Goal: Task Accomplishment & Management: Manage account settings

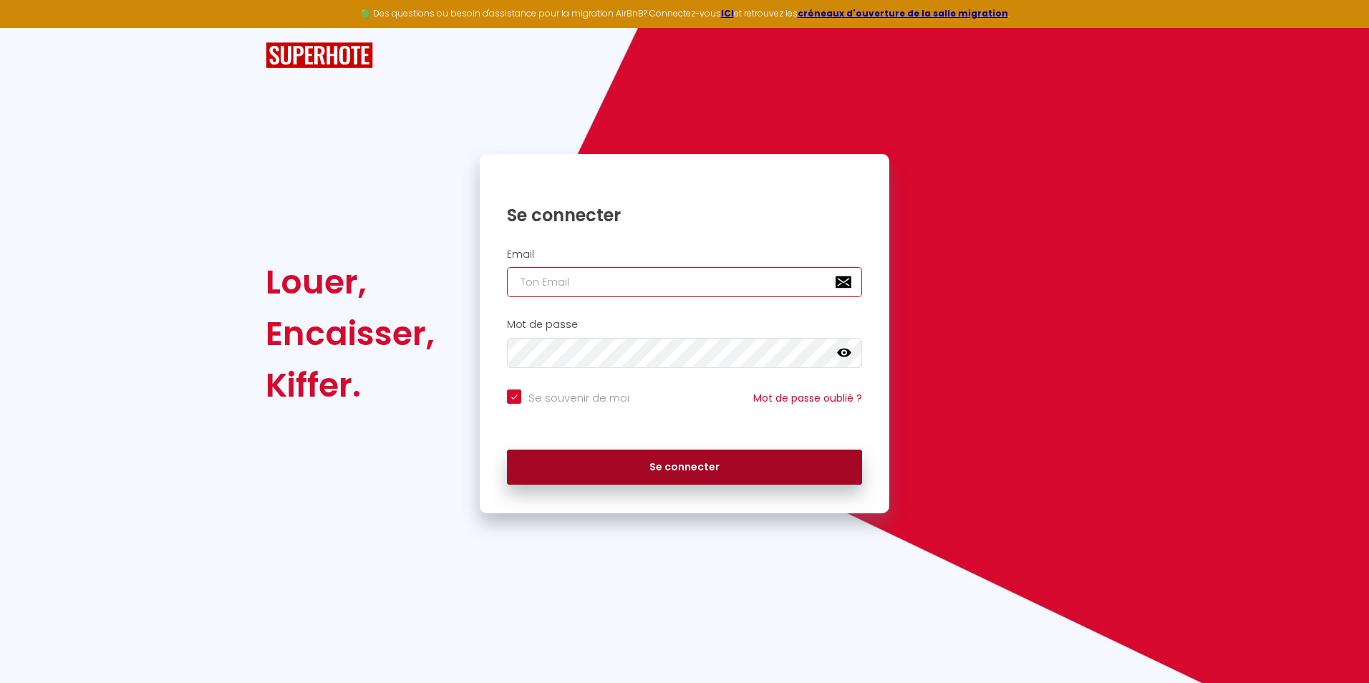
type input "[EMAIL_ADDRESS][DOMAIN_NAME]"
click at [712, 462] on button "Se connecter" at bounding box center [684, 468] width 355 height 36
checkbox input "true"
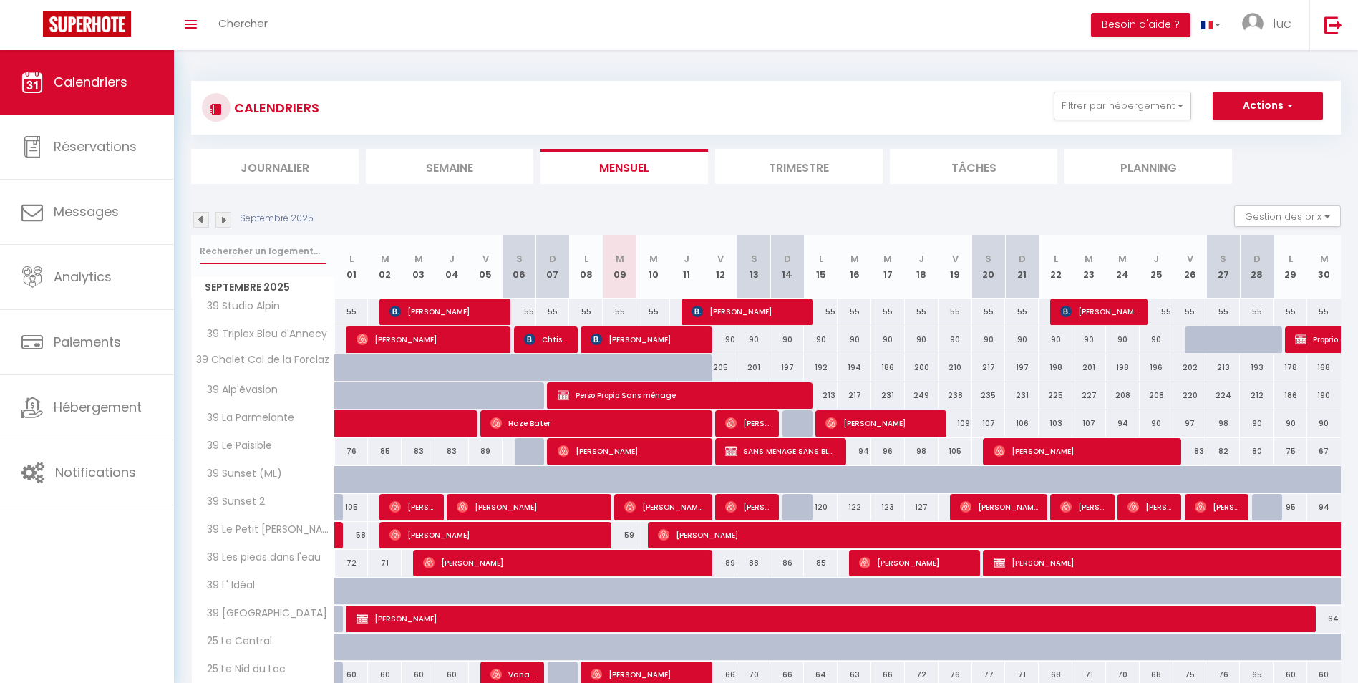
click at [287, 253] on input "text" at bounding box center [263, 251] width 127 height 26
click at [306, 241] on input "text" at bounding box center [263, 251] width 127 height 26
click at [223, 226] on img at bounding box center [223, 220] width 16 height 16
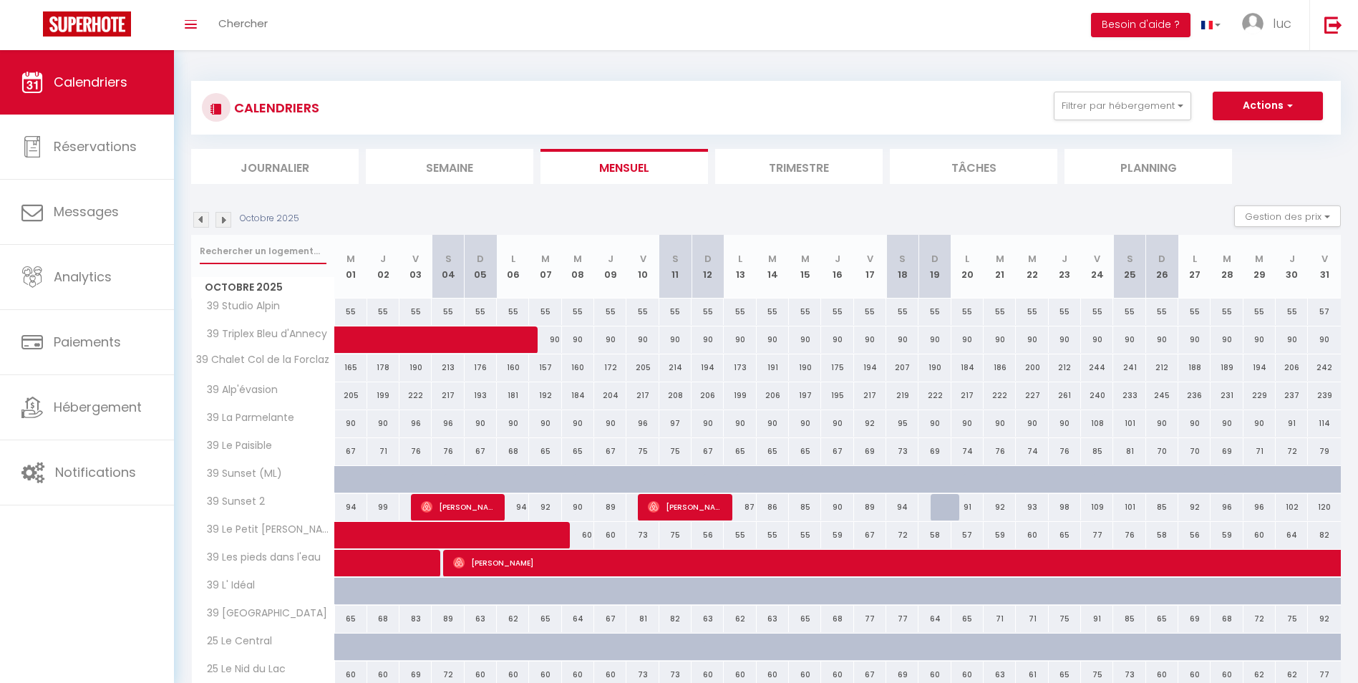
click at [261, 253] on input "text" at bounding box center [263, 251] width 127 height 26
click at [263, 253] on input "text" at bounding box center [263, 251] width 127 height 26
type input "pavill"
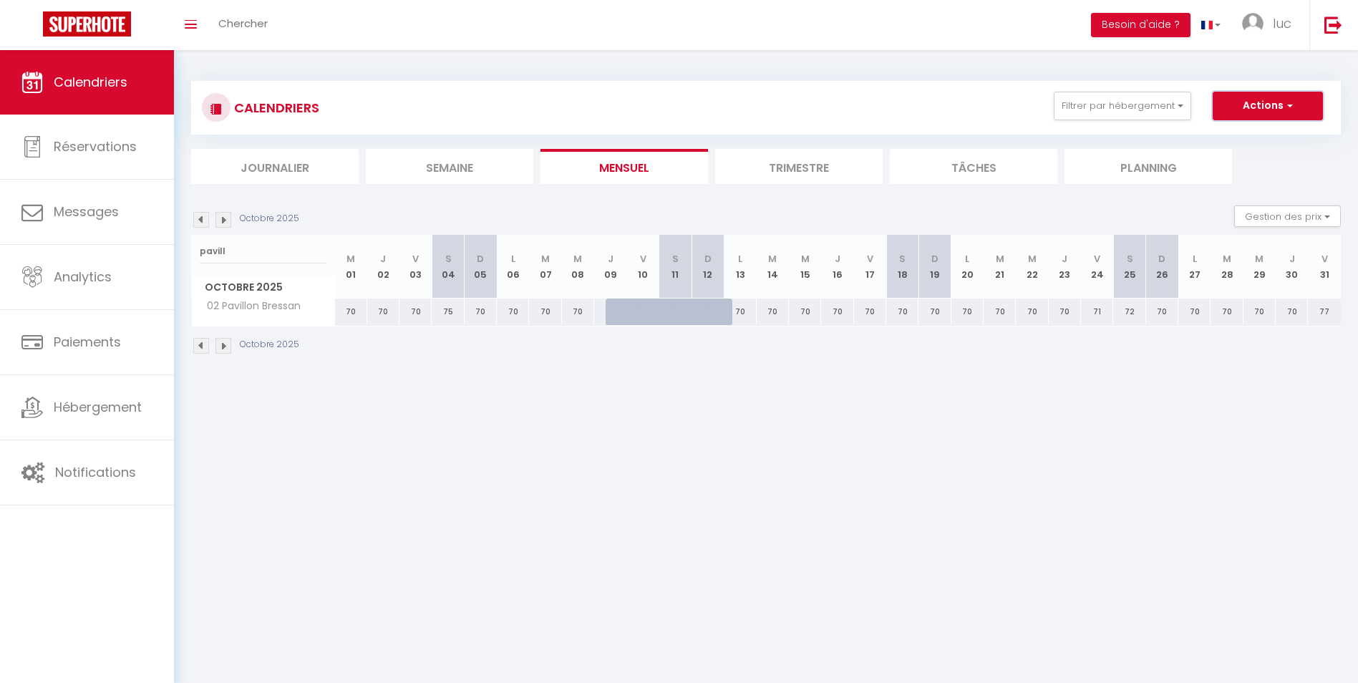
click at [1256, 107] on button "Actions" at bounding box center [1268, 106] width 110 height 29
click at [1251, 140] on link "Nouvelle réservation" at bounding box center [1253, 138] width 125 height 21
select select
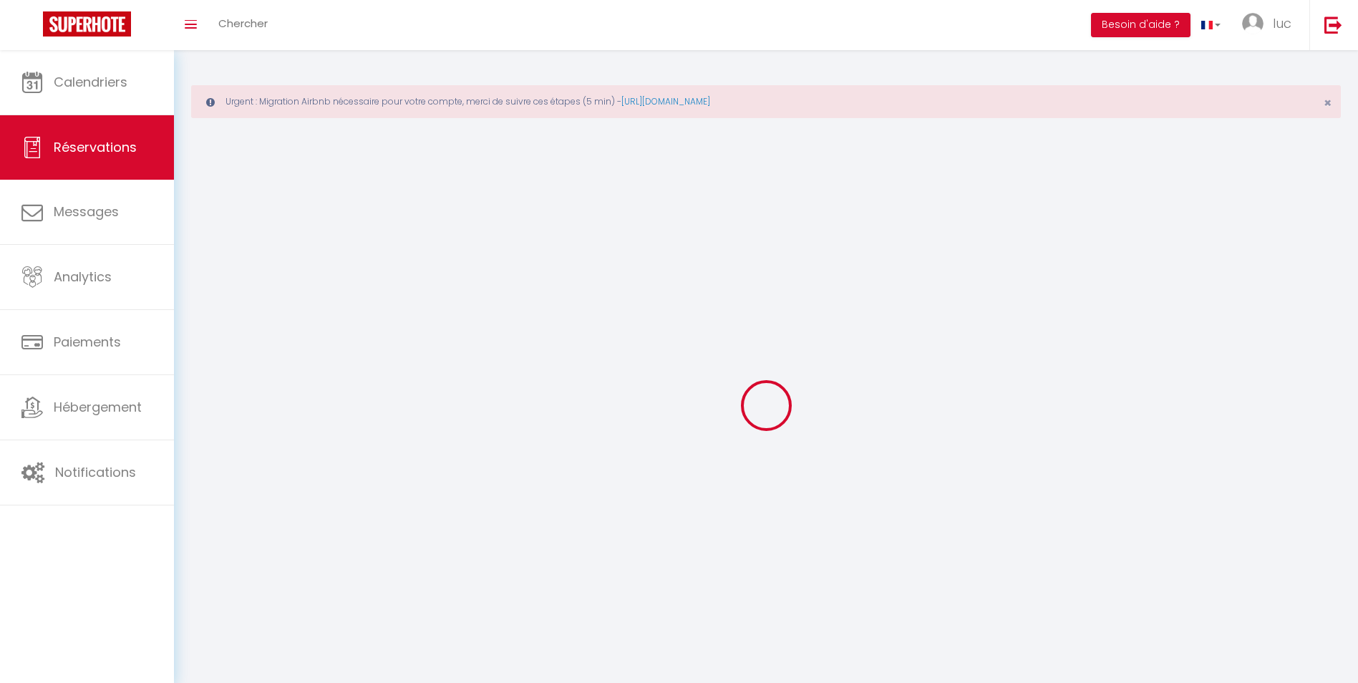
select select
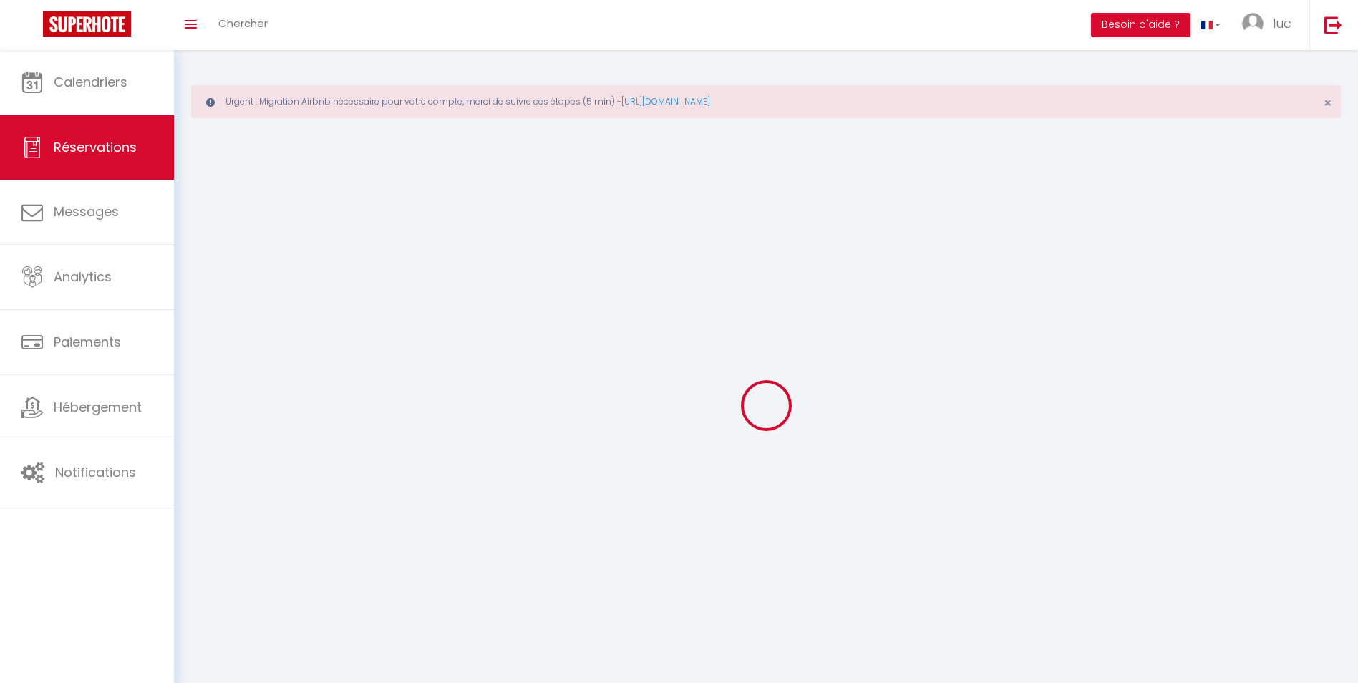
select select
checkbox input "false"
select select
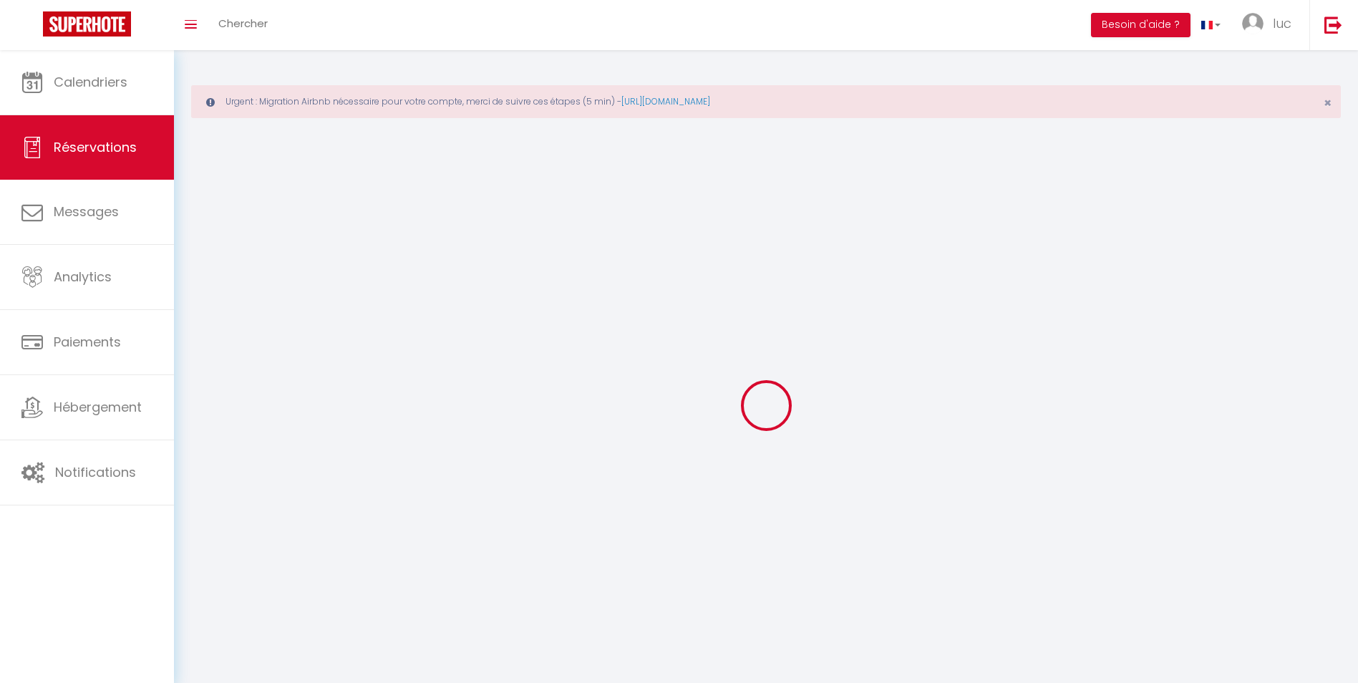
select select
checkbox input "false"
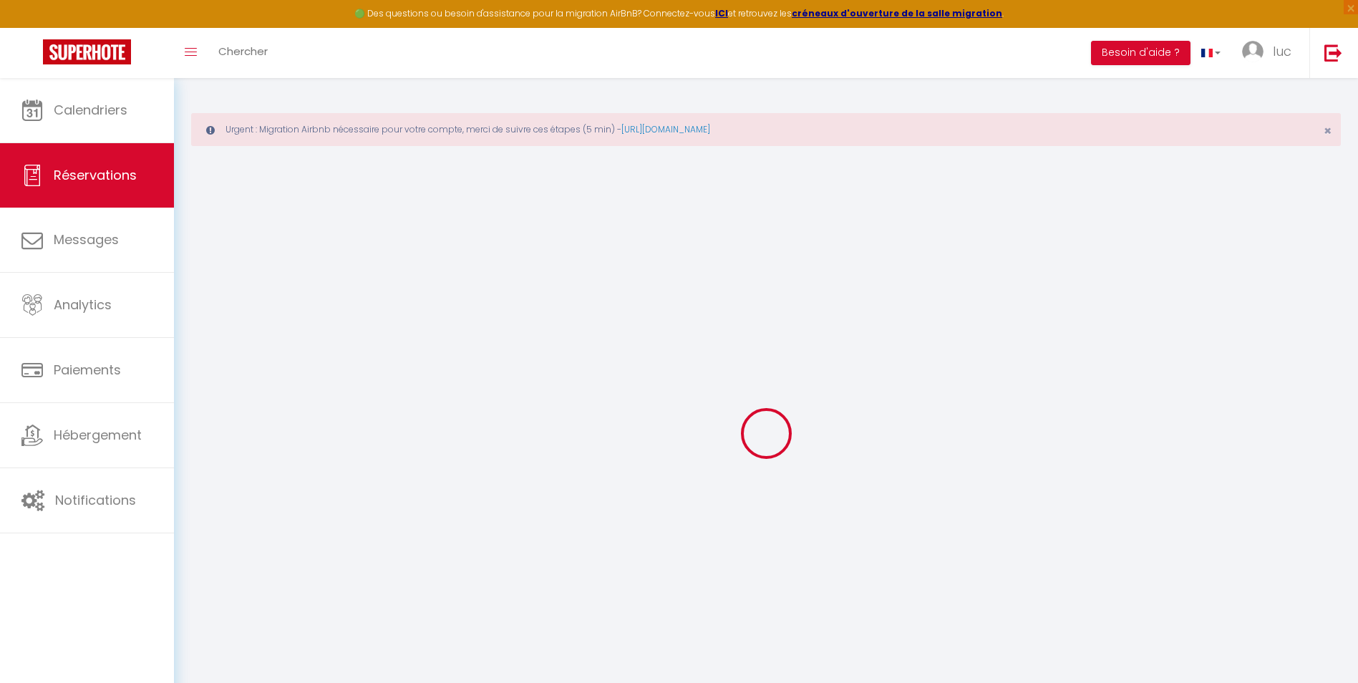
select select
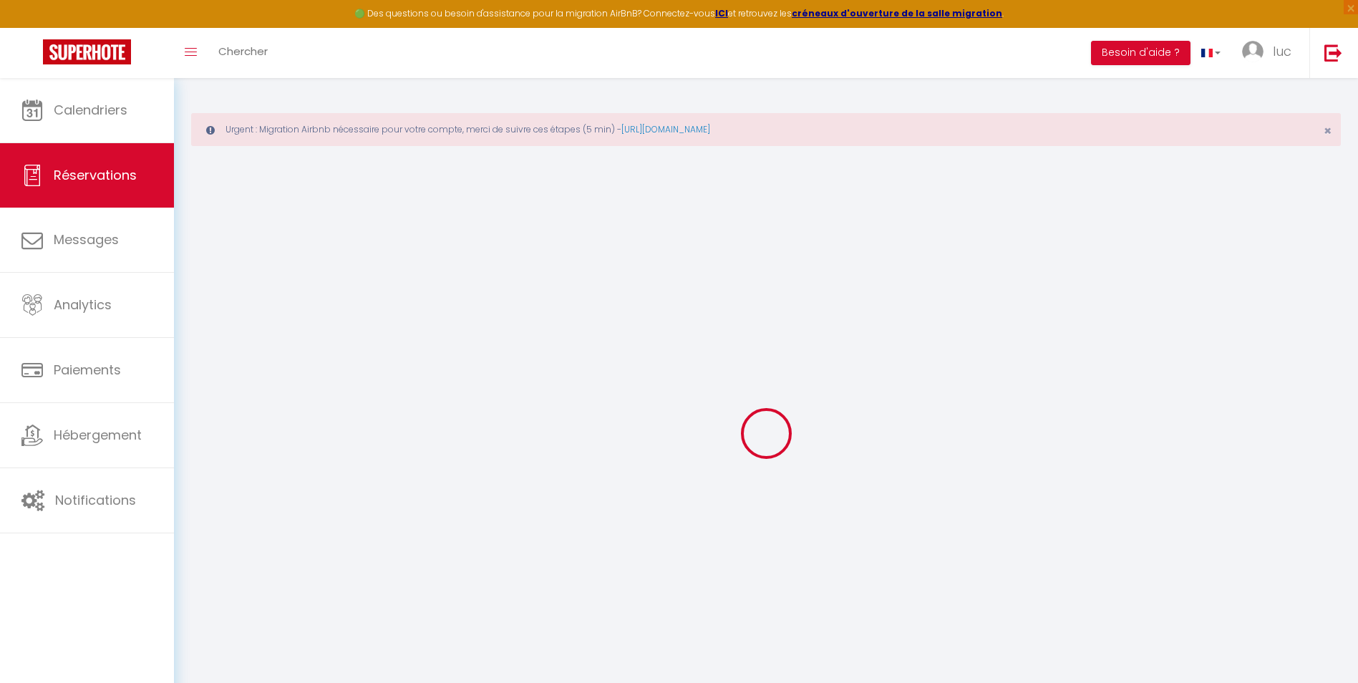
select select
checkbox input "false"
select select
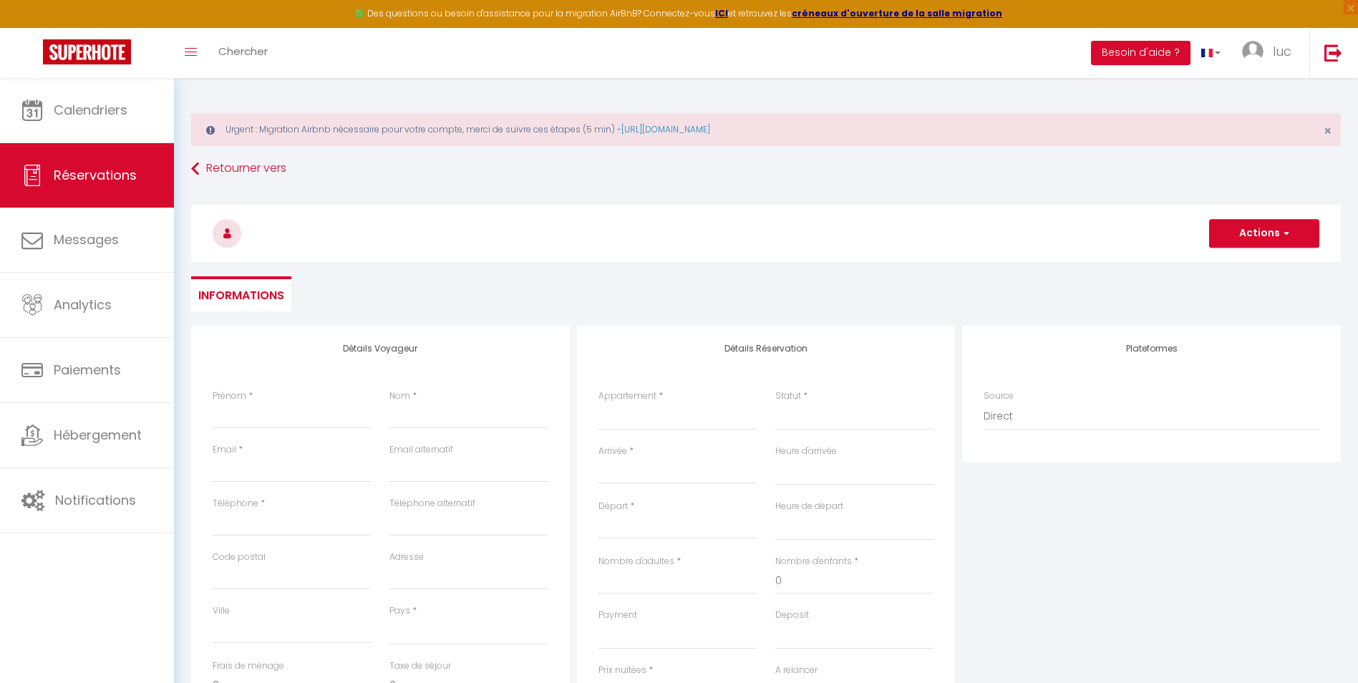
select select
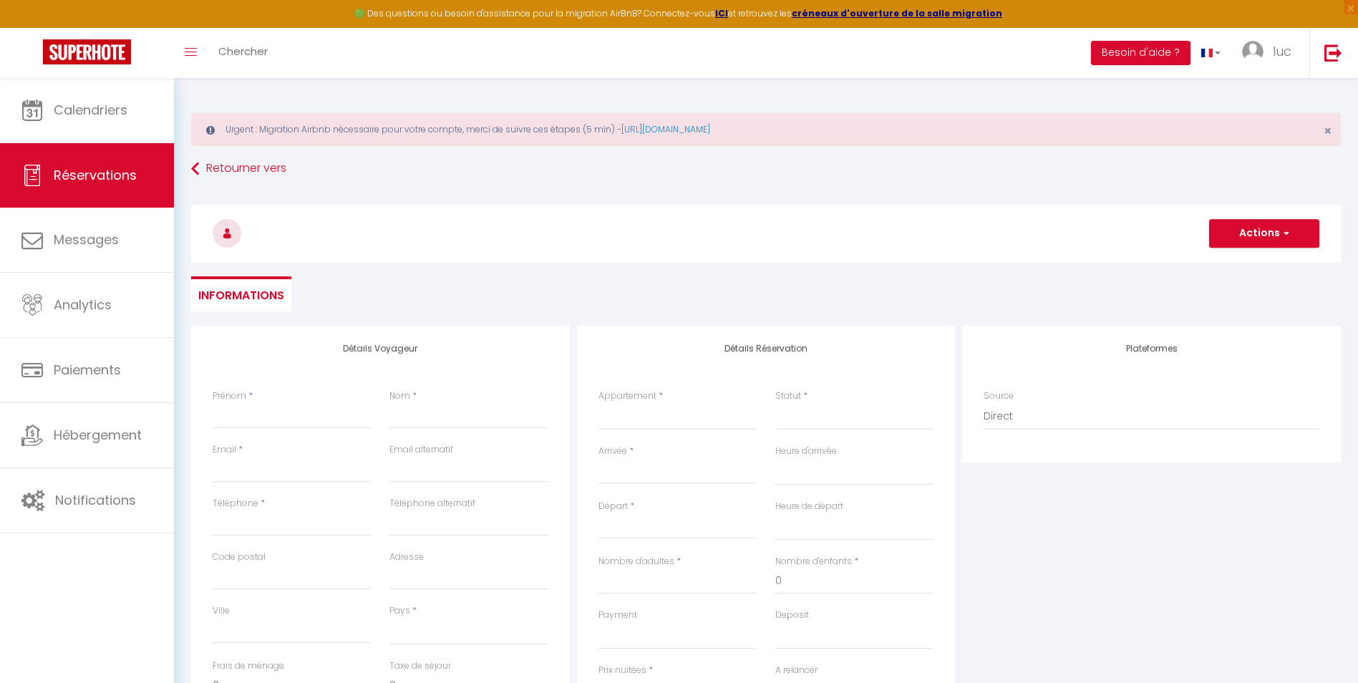
checkbox input "false"
select select
click at [291, 420] on input "Prénom" at bounding box center [292, 416] width 158 height 26
type input "a"
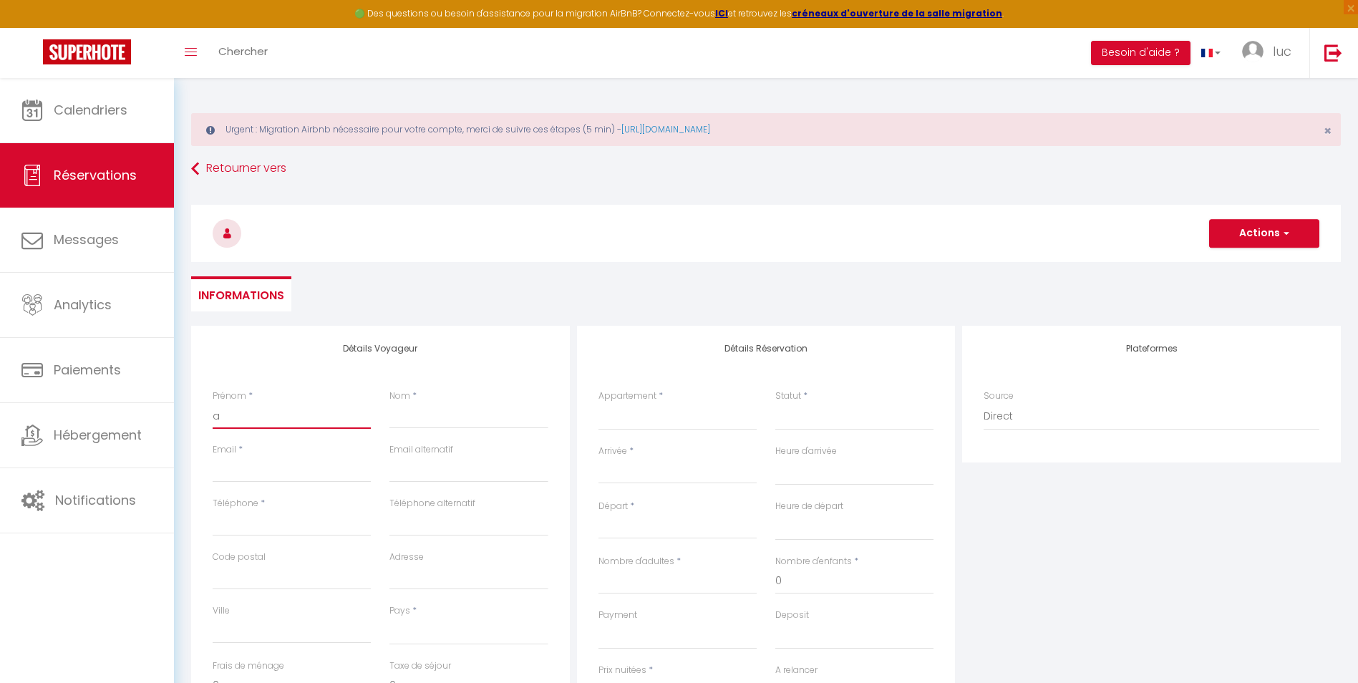
select select
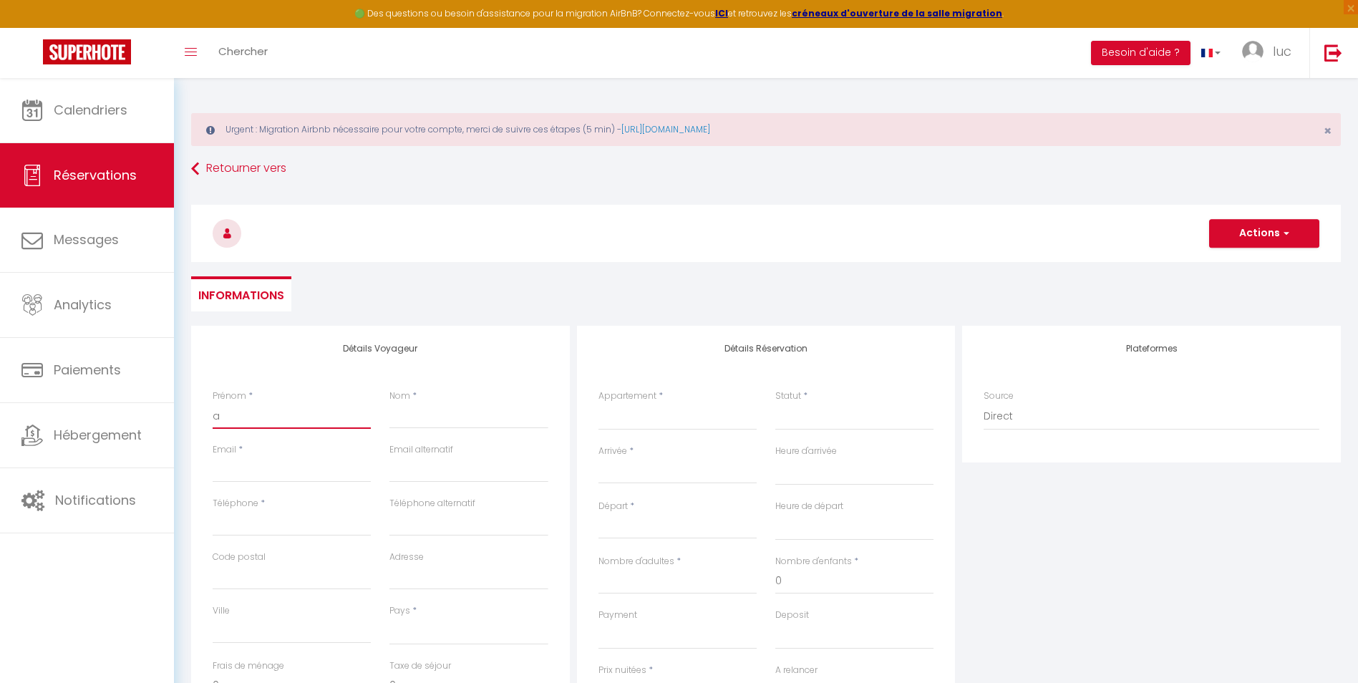
select select
checkbox input "false"
type input "av"
select select
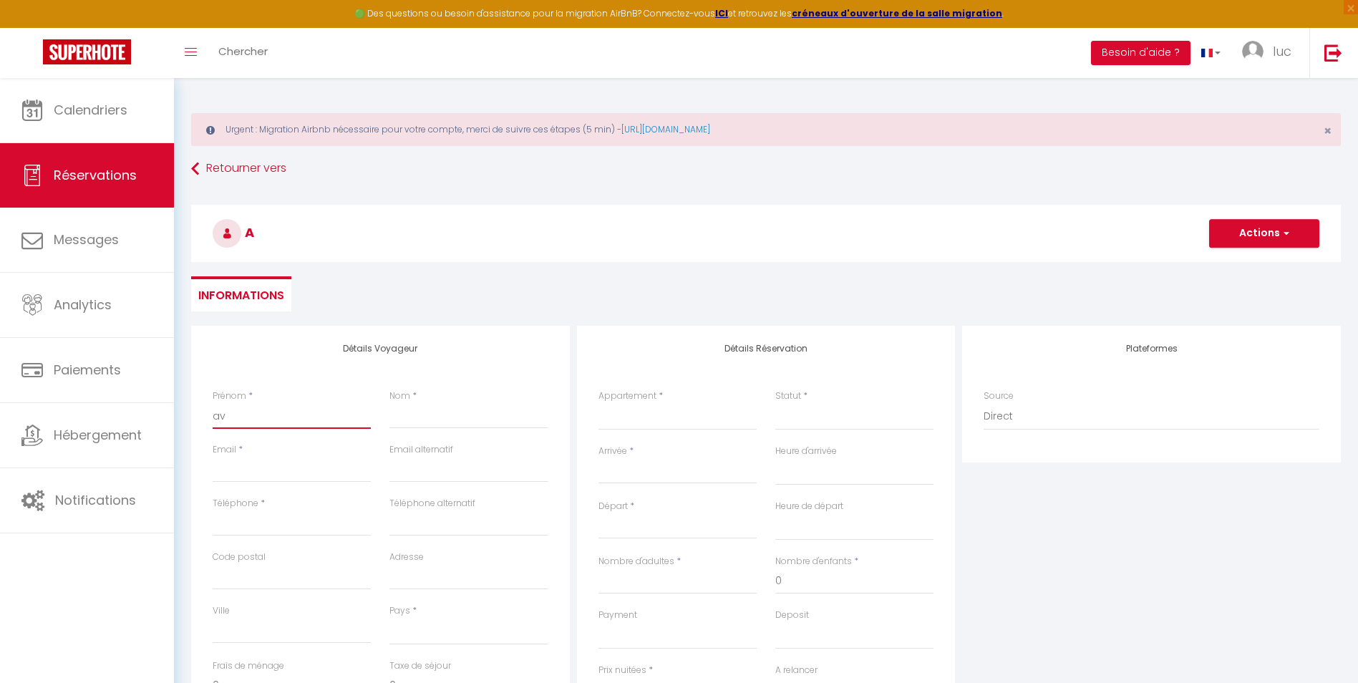
select select
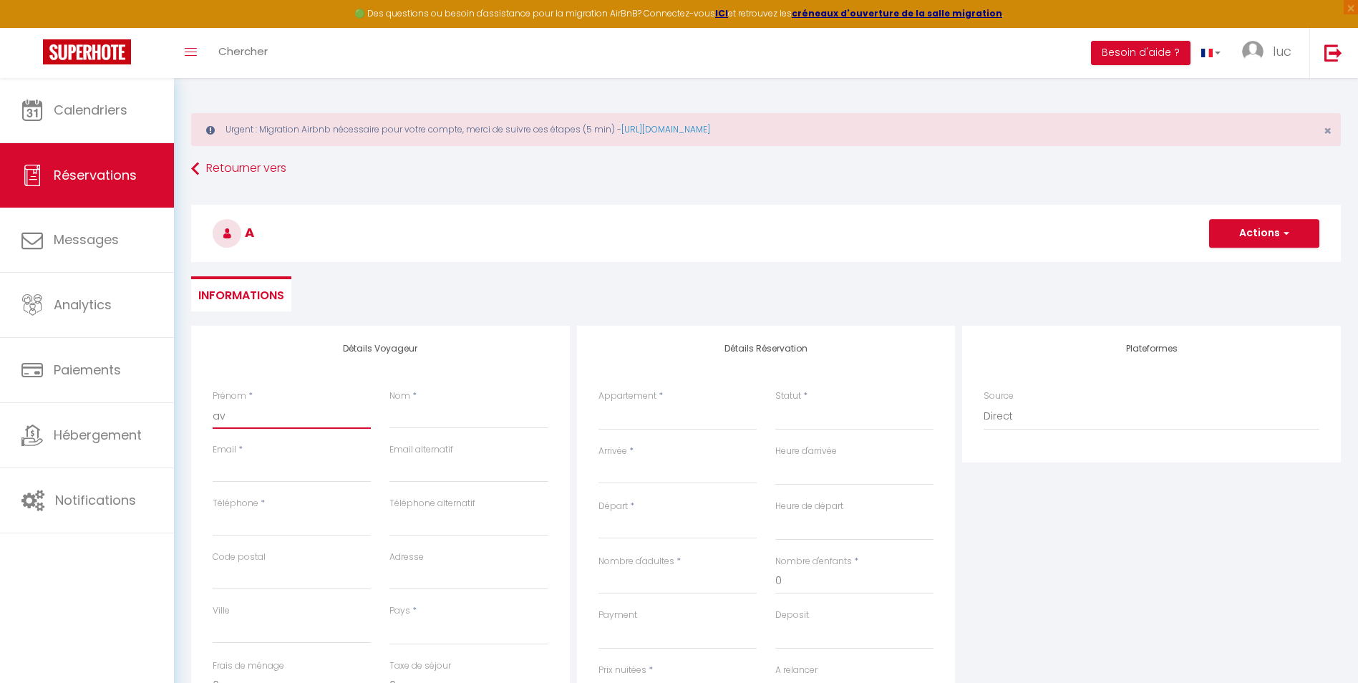
select select
checkbox input "false"
type input "ave"
select select
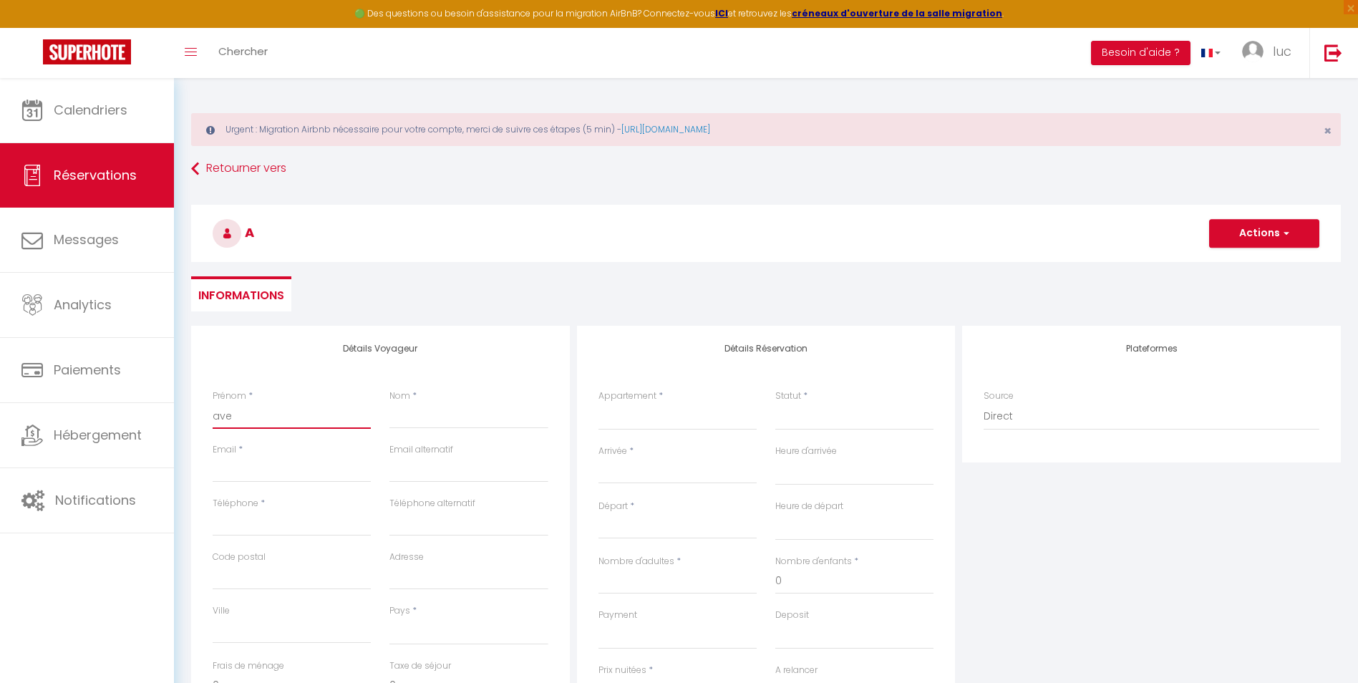
select select
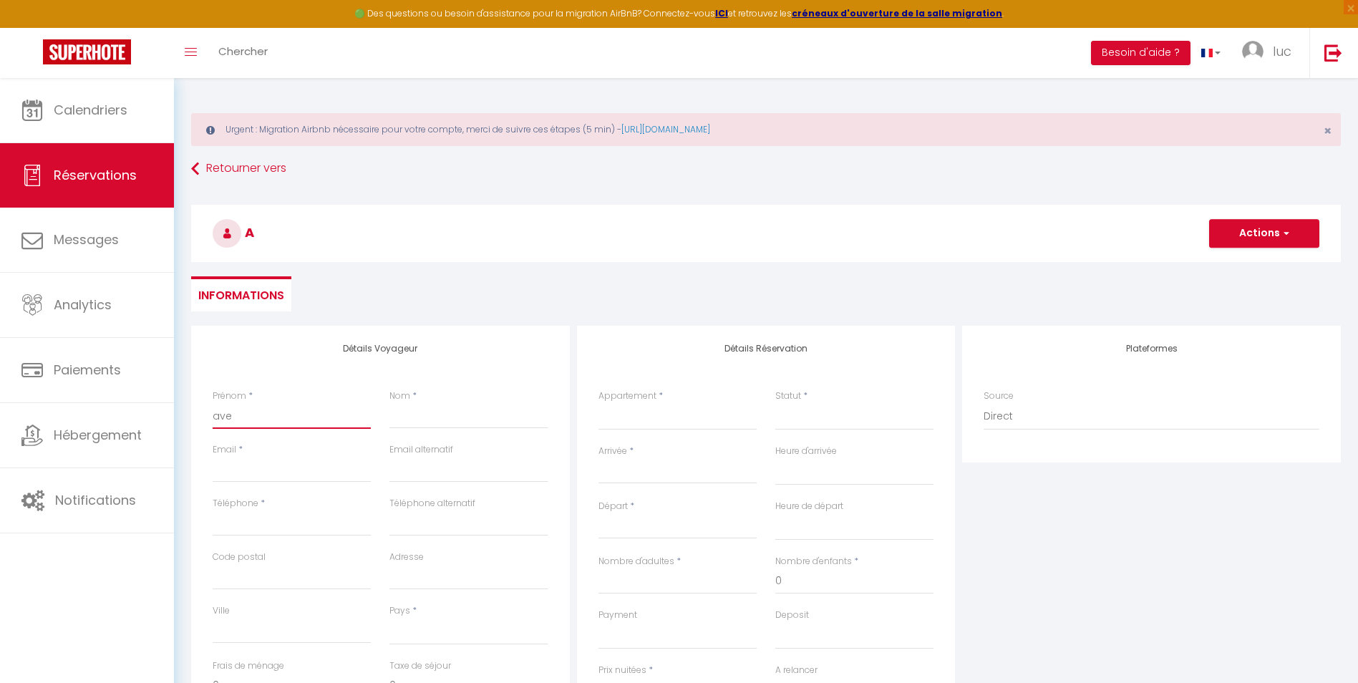
checkbox input "false"
type input "avec"
select select
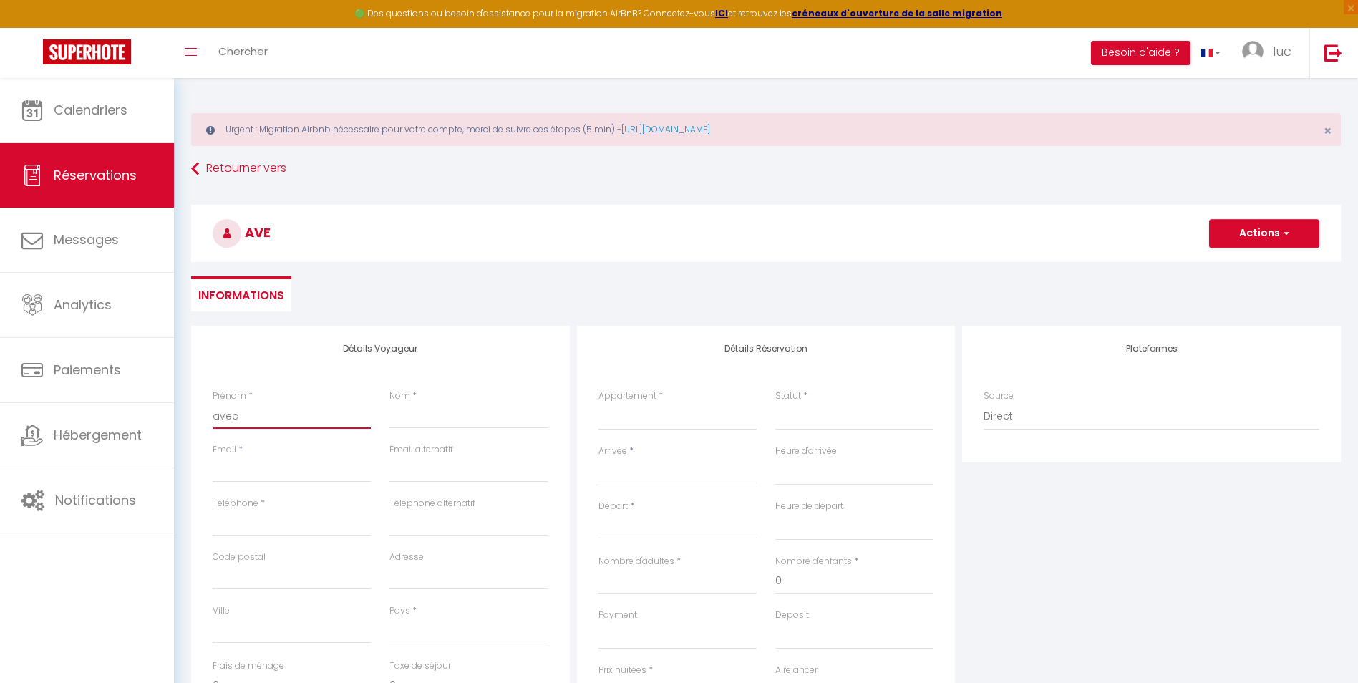
select select
checkbox input "false"
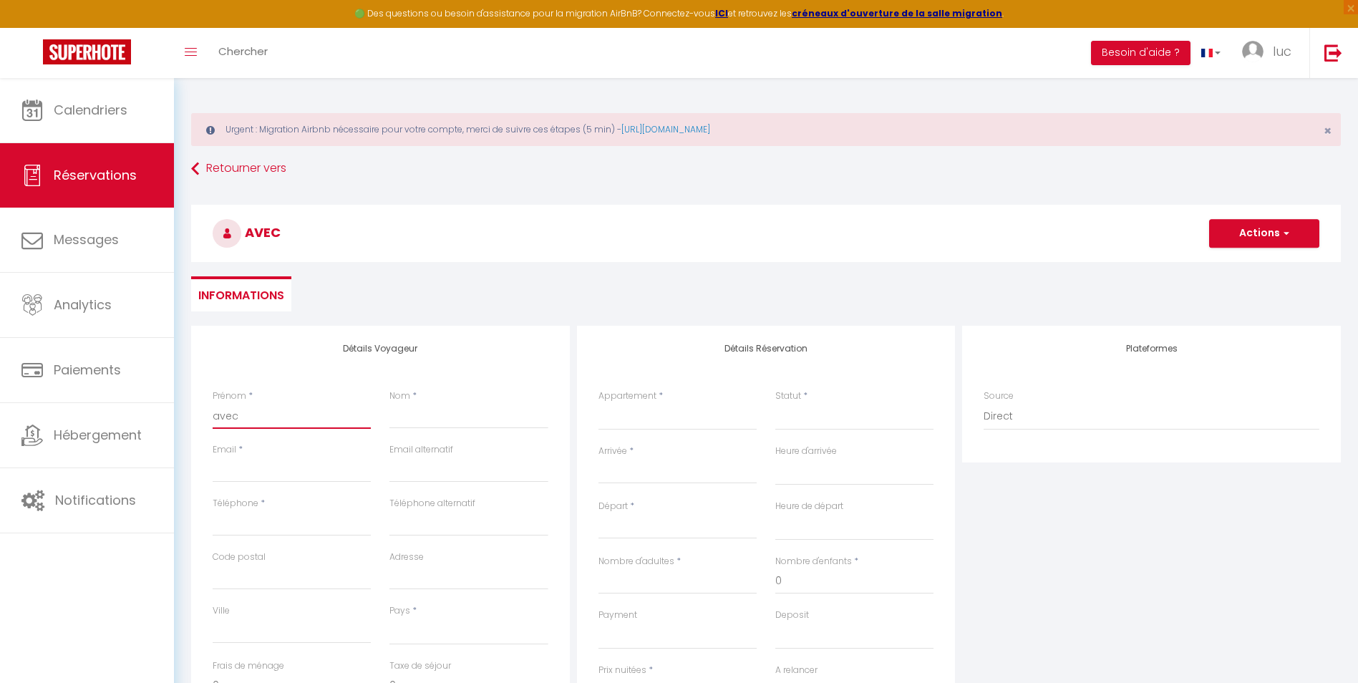
type input "ave"
select select
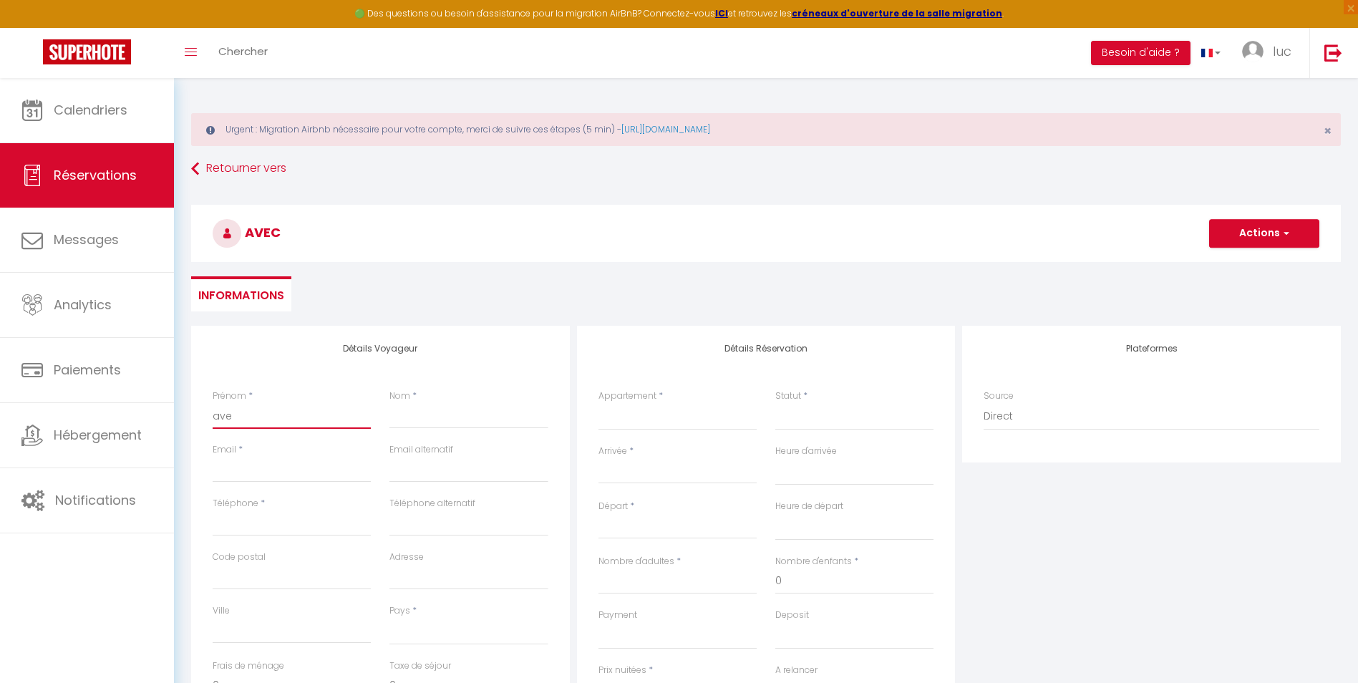
select select
checkbox input "false"
type input "av"
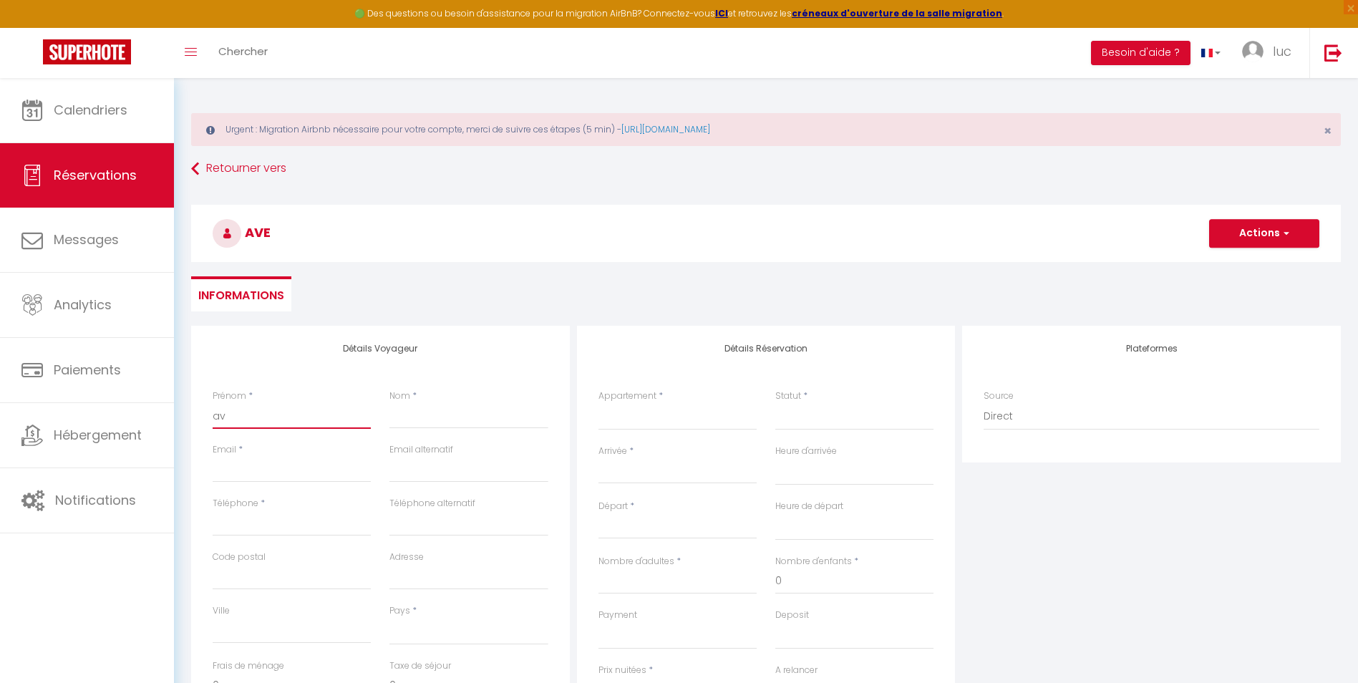
select select
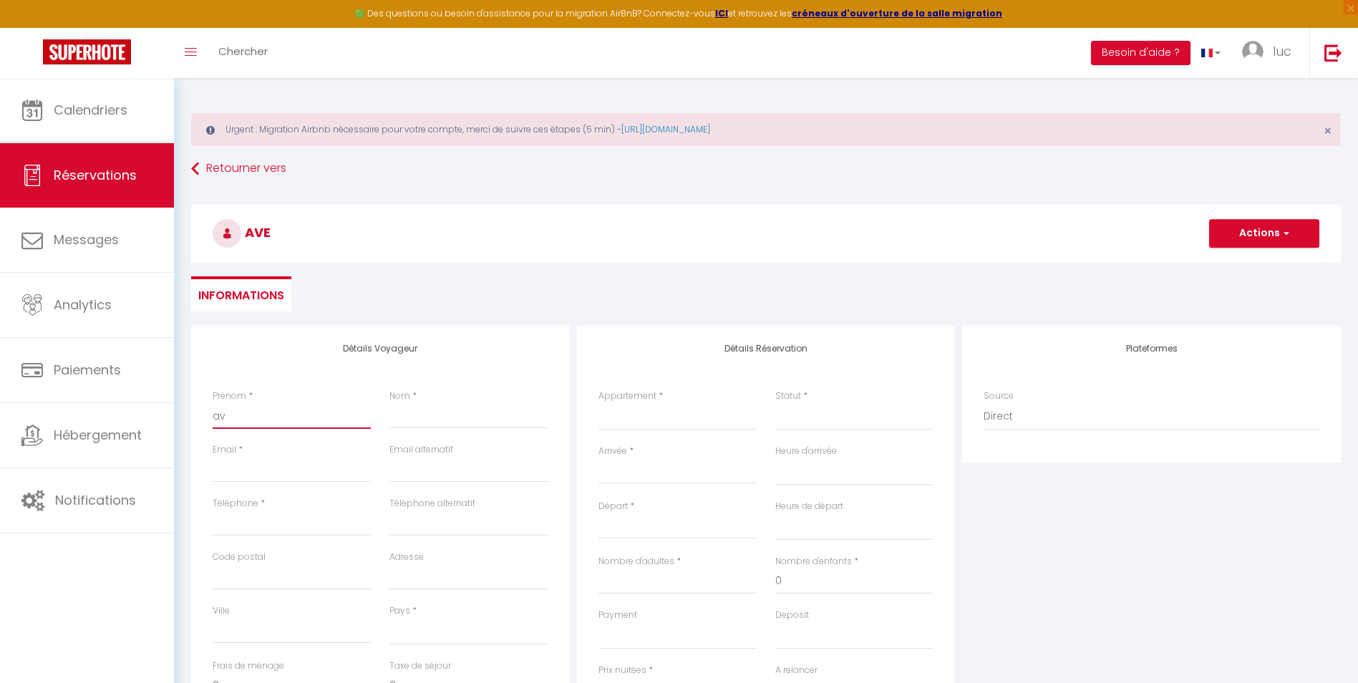
select select
checkbox input "false"
type input "a"
select select
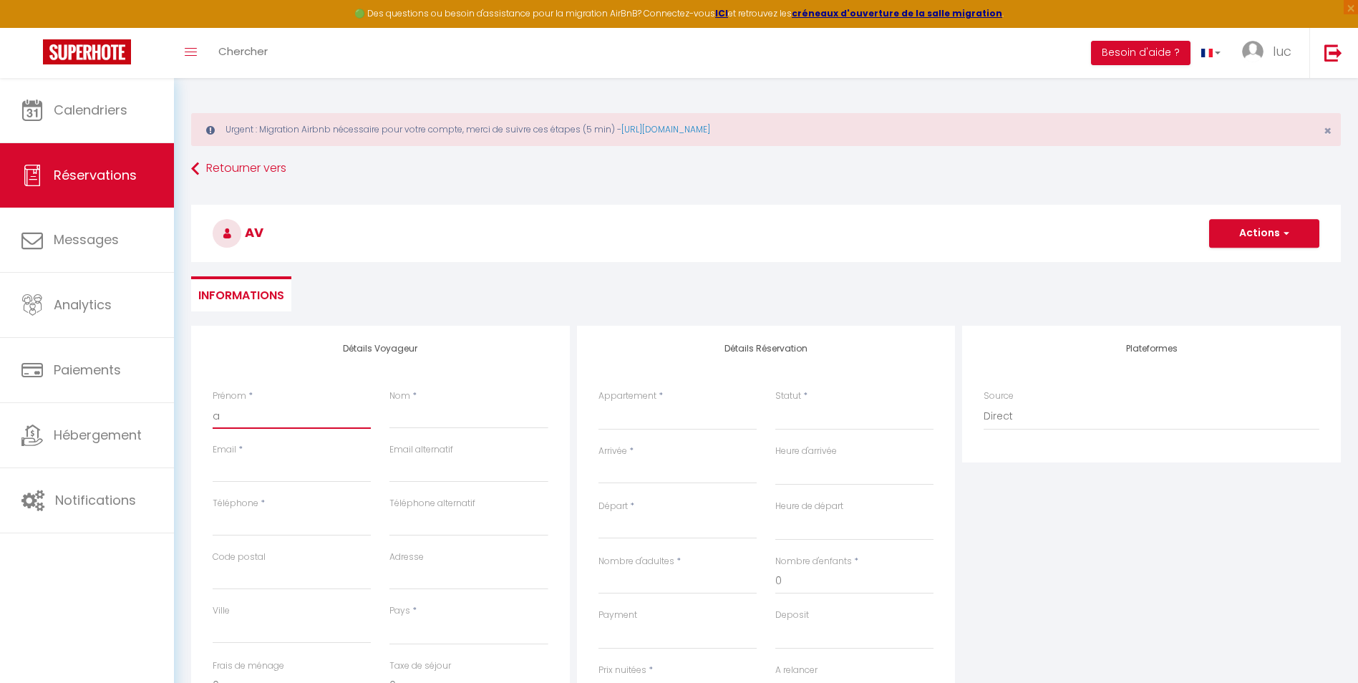
select select
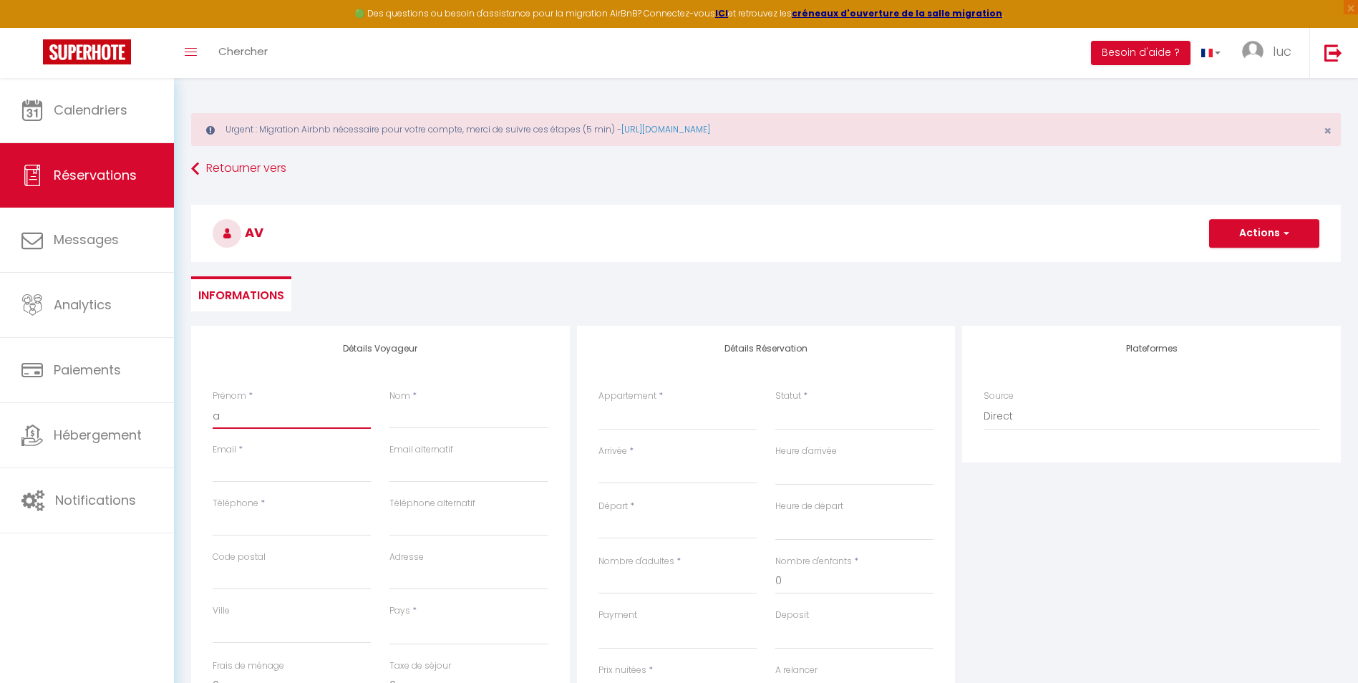
select select
checkbox input "false"
select select
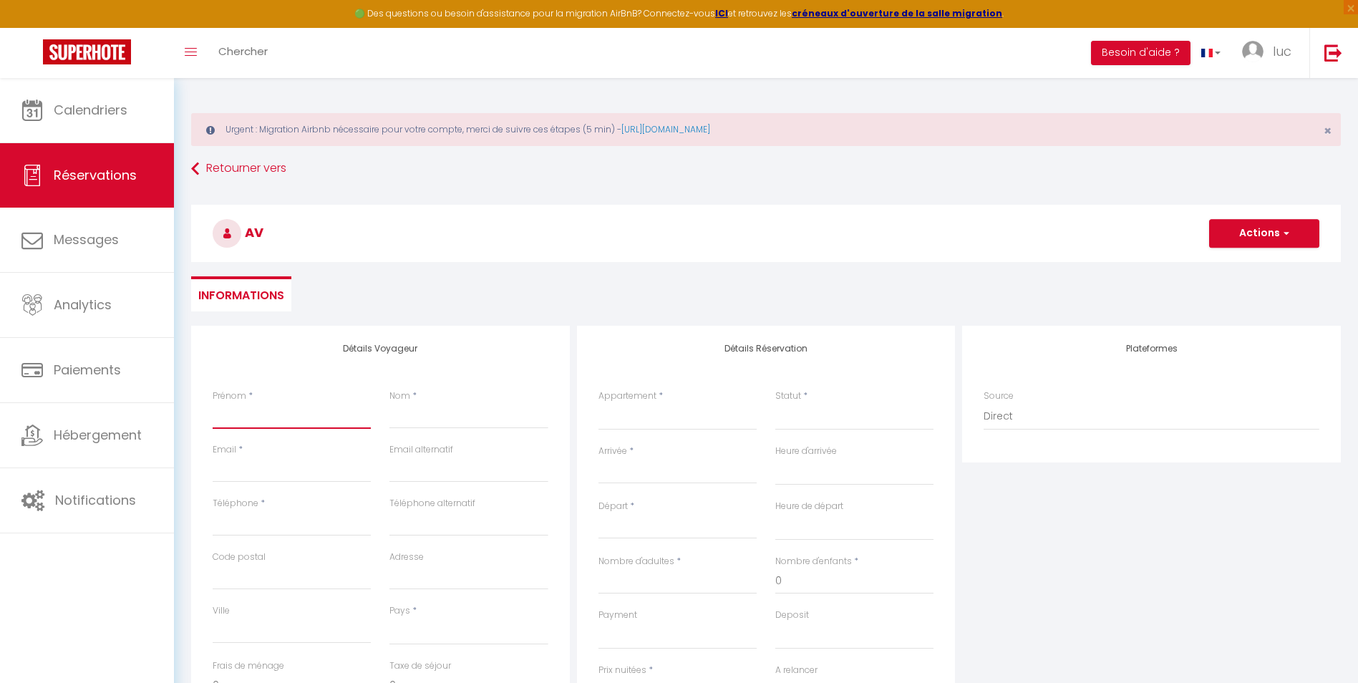
select select
checkbox input "false"
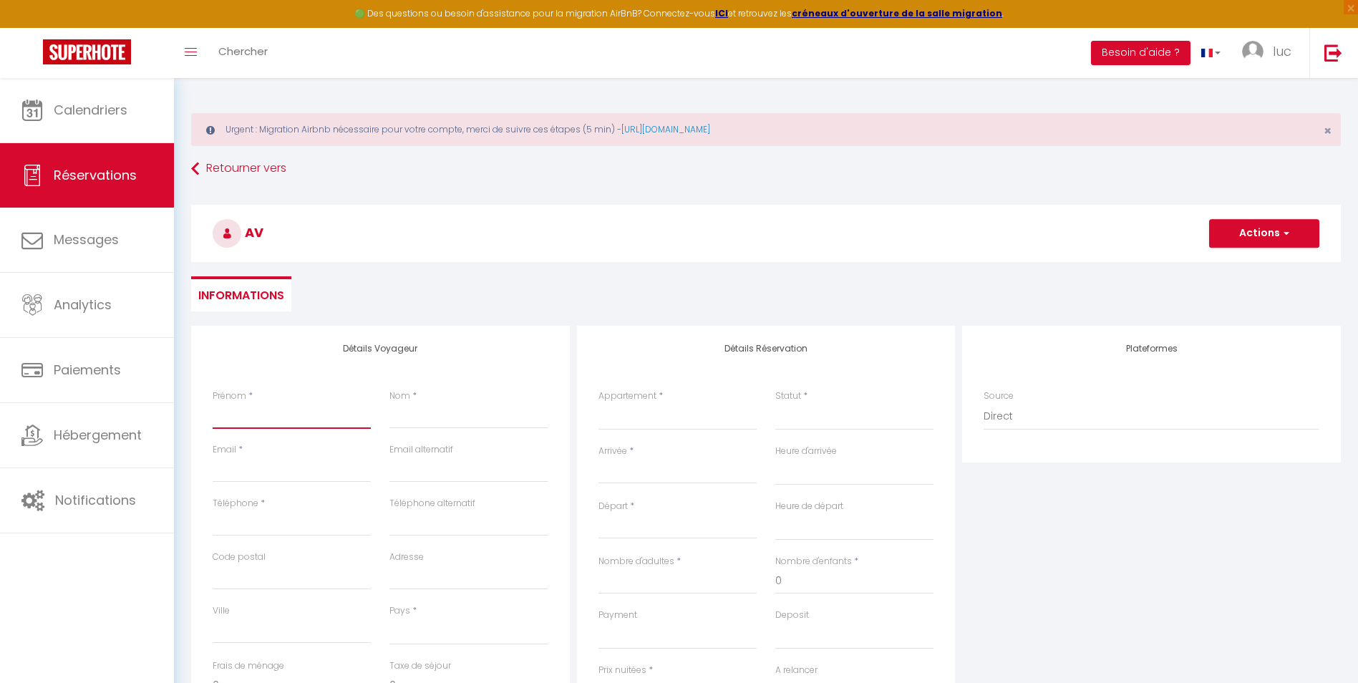
type input "A"
select select
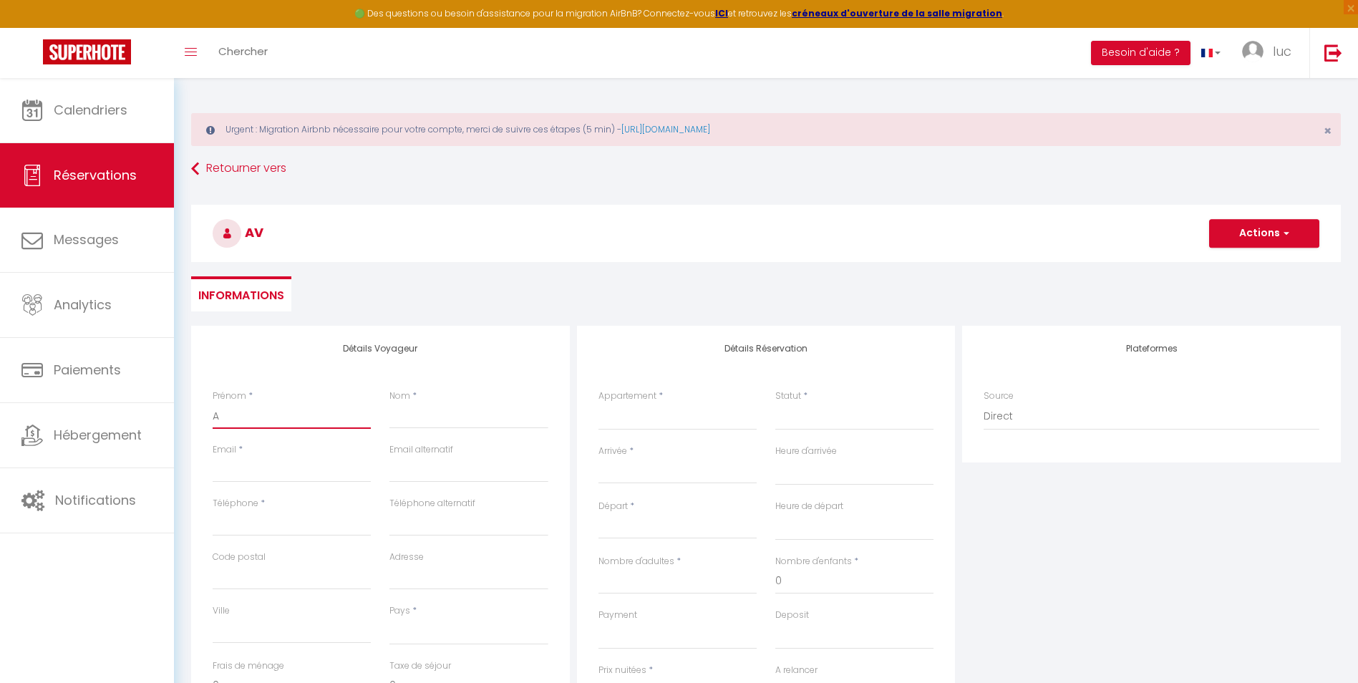
select select
checkbox input "false"
type input "AV"
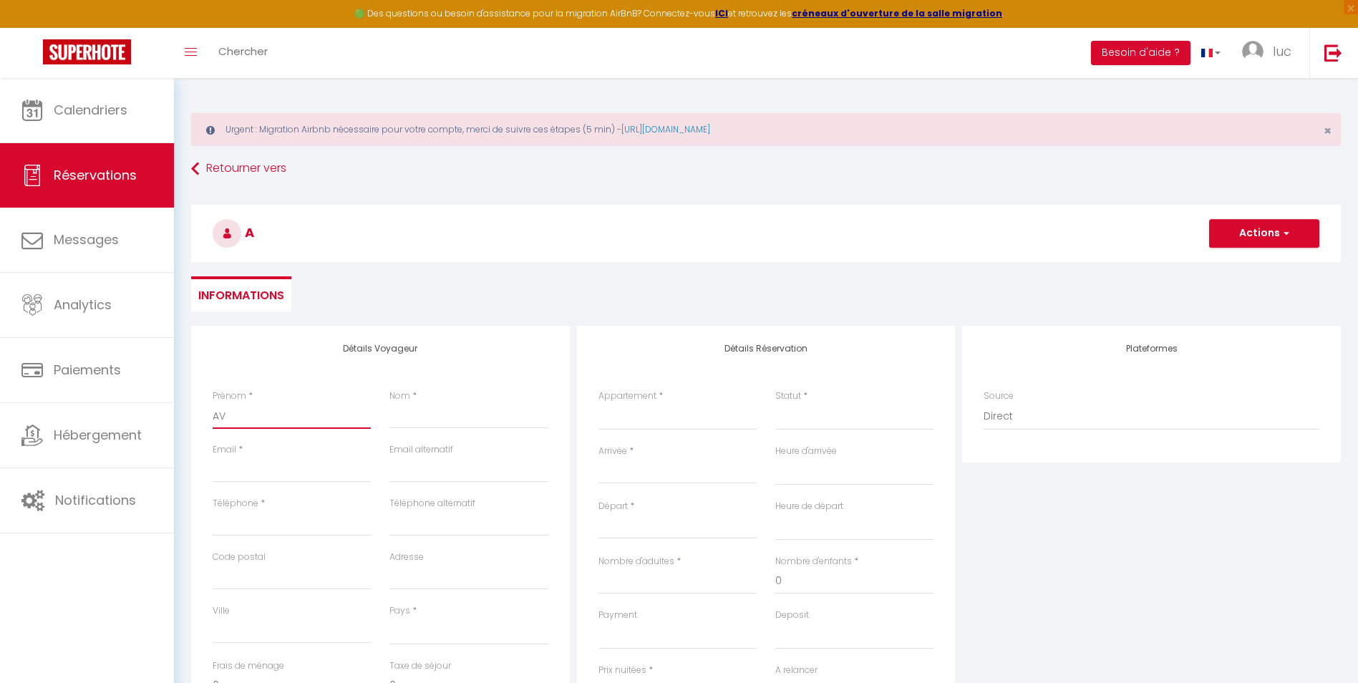
select select
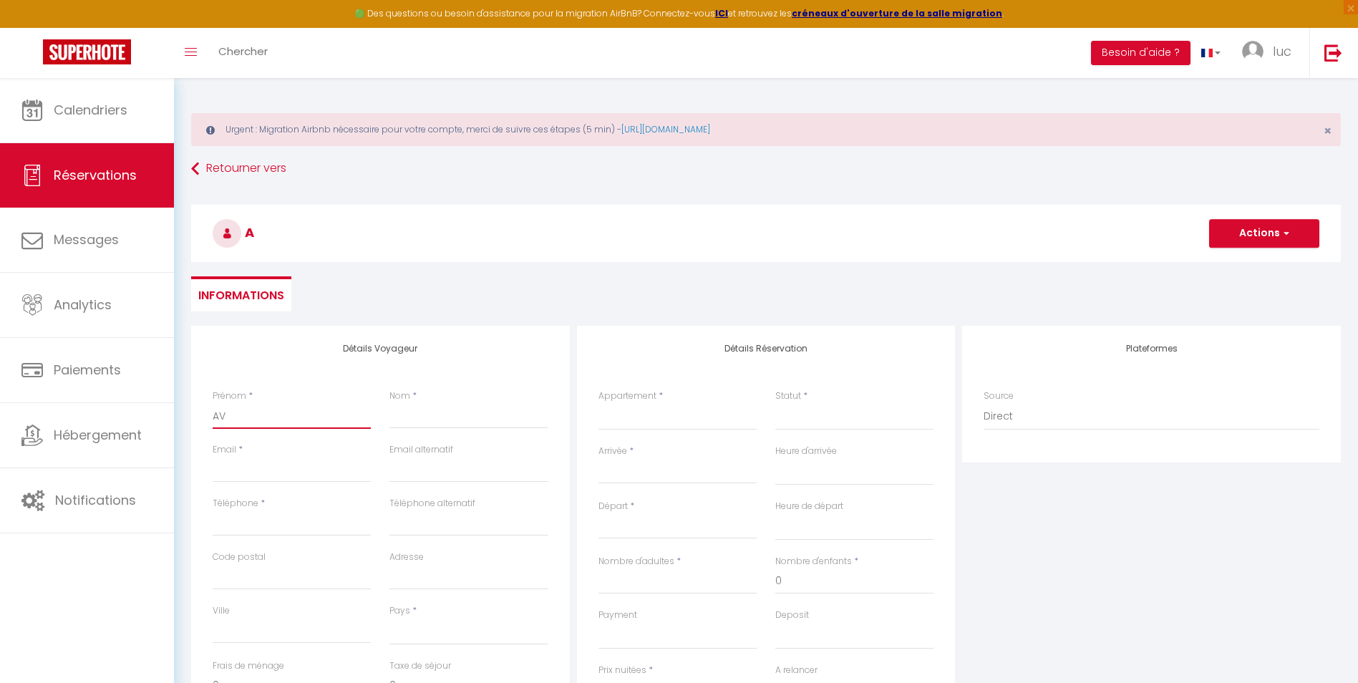
select select
checkbox input "false"
type input "AVE"
select select
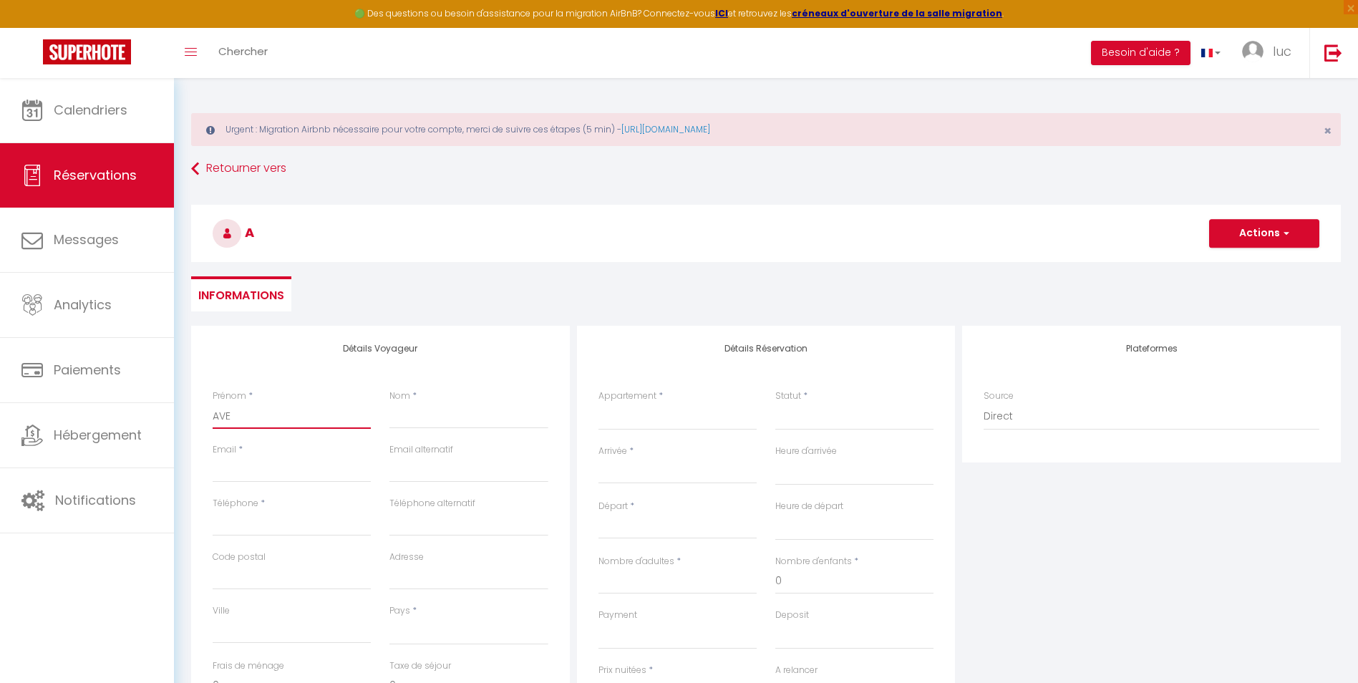
select select
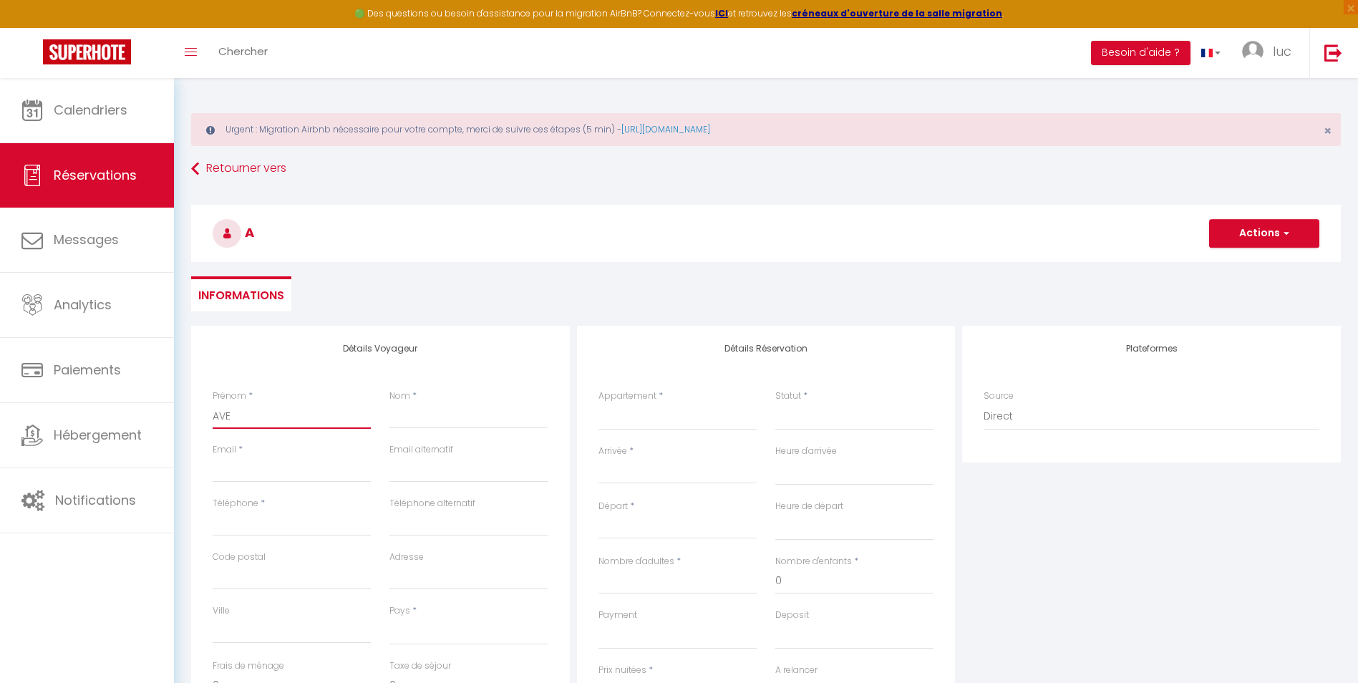
select select
checkbox input "false"
type input "AVEC"
select select
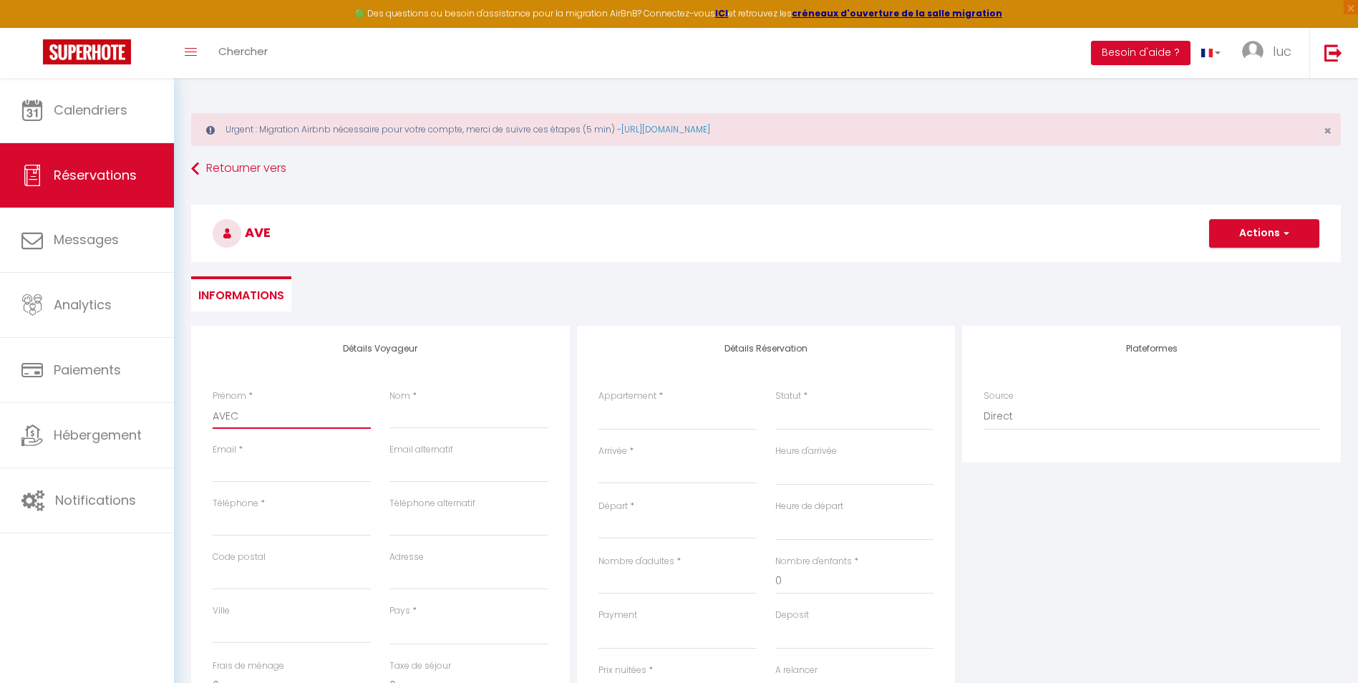
select select
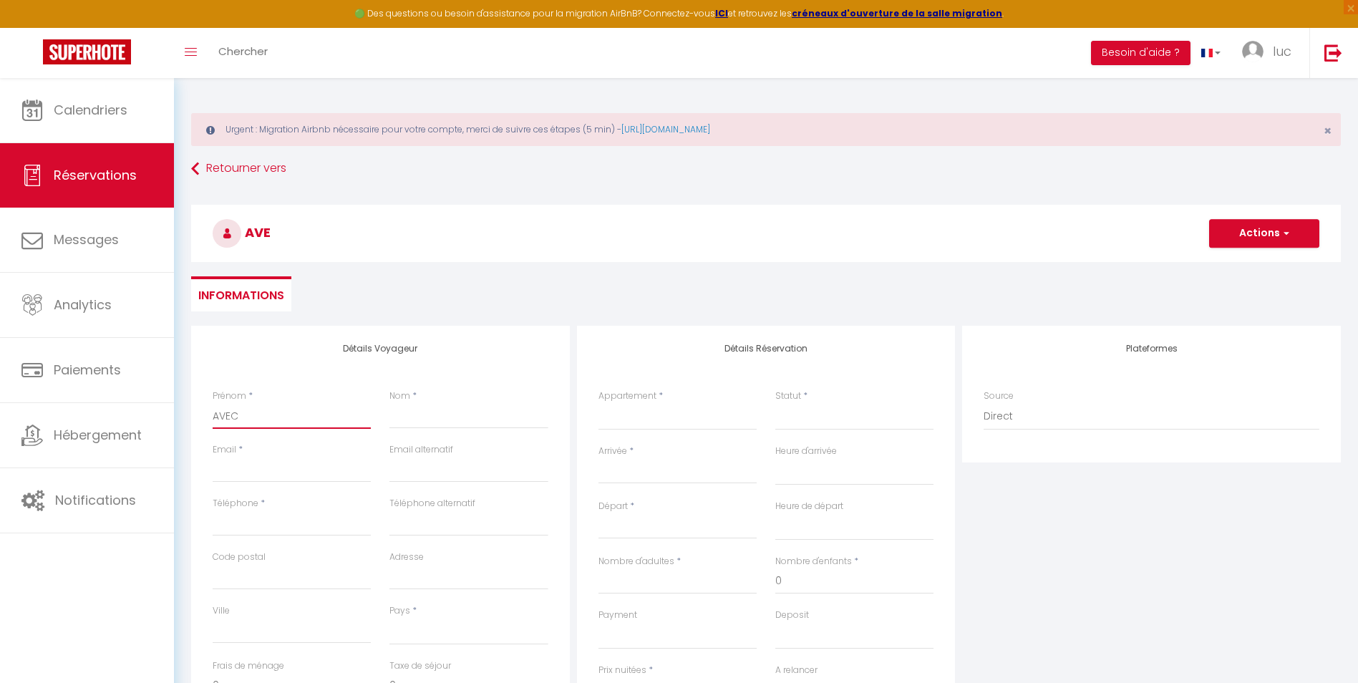
checkbox input "false"
type input "AVEC"
type input "M"
select select
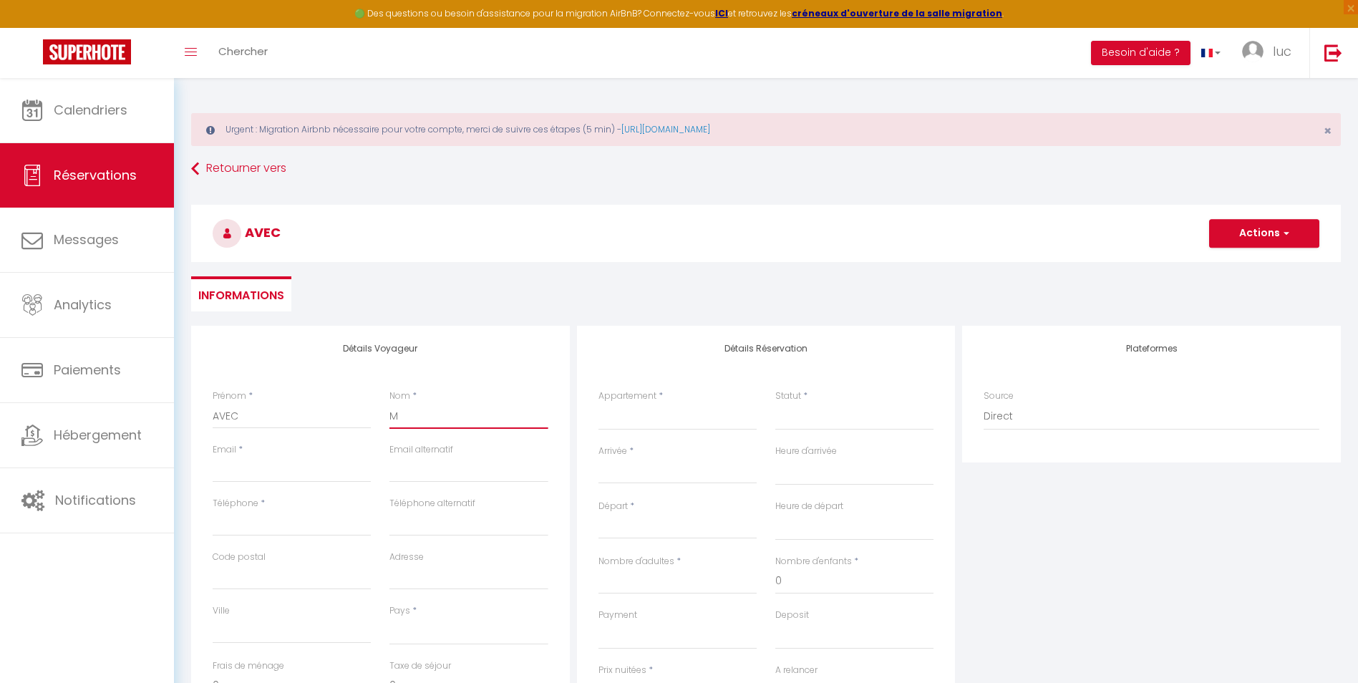
select select
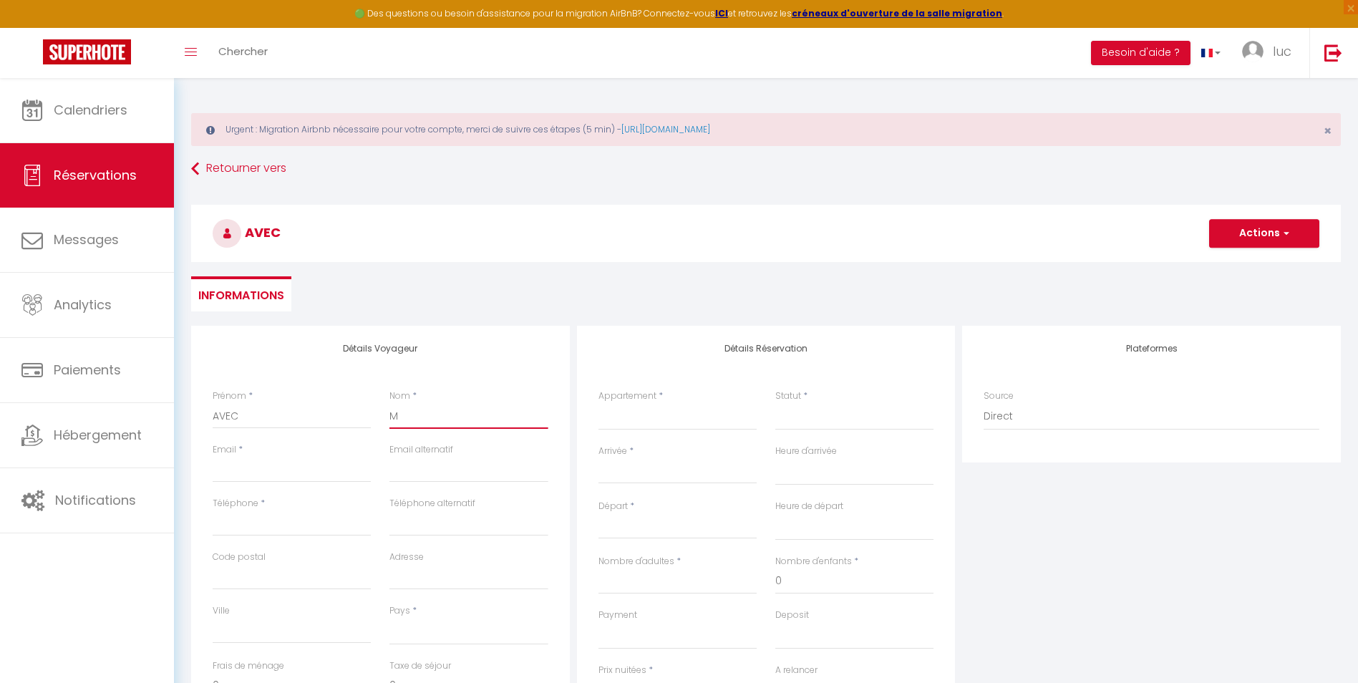
checkbox input "false"
type input "ME"
select select
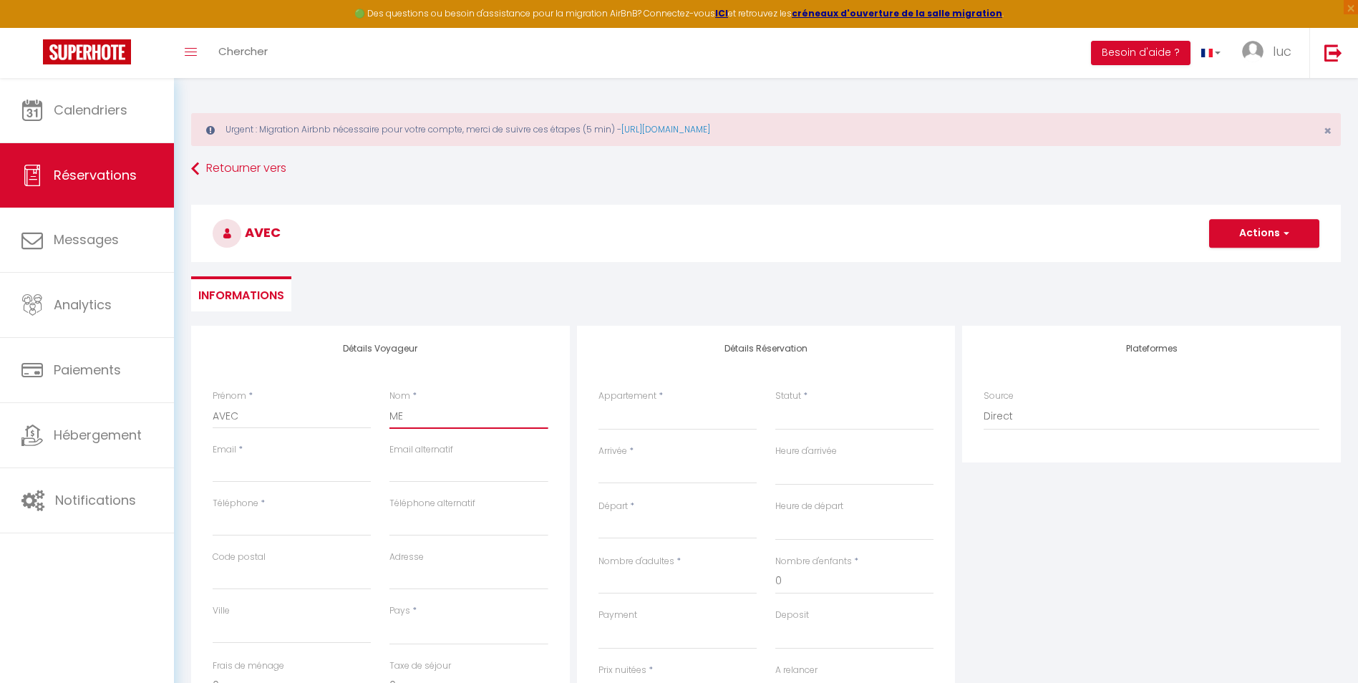
select select
checkbox input "false"
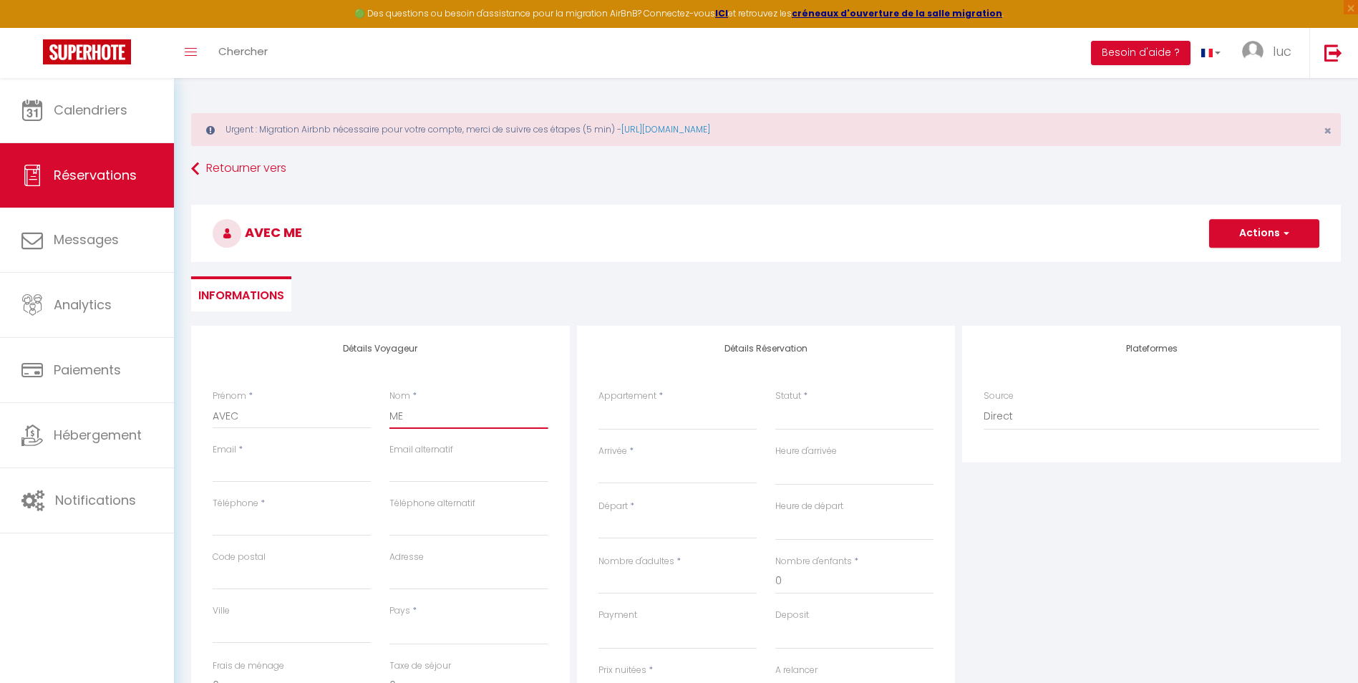
type input "MEN"
select select
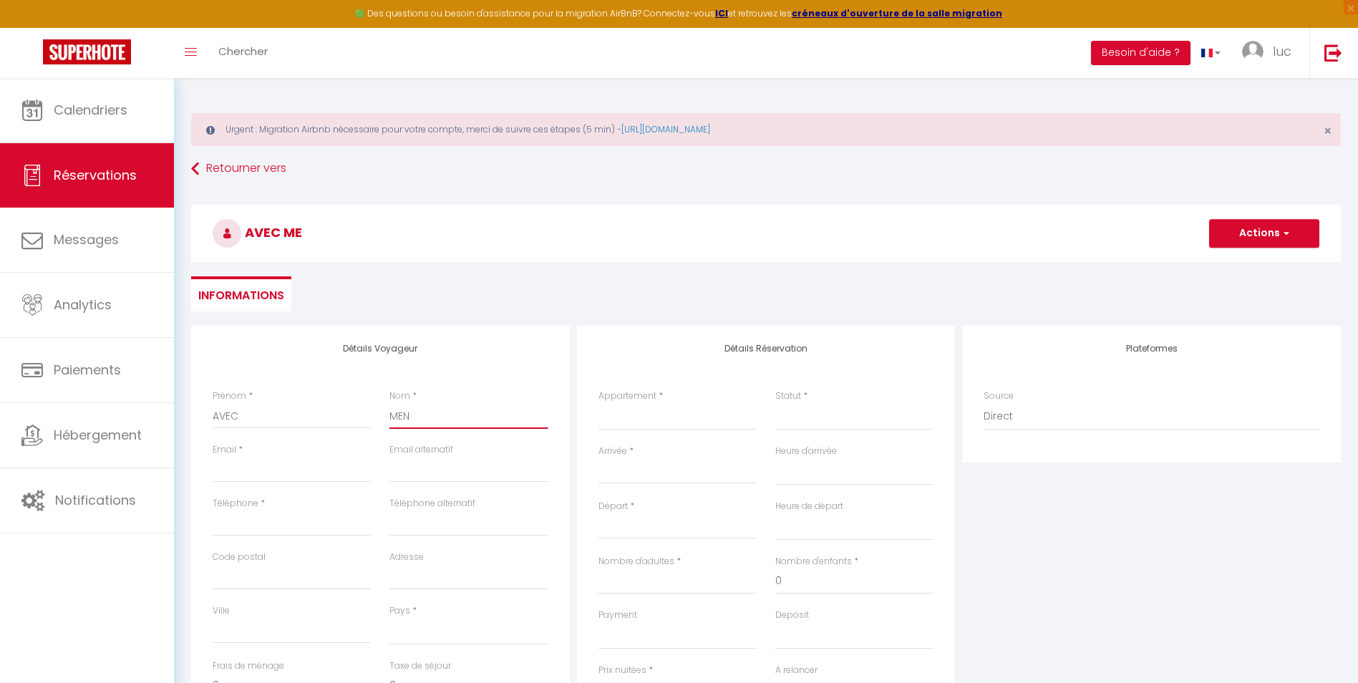
select select
checkbox input "false"
type input "MENA"
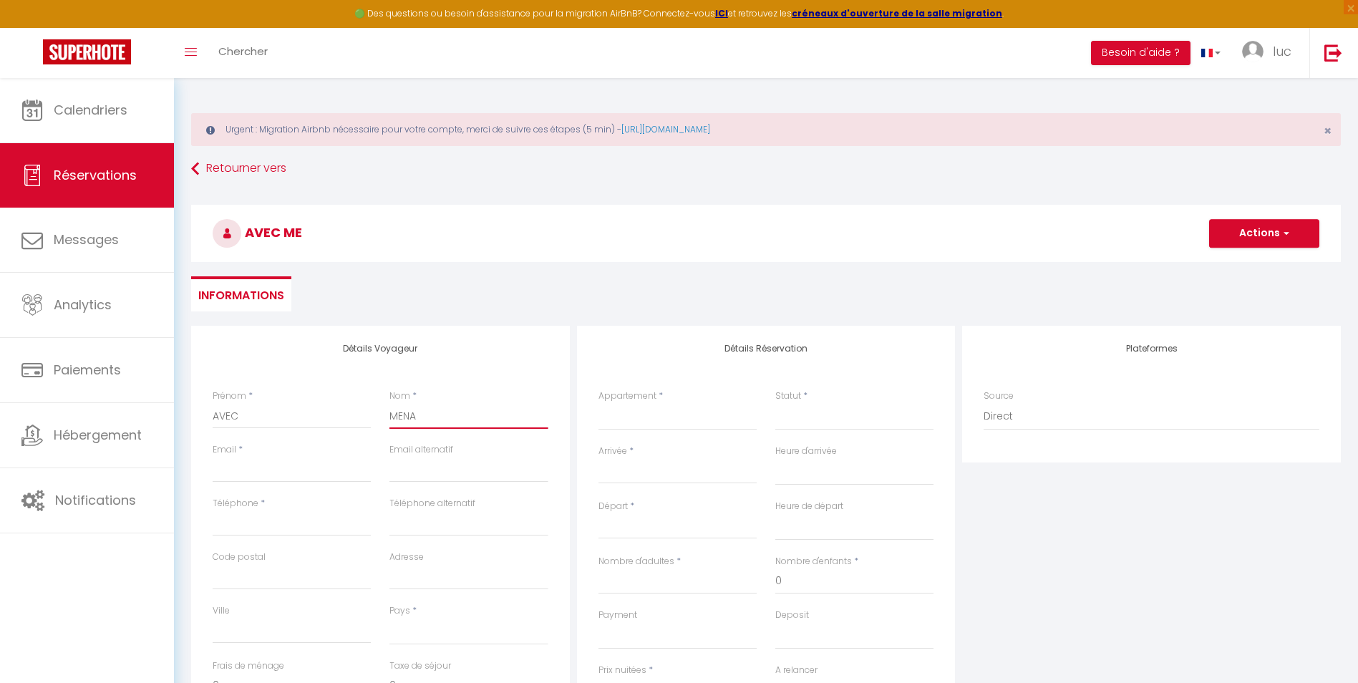
select select
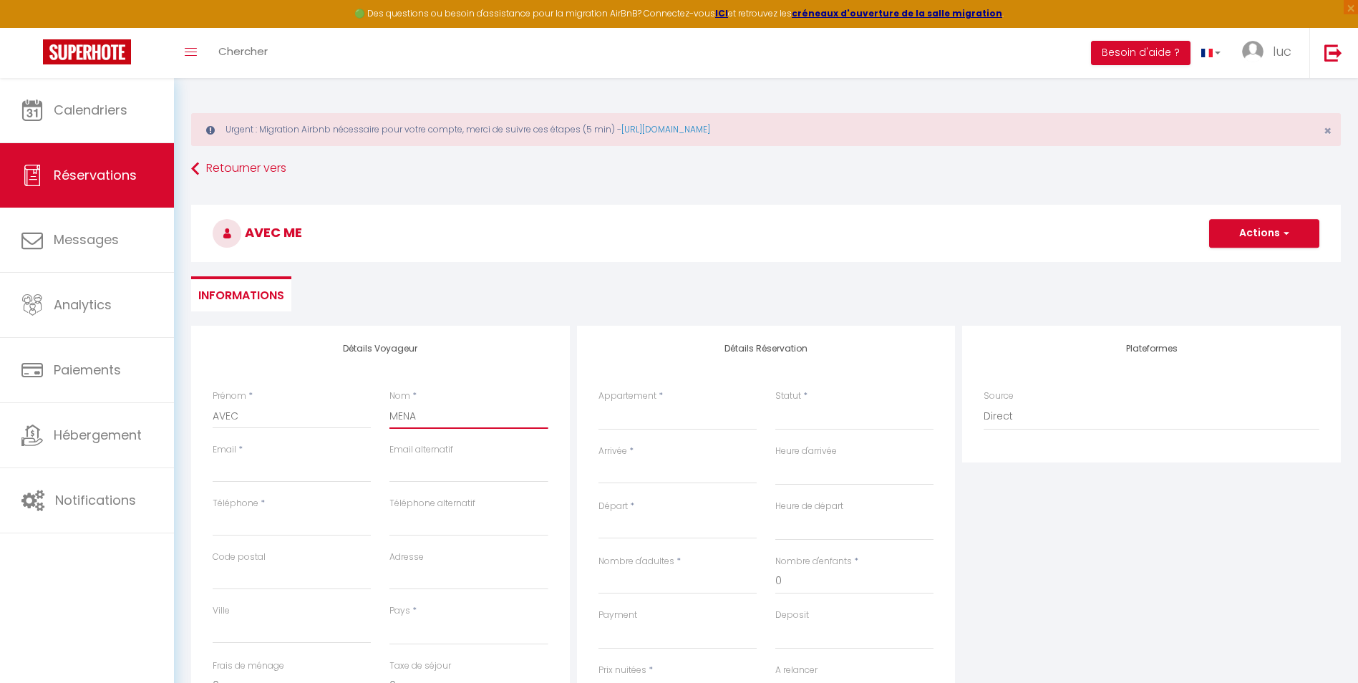
select select
checkbox input "false"
type input "MENAG"
select select
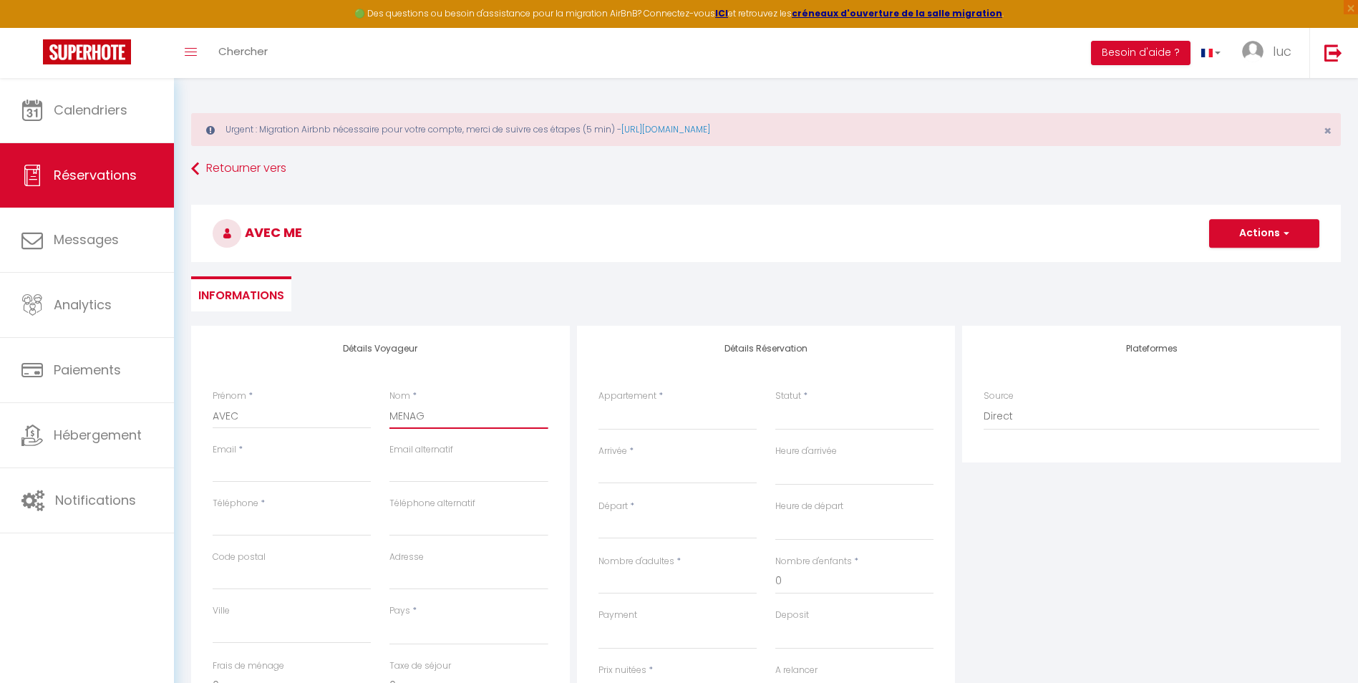
select select
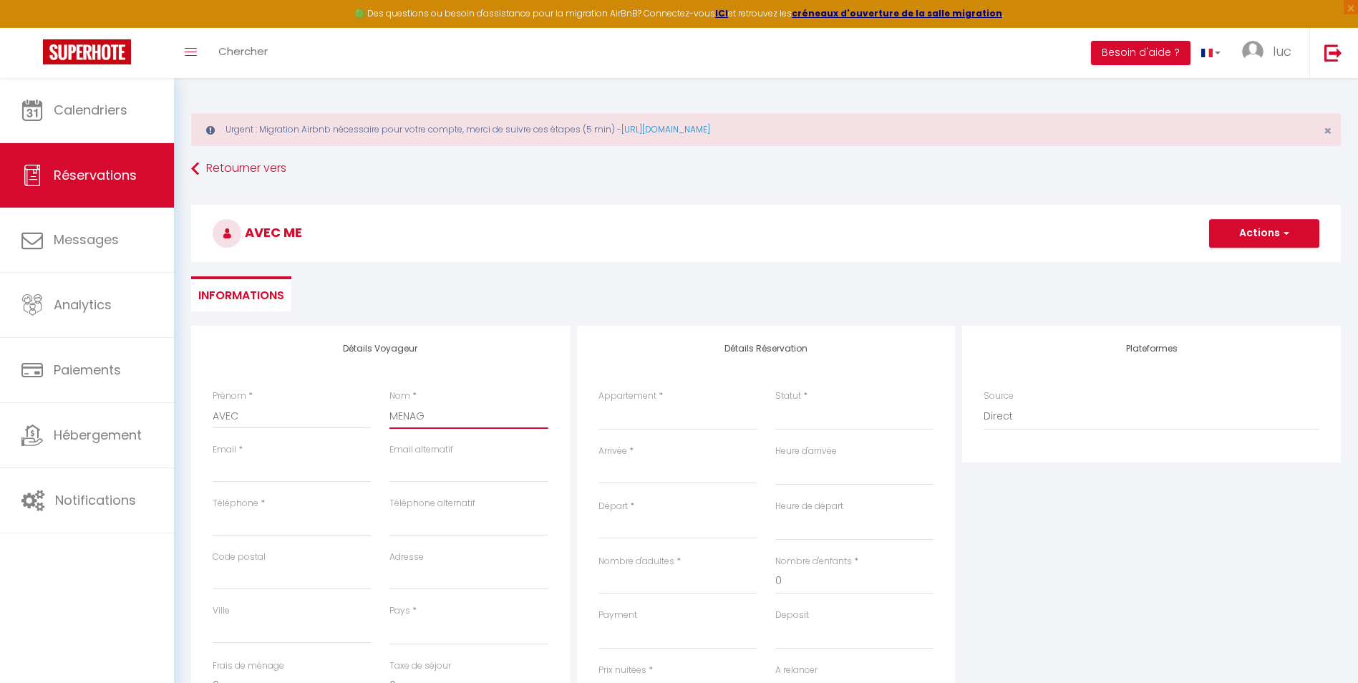
select select
checkbox input "false"
type input "MENAGE"
select select
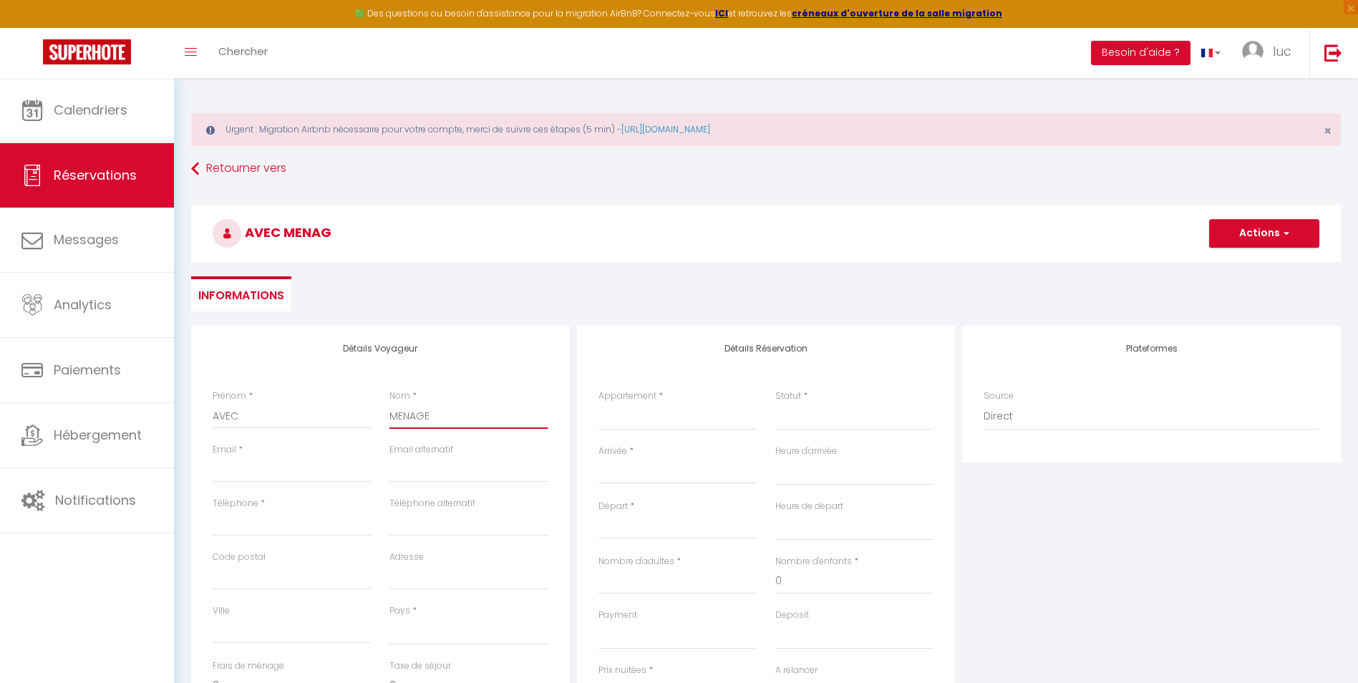
select select
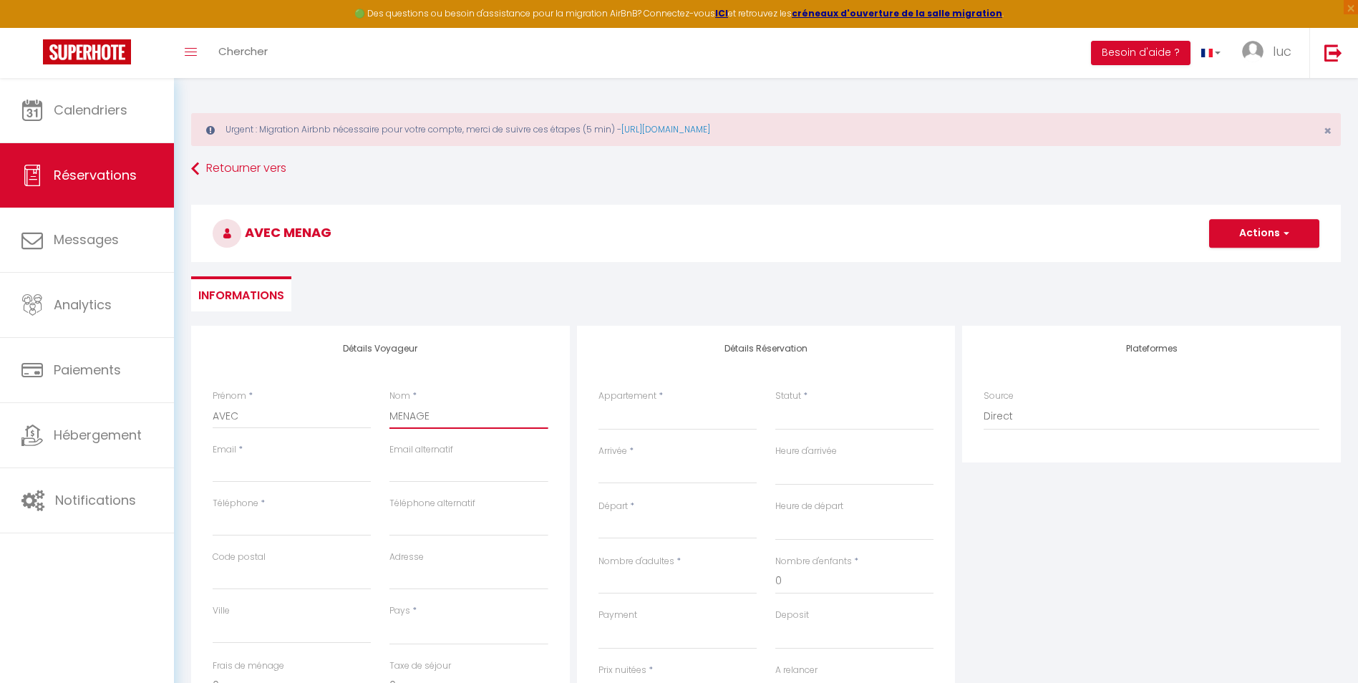
checkbox input "false"
click at [281, 468] on input "Email client" at bounding box center [292, 470] width 158 height 26
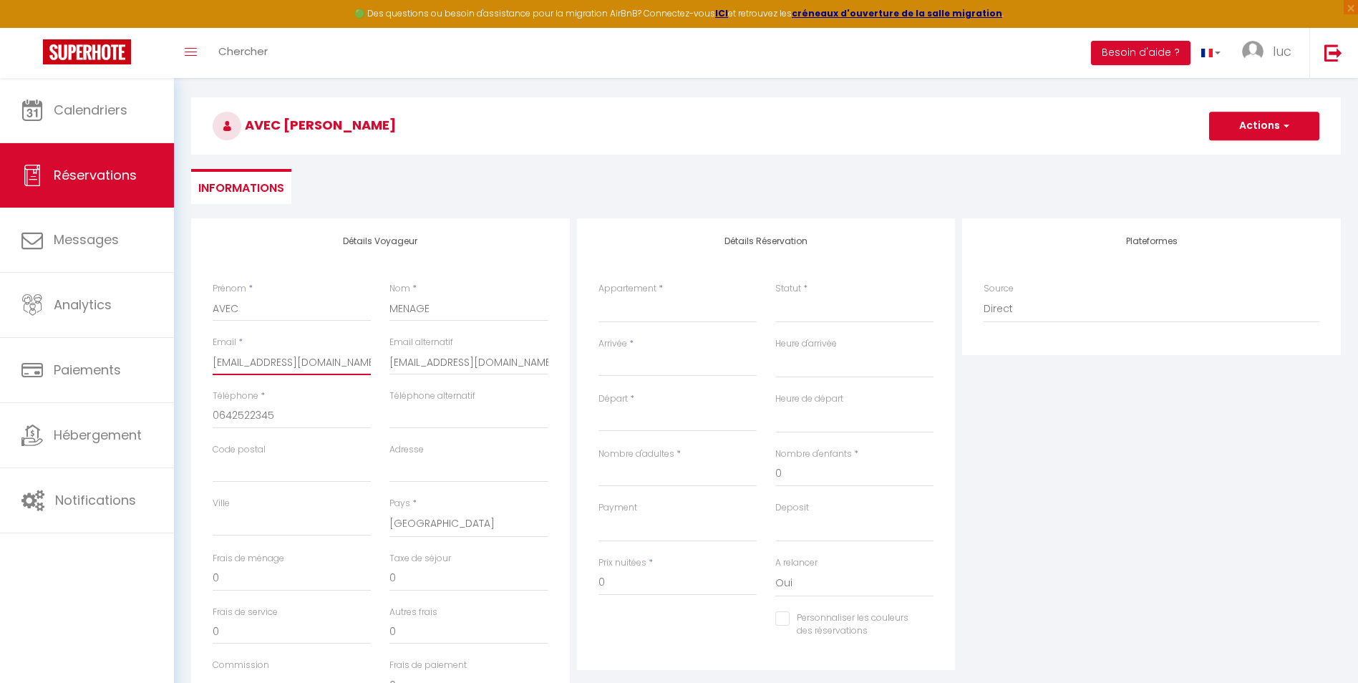
scroll to position [72, 0]
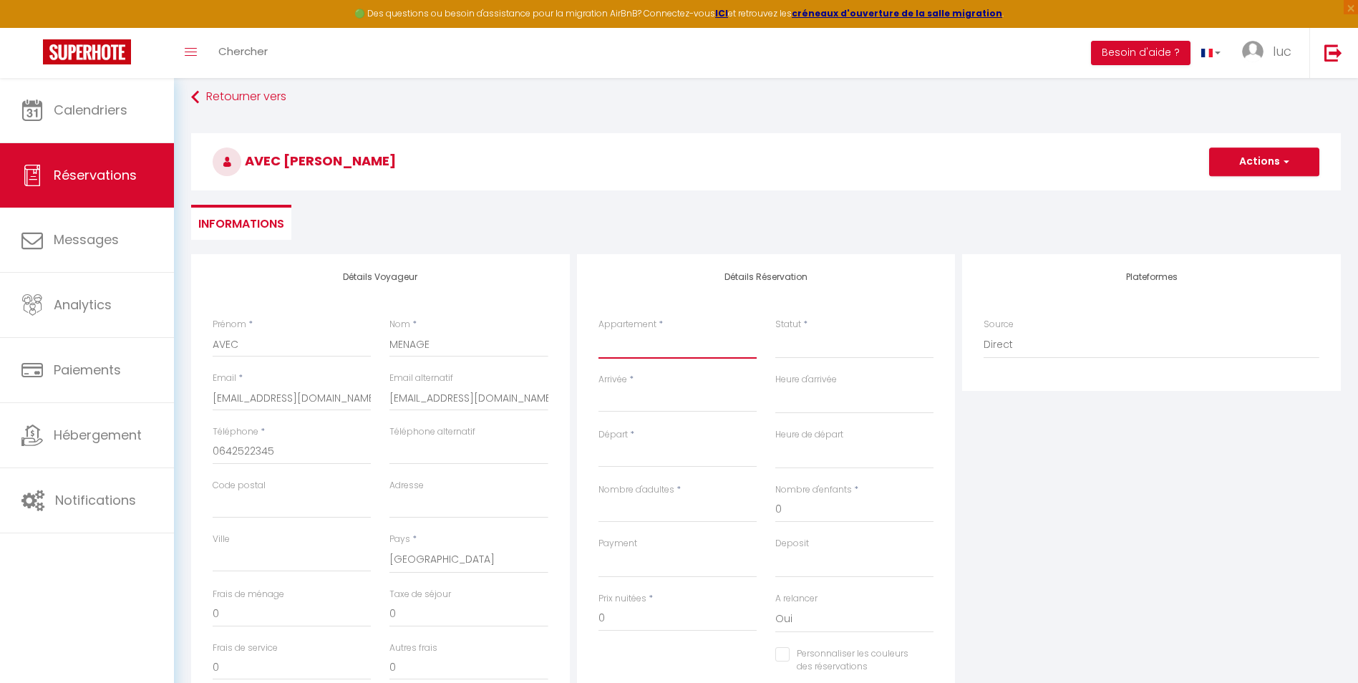
click at [650, 336] on select "39 Studio Alpin 39 Triplex Bleu d'Annecy 39 Chalet [GEOGRAPHIC_DATA] 39 Alp'éva…" at bounding box center [678, 344] width 158 height 27
click at [599, 331] on select "39 Studio Alpin 39 Triplex Bleu d'Annecy 39 Chalet [GEOGRAPHIC_DATA] 39 Alp'éva…" at bounding box center [678, 344] width 158 height 27
click at [795, 349] on select "Confirmé Non Confirmé [PERSON_NAME] par le voyageur No Show Request" at bounding box center [854, 344] width 158 height 27
click at [800, 349] on select "Confirmé Non Confirmé [PERSON_NAME] par le voyageur No Show Request" at bounding box center [854, 344] width 158 height 27
click at [814, 349] on select "Confirmé Non Confirmé [PERSON_NAME] par le voyageur No Show Request" at bounding box center [854, 344] width 158 height 27
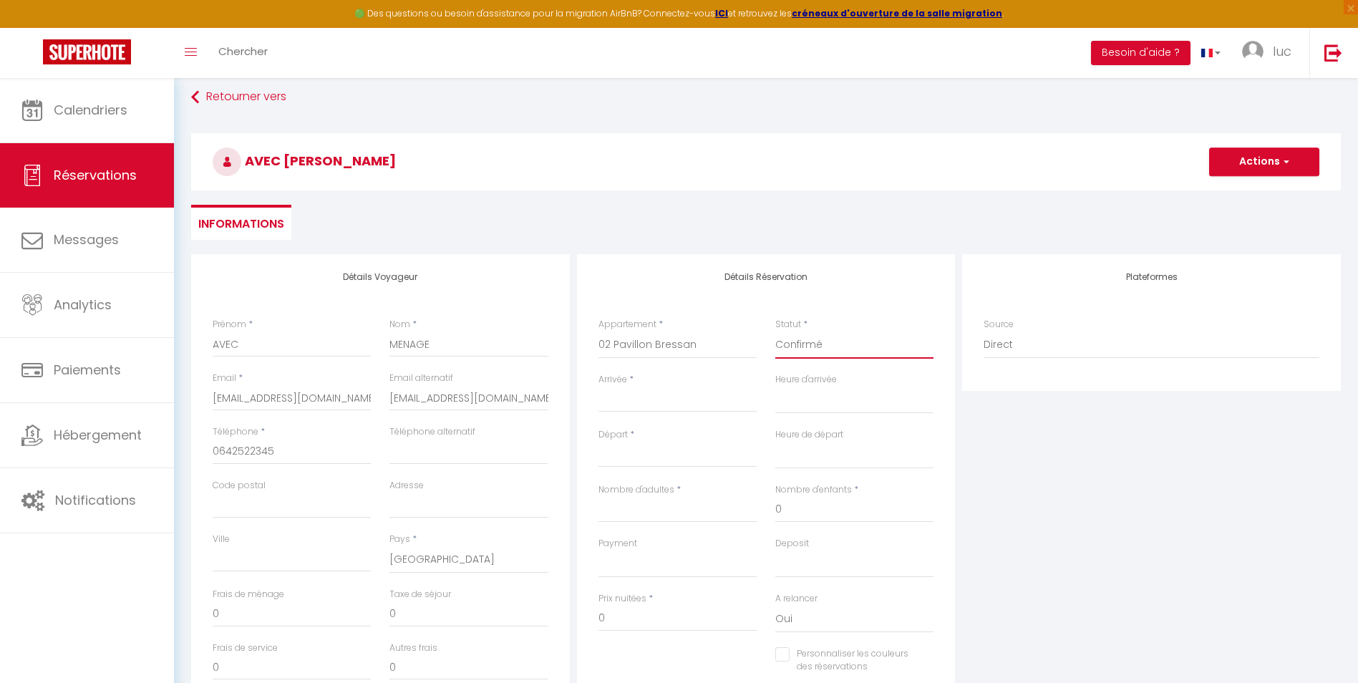
click at [775, 331] on select "Confirmé Non Confirmé [PERSON_NAME] par le voyageur No Show Request" at bounding box center [854, 344] width 158 height 27
click at [662, 413] on div "Arrivée * < [DATE] > Dim Lun Mar Mer Jeu Ven Sam 1 2 3 4 5 6 7 8 9 10 11 12 13 …" at bounding box center [677, 400] width 177 height 55
click at [667, 392] on input "Arrivée" at bounding box center [678, 401] width 158 height 19
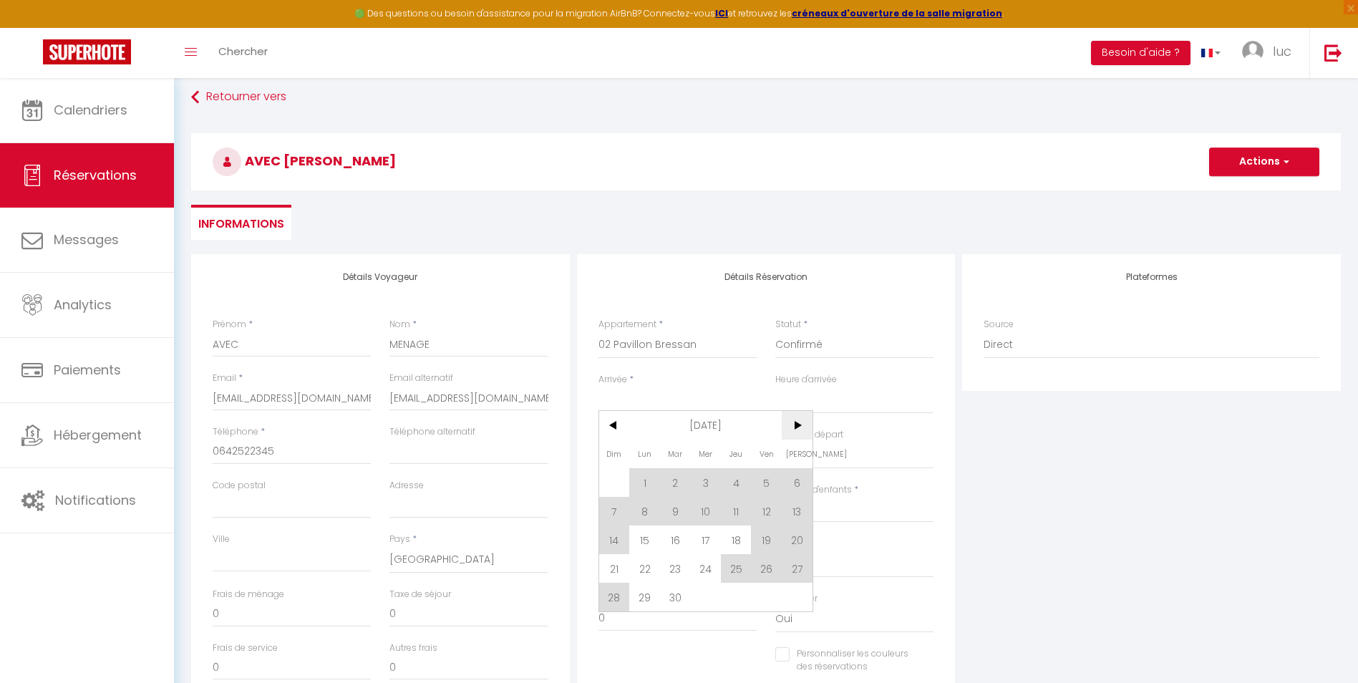
click at [787, 433] on span ">" at bounding box center [797, 425] width 31 height 29
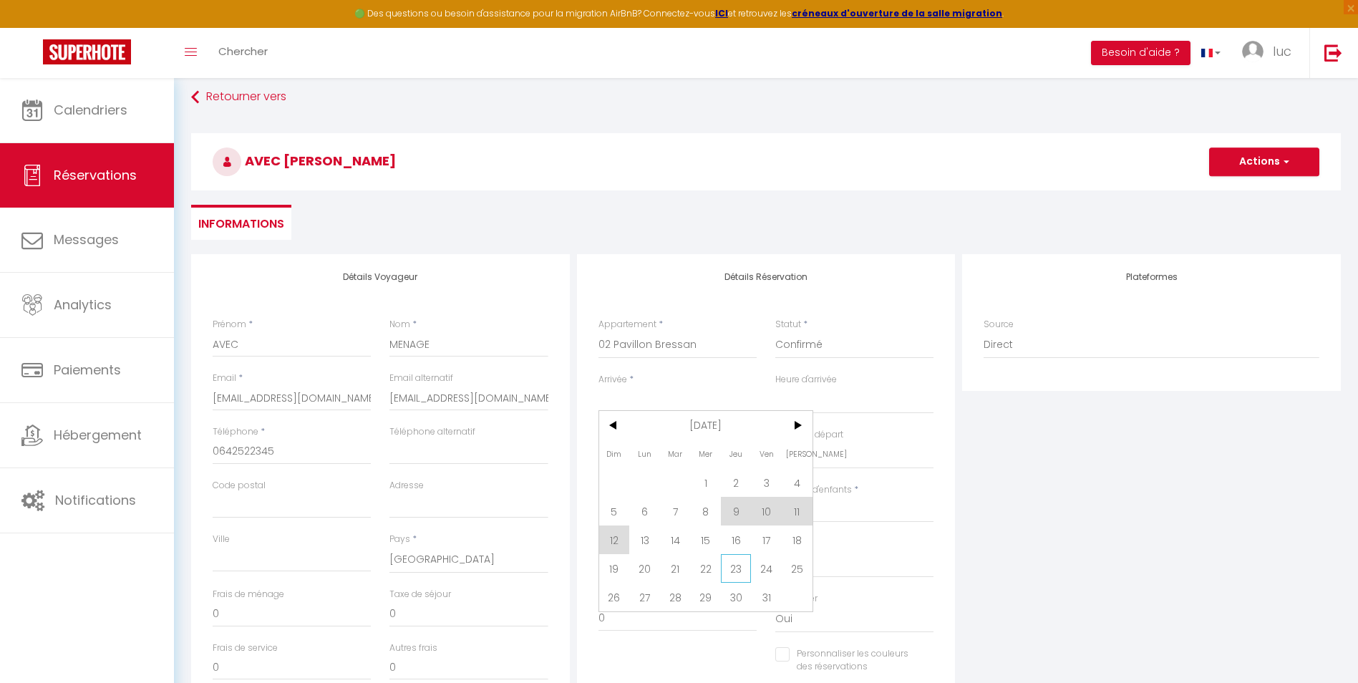
click at [727, 568] on span "23" at bounding box center [736, 568] width 31 height 29
click at [614, 435] on label "Départ" at bounding box center [613, 435] width 29 height 14
click at [614, 447] on input "Ven 24 Octobre 2025" at bounding box center [678, 456] width 158 height 19
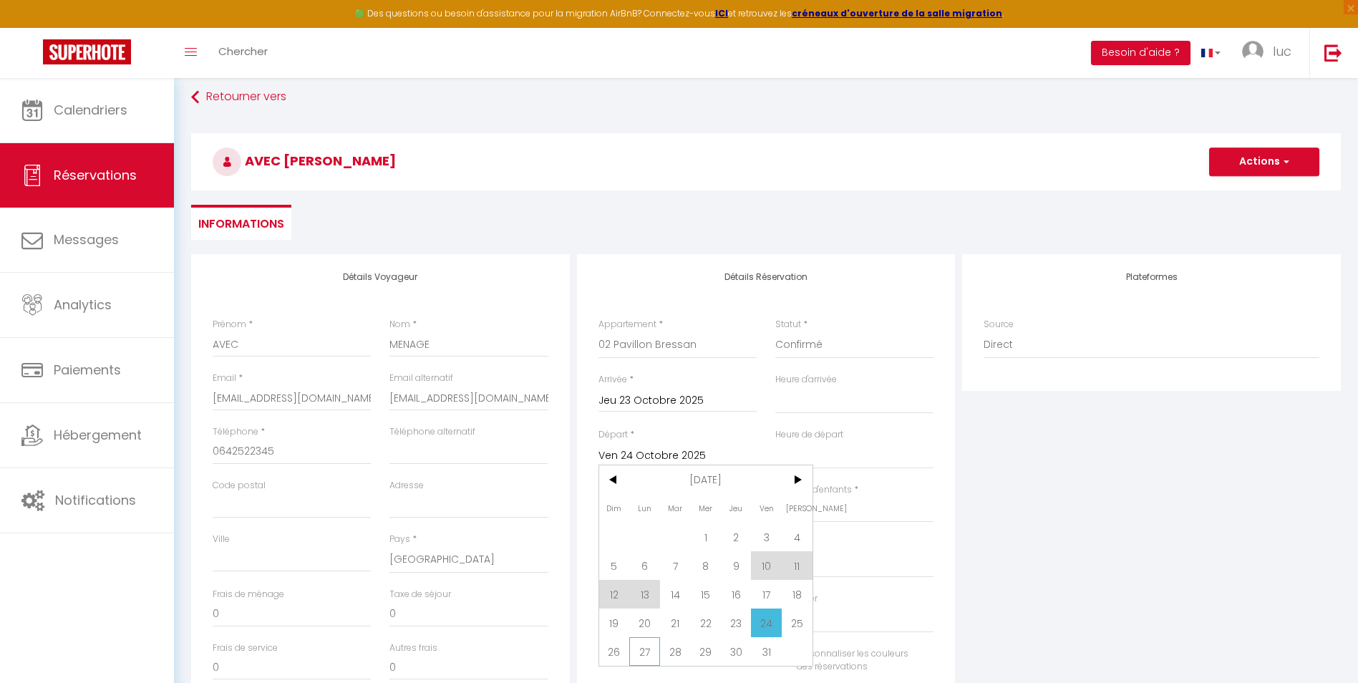
click at [646, 651] on span "27" at bounding box center [644, 651] width 31 height 29
click at [702, 506] on input "Nombre d'adultes" at bounding box center [678, 510] width 158 height 26
drag, startPoint x: 647, startPoint y: 618, endPoint x: 604, endPoint y: 606, distance: 44.6
click at [604, 606] on input "254.7" at bounding box center [678, 619] width 158 height 26
click at [1279, 157] on button "Actions" at bounding box center [1264, 161] width 110 height 29
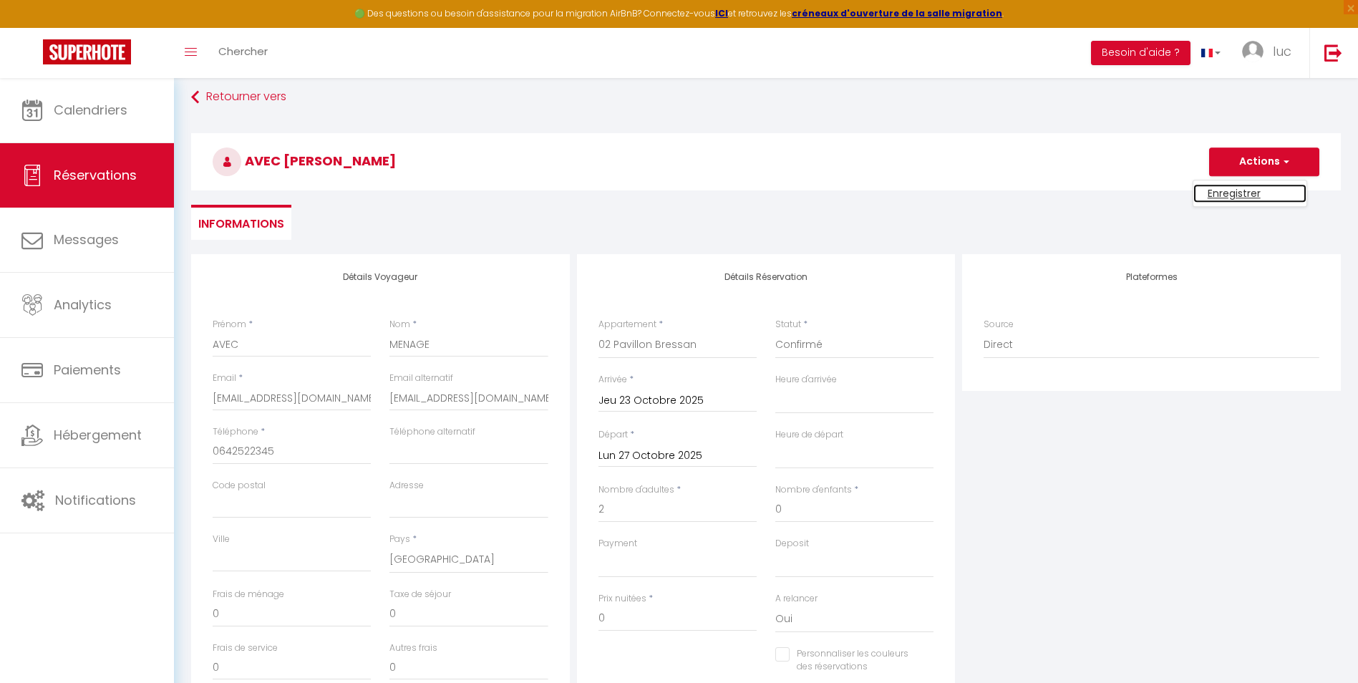
click at [1256, 192] on link "Enregistrer" at bounding box center [1249, 193] width 113 height 19
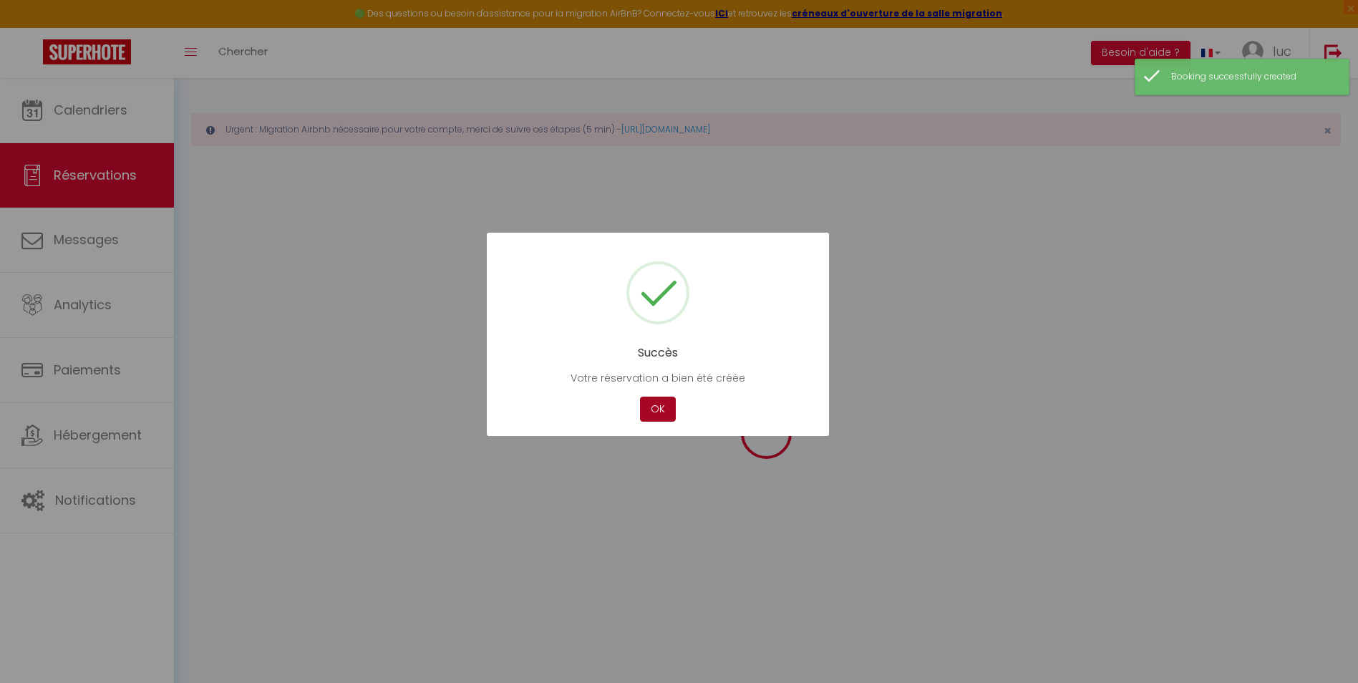
click at [662, 402] on button "OK" at bounding box center [658, 409] width 36 height 25
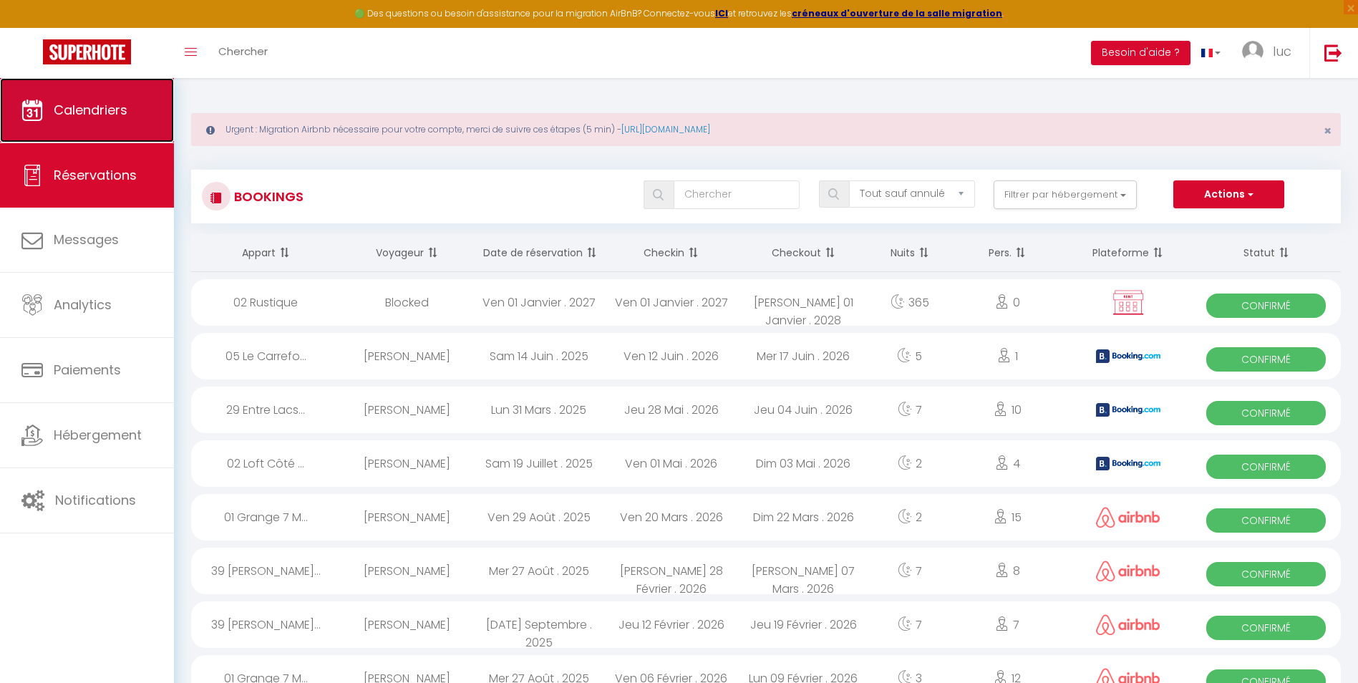
click at [153, 101] on link "Calendriers" at bounding box center [87, 110] width 174 height 64
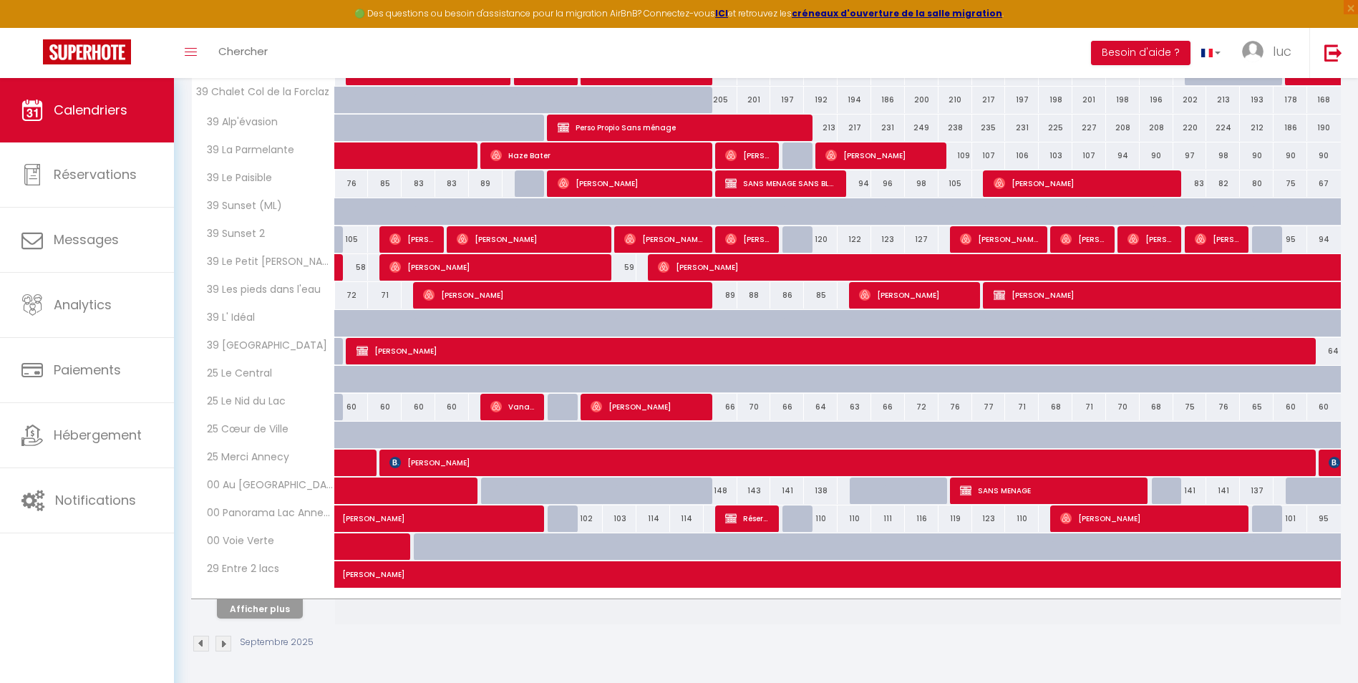
scroll to position [357, 0]
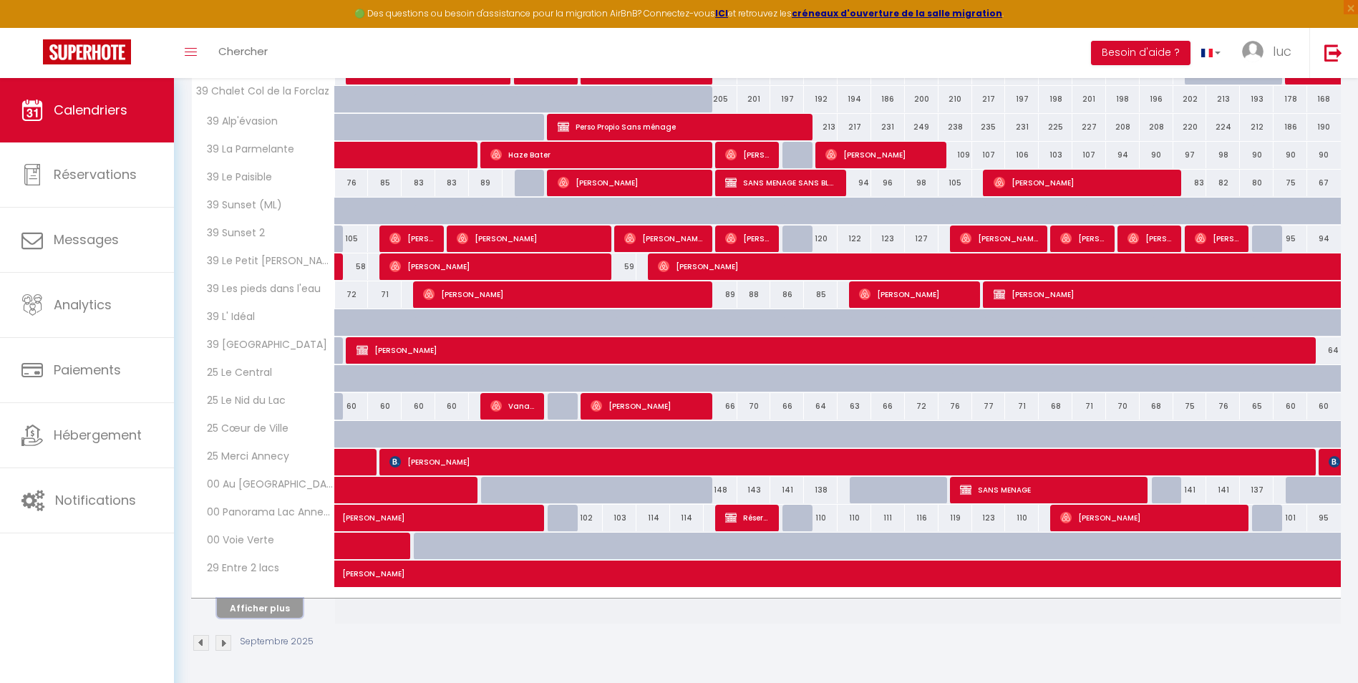
click at [283, 606] on button "Afficher plus" at bounding box center [260, 608] width 86 height 19
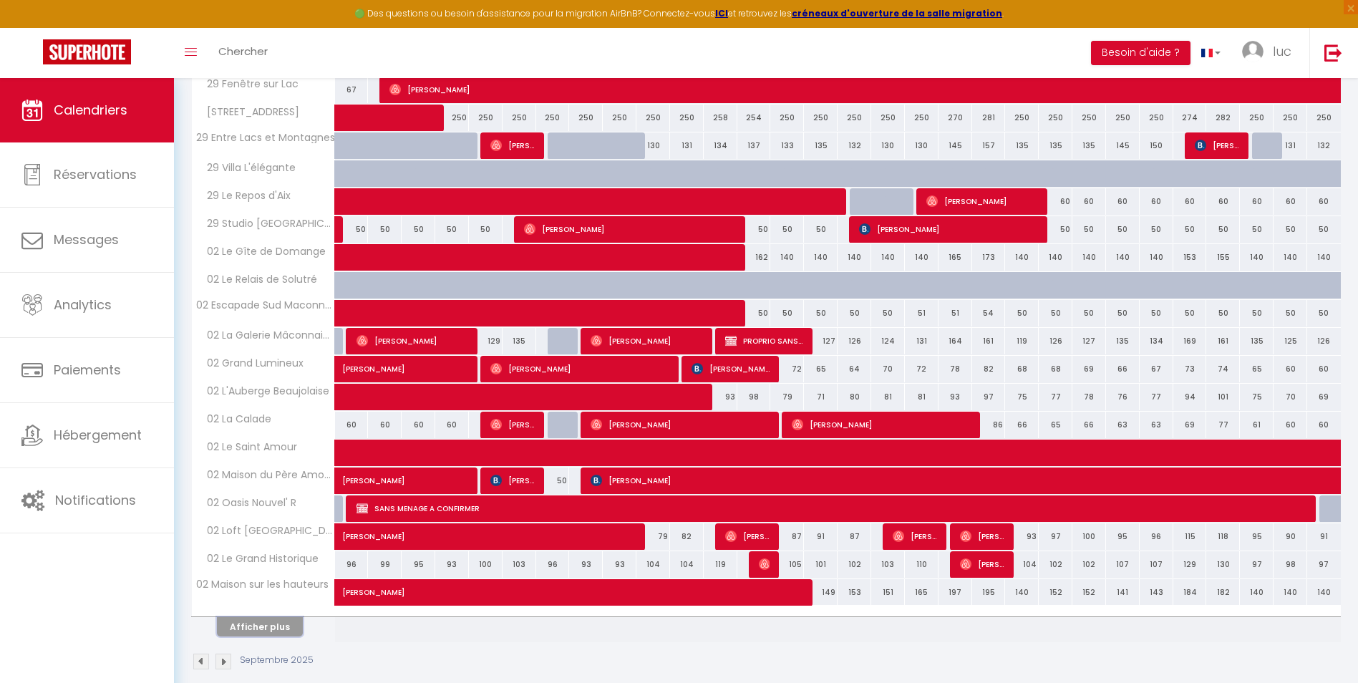
scroll to position [916, 0]
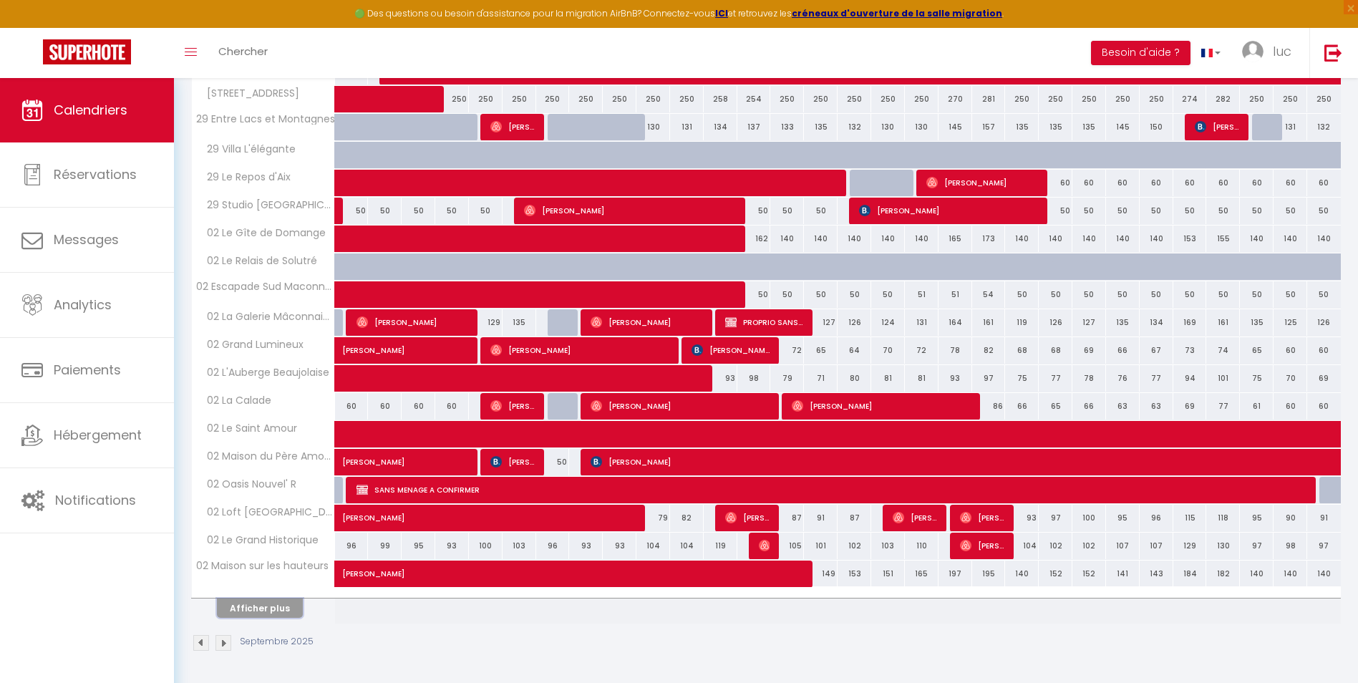
click at [285, 611] on button "Afficher plus" at bounding box center [260, 608] width 86 height 19
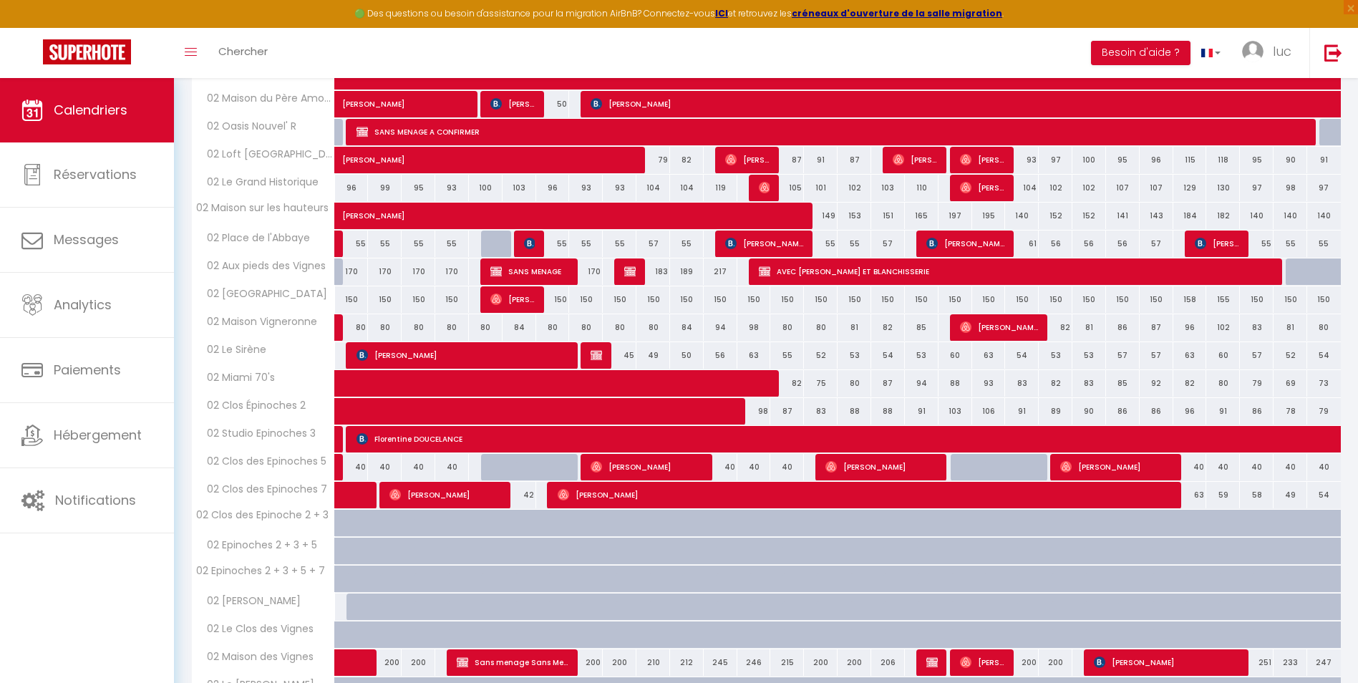
click at [286, 603] on div "02 [PERSON_NAME]" at bounding box center [265, 602] width 143 height 16
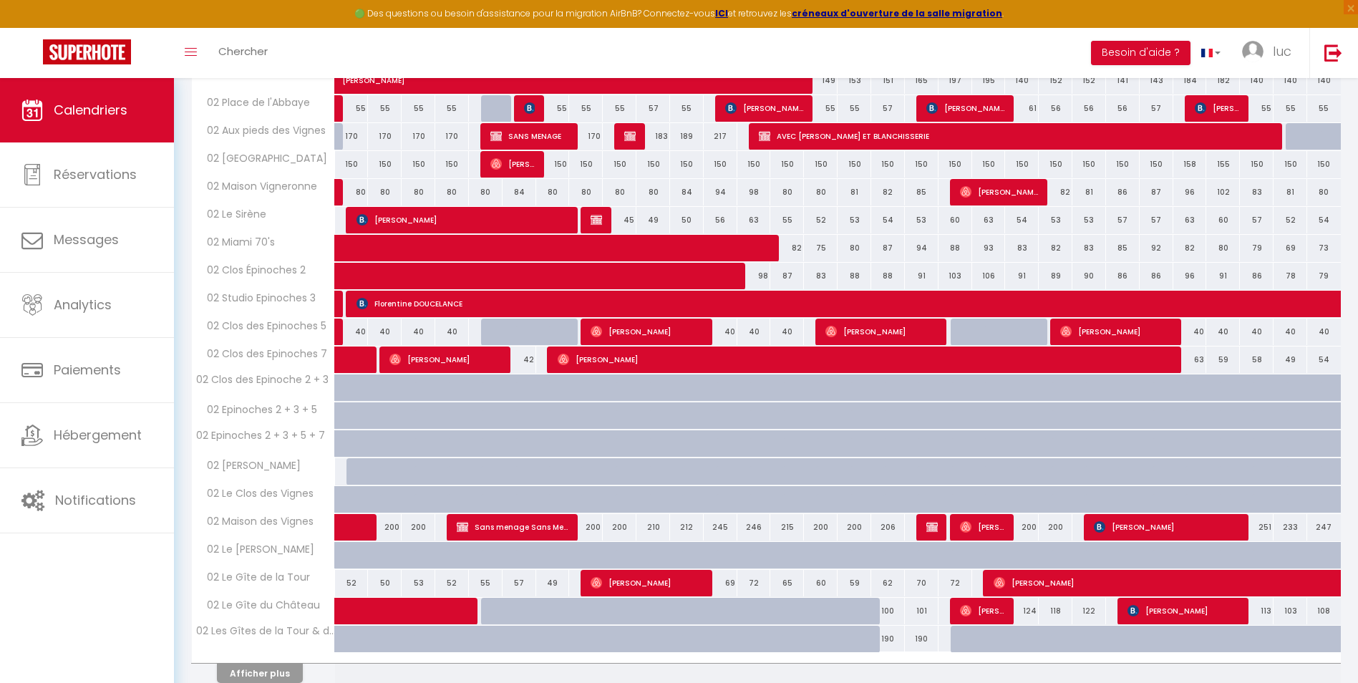
scroll to position [1474, 0]
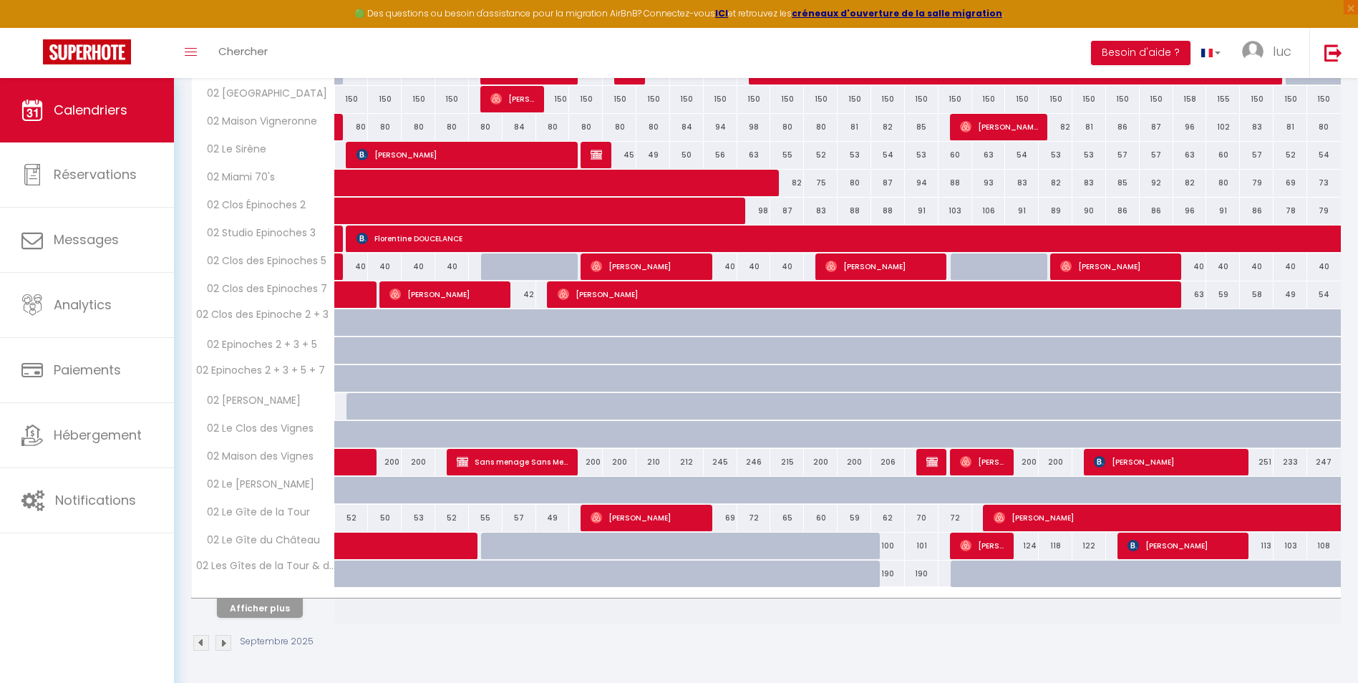
click at [254, 619] on th "Afficher plus" at bounding box center [263, 606] width 143 height 36
click at [256, 599] on button "Afficher plus" at bounding box center [260, 608] width 86 height 19
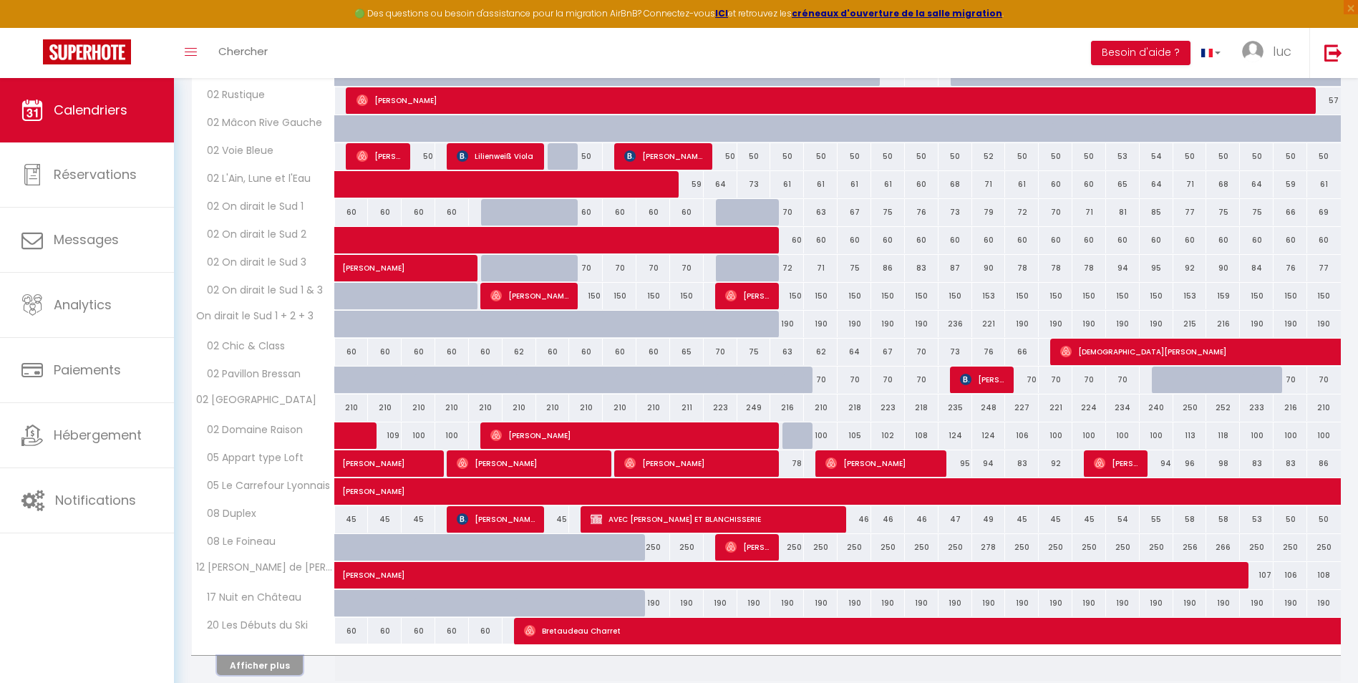
scroll to position [2033, 0]
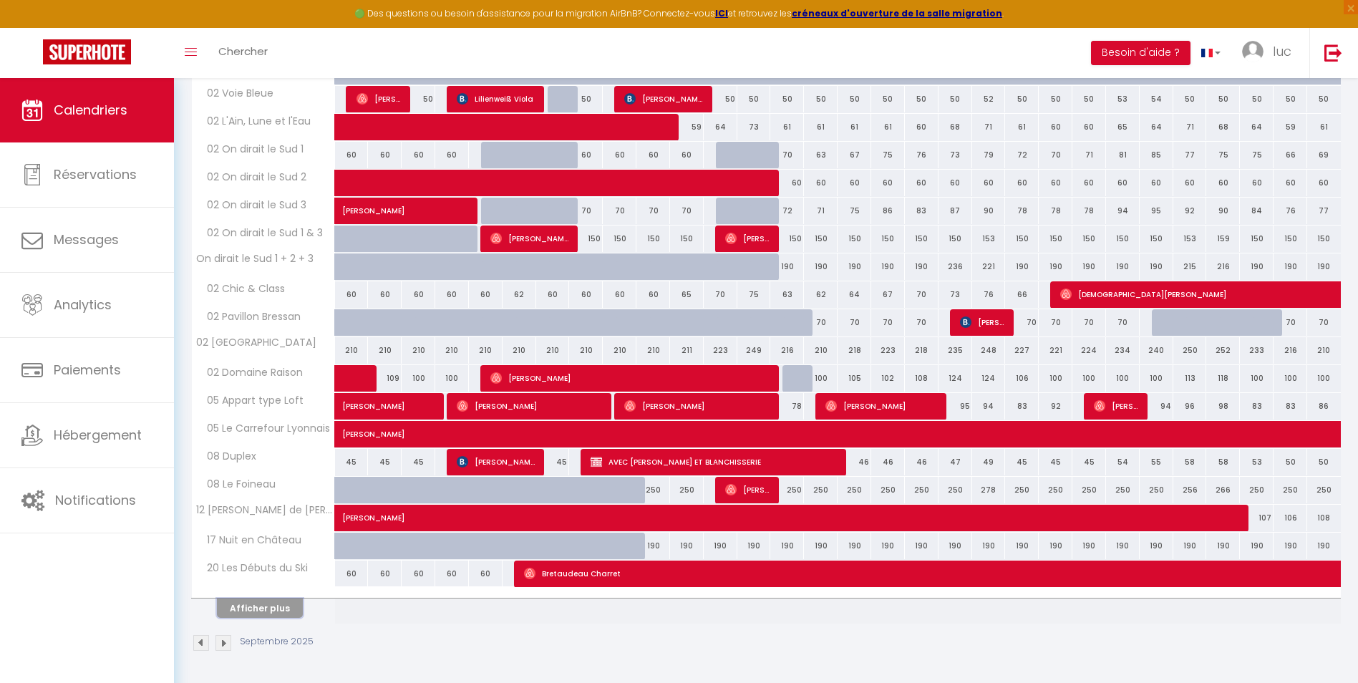
click at [257, 610] on button "Afficher plus" at bounding box center [260, 608] width 86 height 19
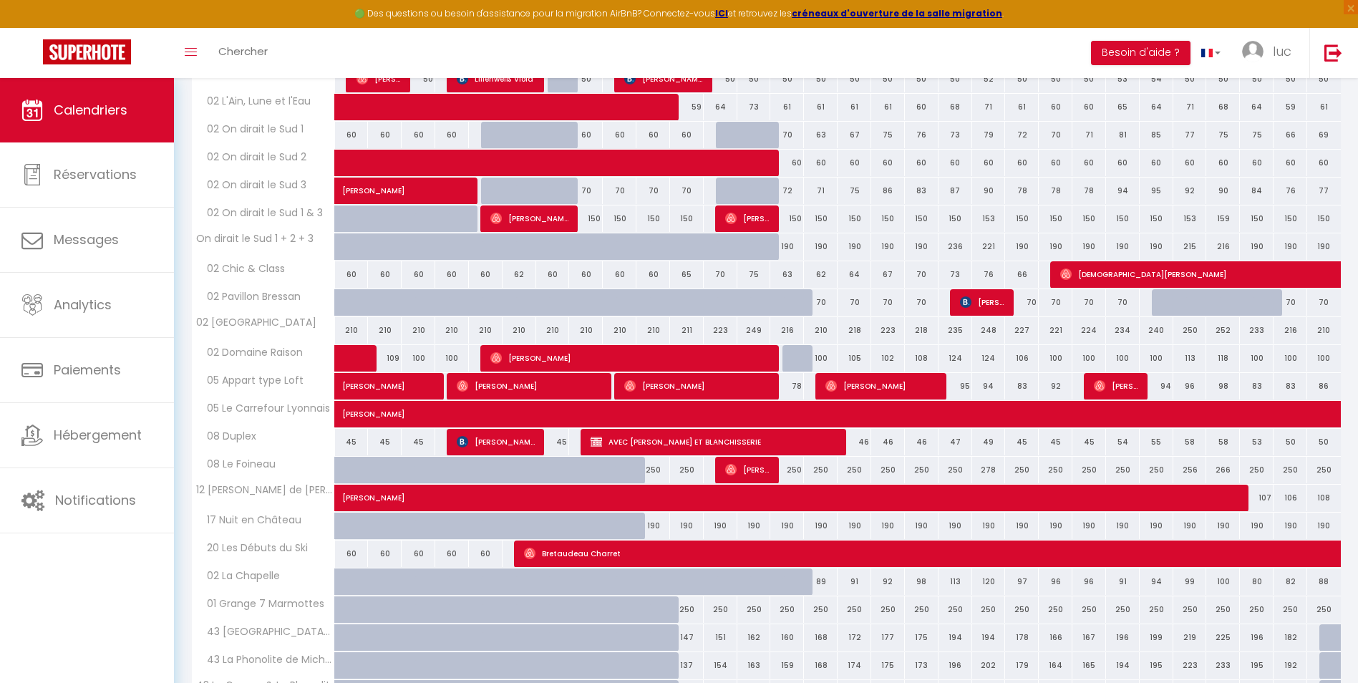
scroll to position [2137, 0]
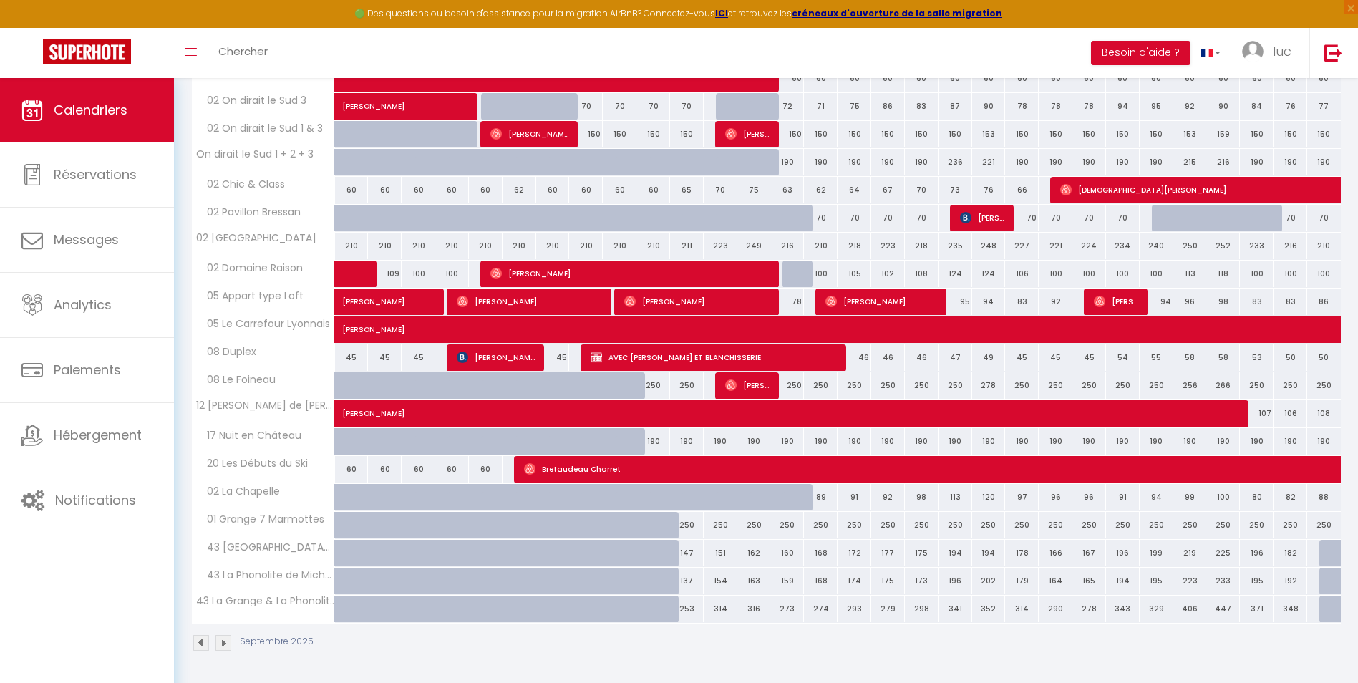
click at [222, 641] on img at bounding box center [223, 643] width 16 height 16
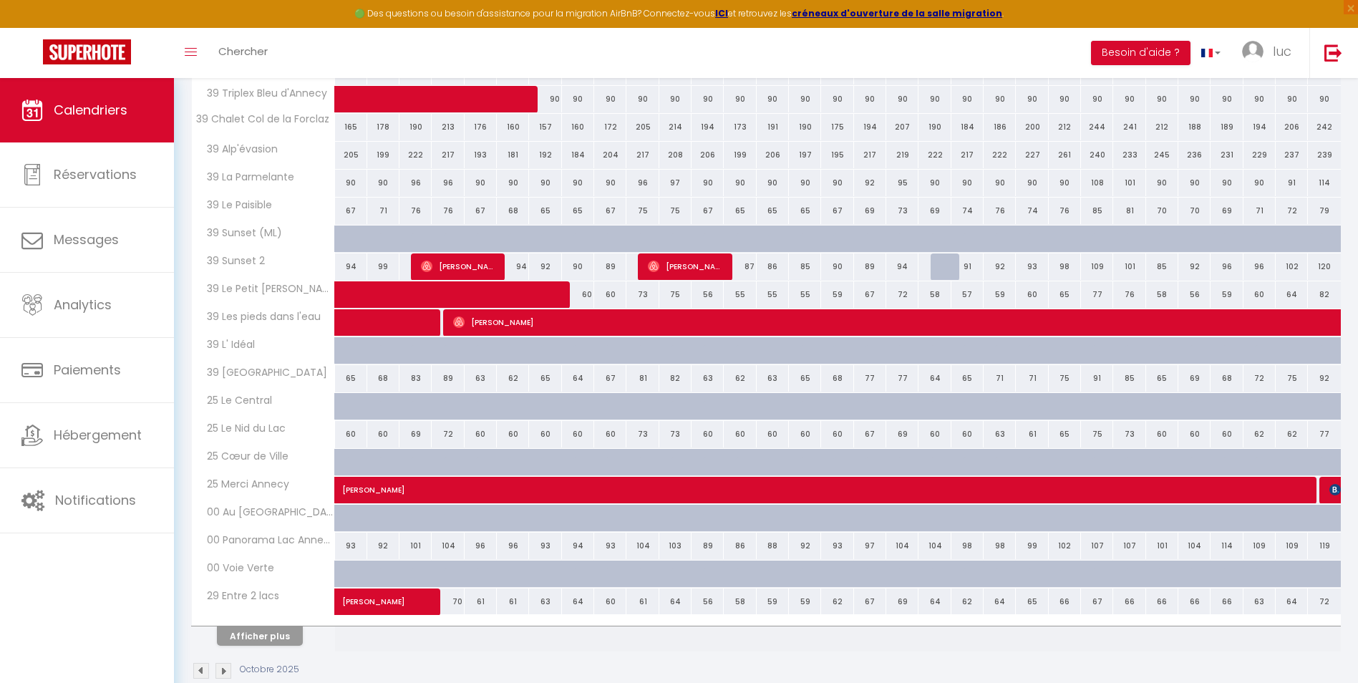
scroll to position [357, 0]
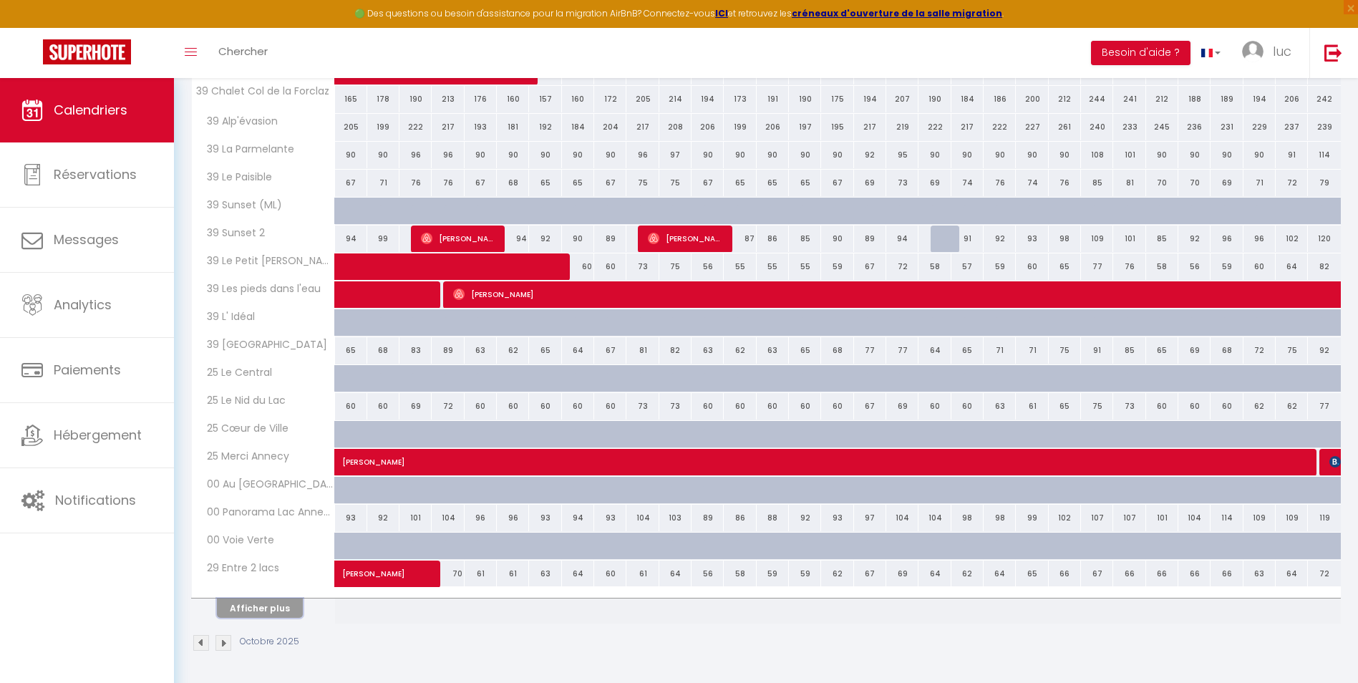
click at [268, 606] on button "Afficher plus" at bounding box center [260, 608] width 86 height 19
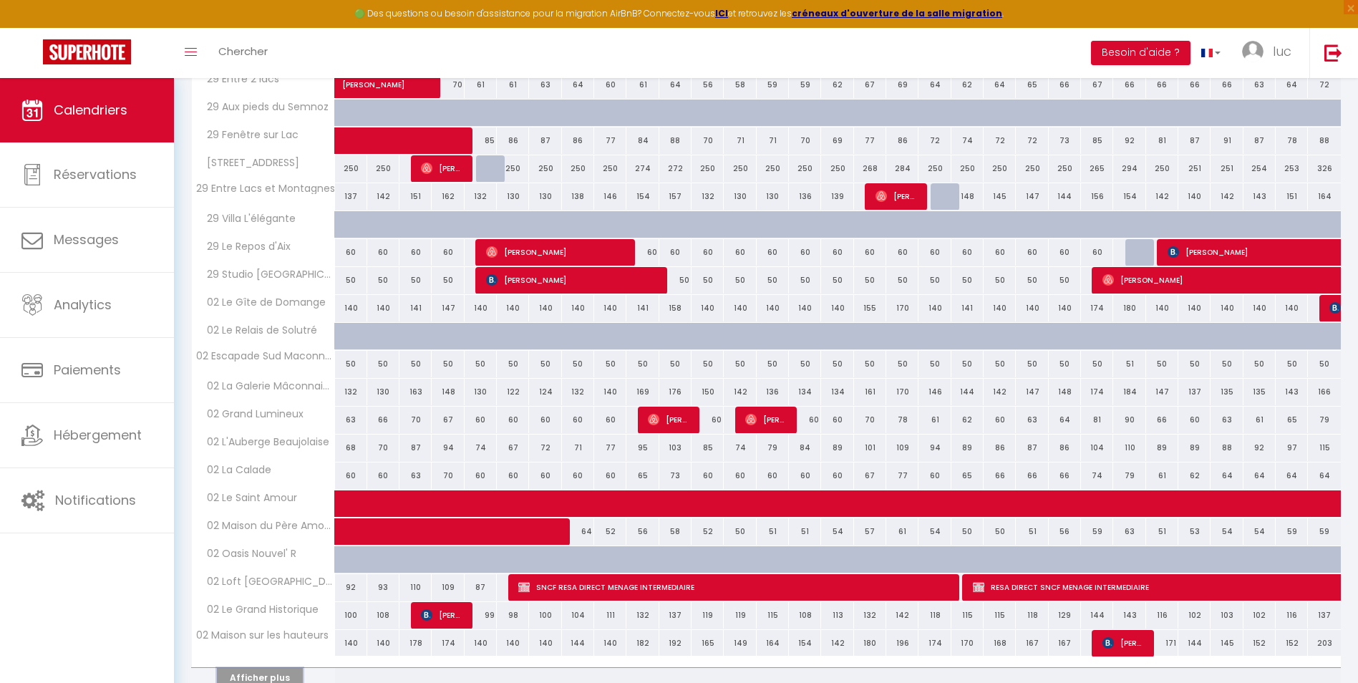
scroll to position [916, 0]
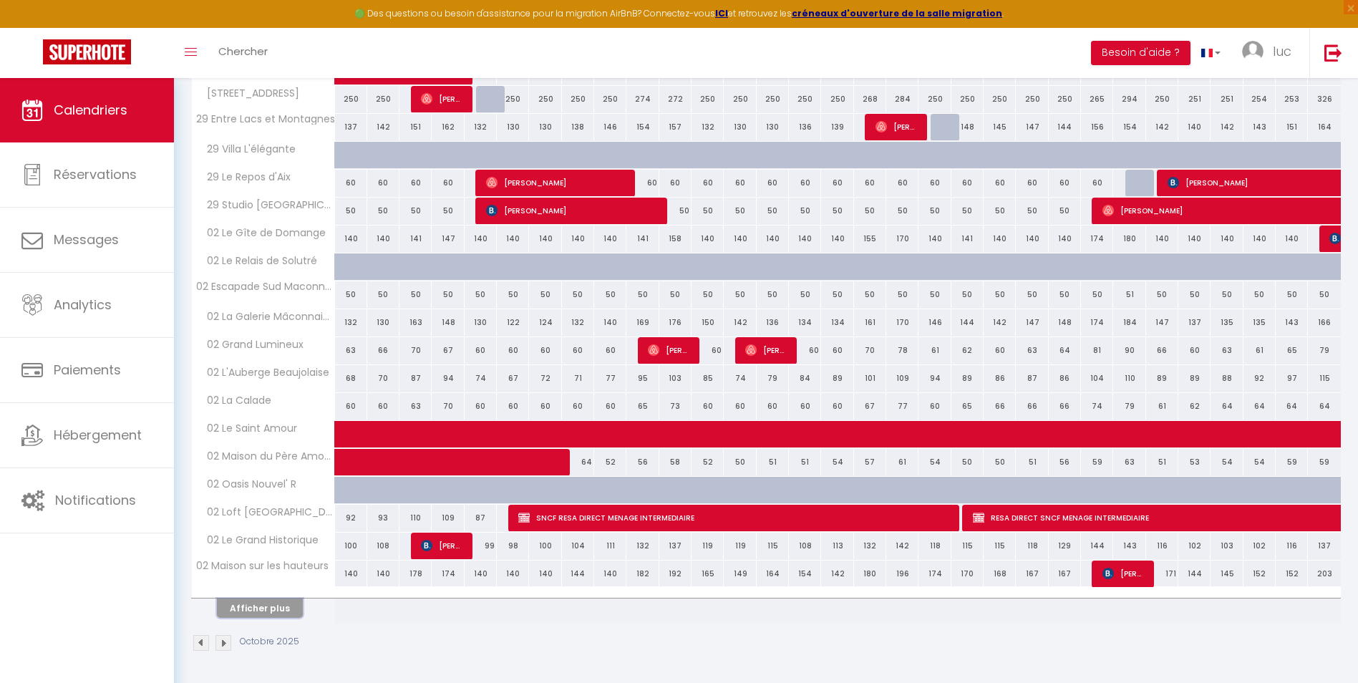
click at [251, 609] on button "Afficher plus" at bounding box center [260, 608] width 86 height 19
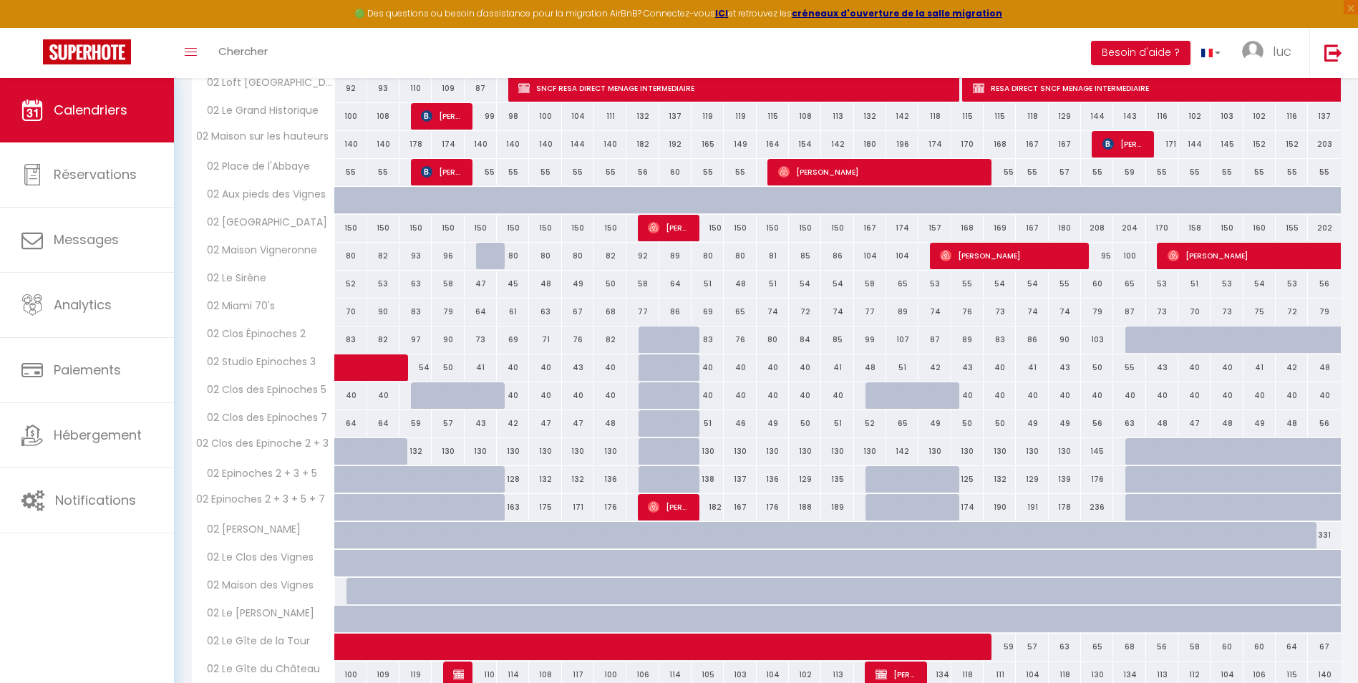
scroll to position [1474, 0]
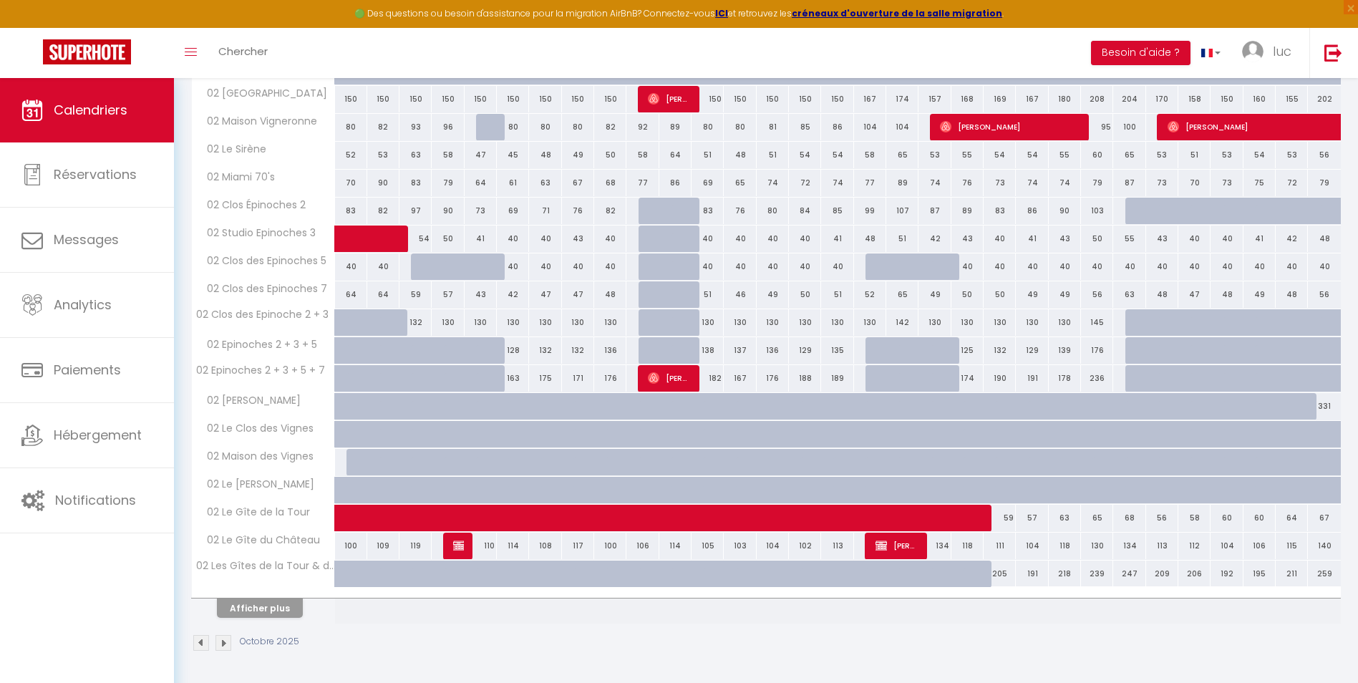
click at [276, 618] on th "Afficher plus" at bounding box center [263, 606] width 143 height 36
click at [276, 616] on button "Afficher plus" at bounding box center [260, 608] width 86 height 19
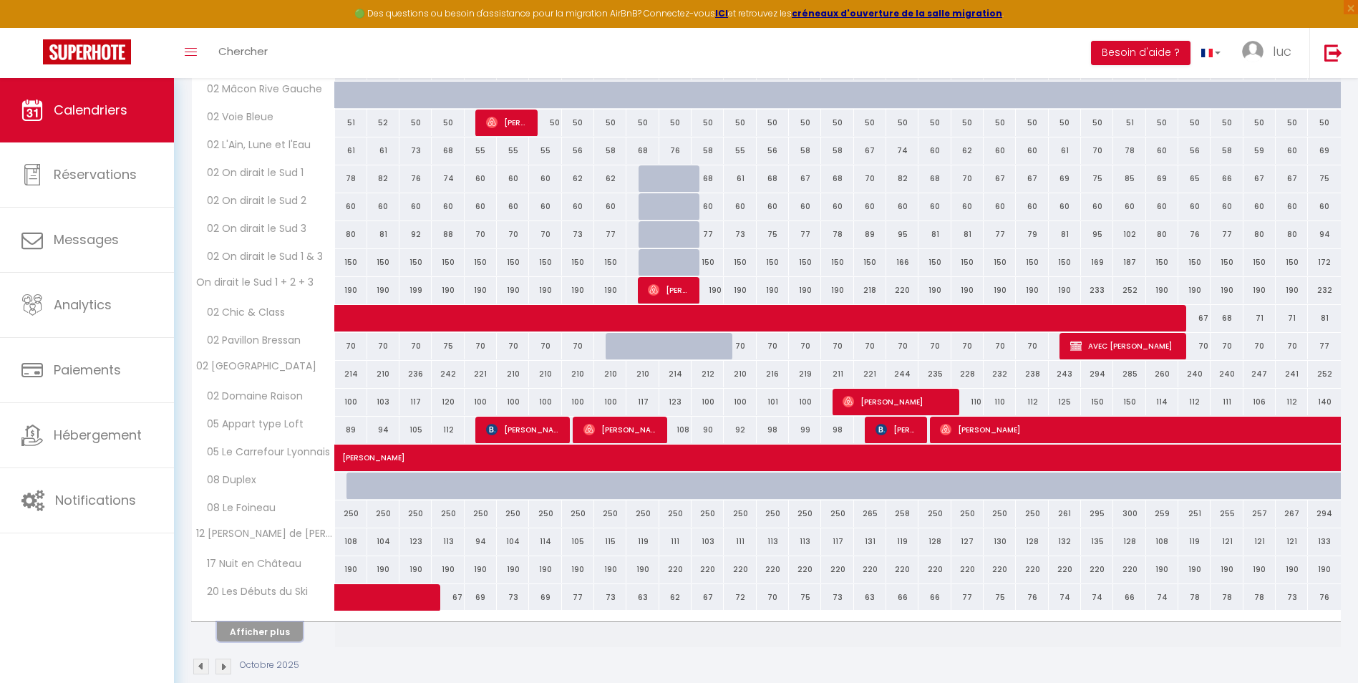
scroll to position [2033, 0]
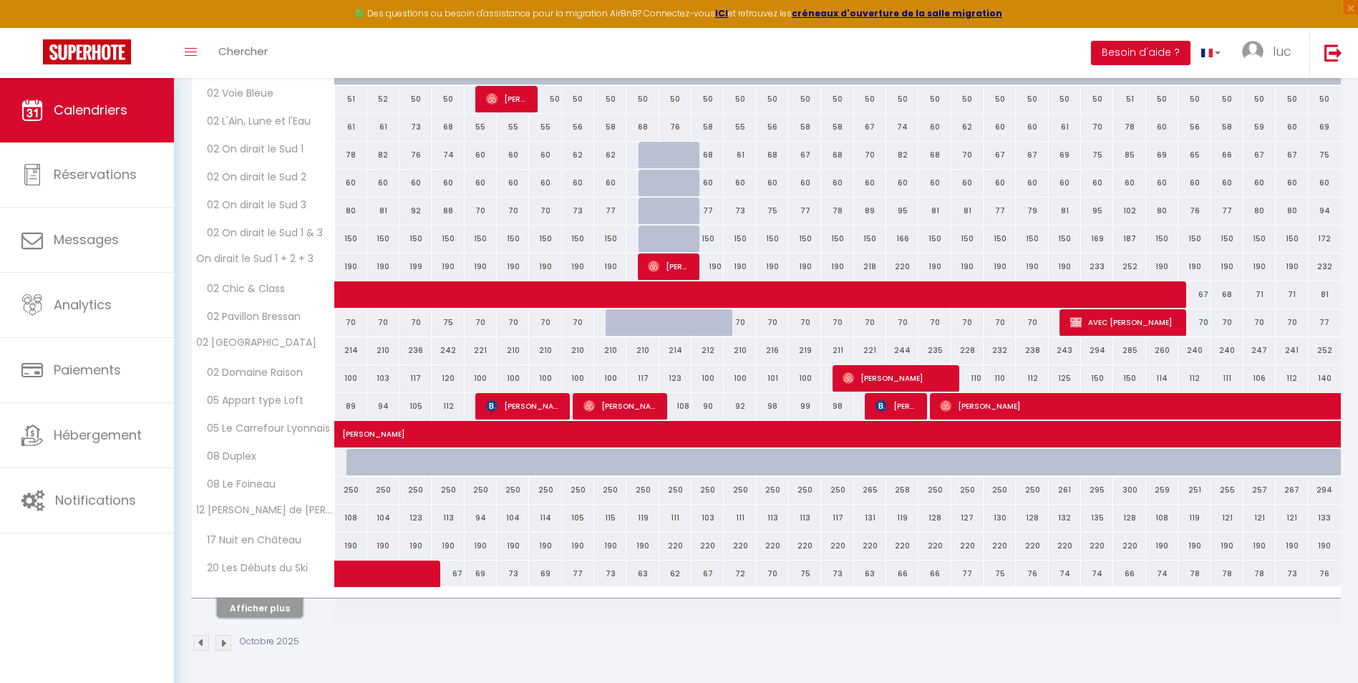
click at [256, 607] on button "Afficher plus" at bounding box center [260, 608] width 86 height 19
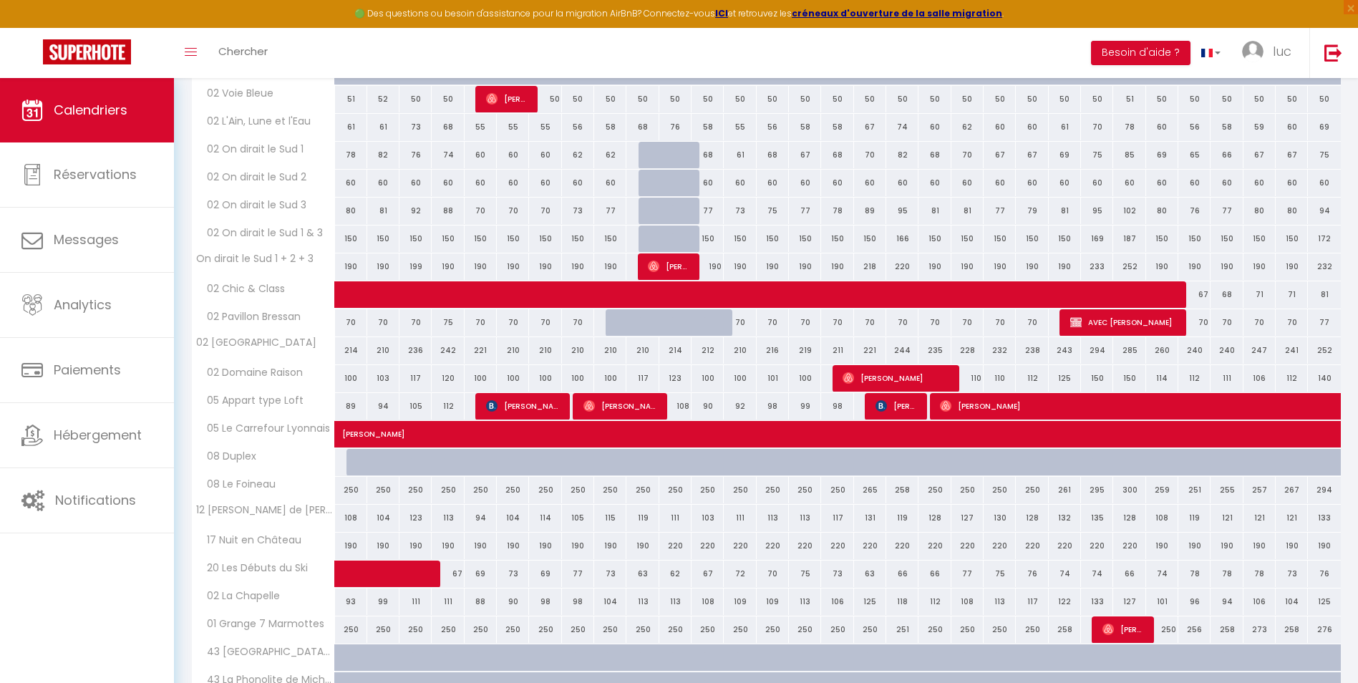
scroll to position [2137, 0]
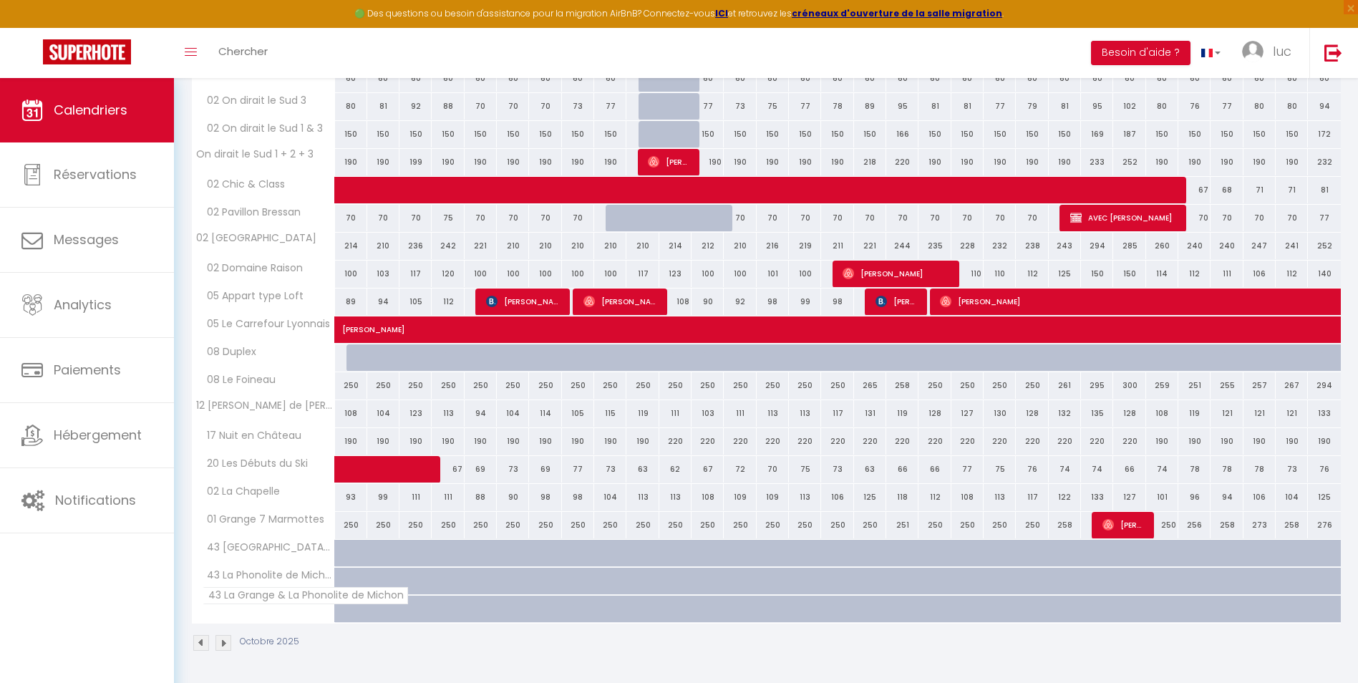
click at [257, 605] on th "43 La Grange & La Phonolite de Michon" at bounding box center [263, 609] width 143 height 27
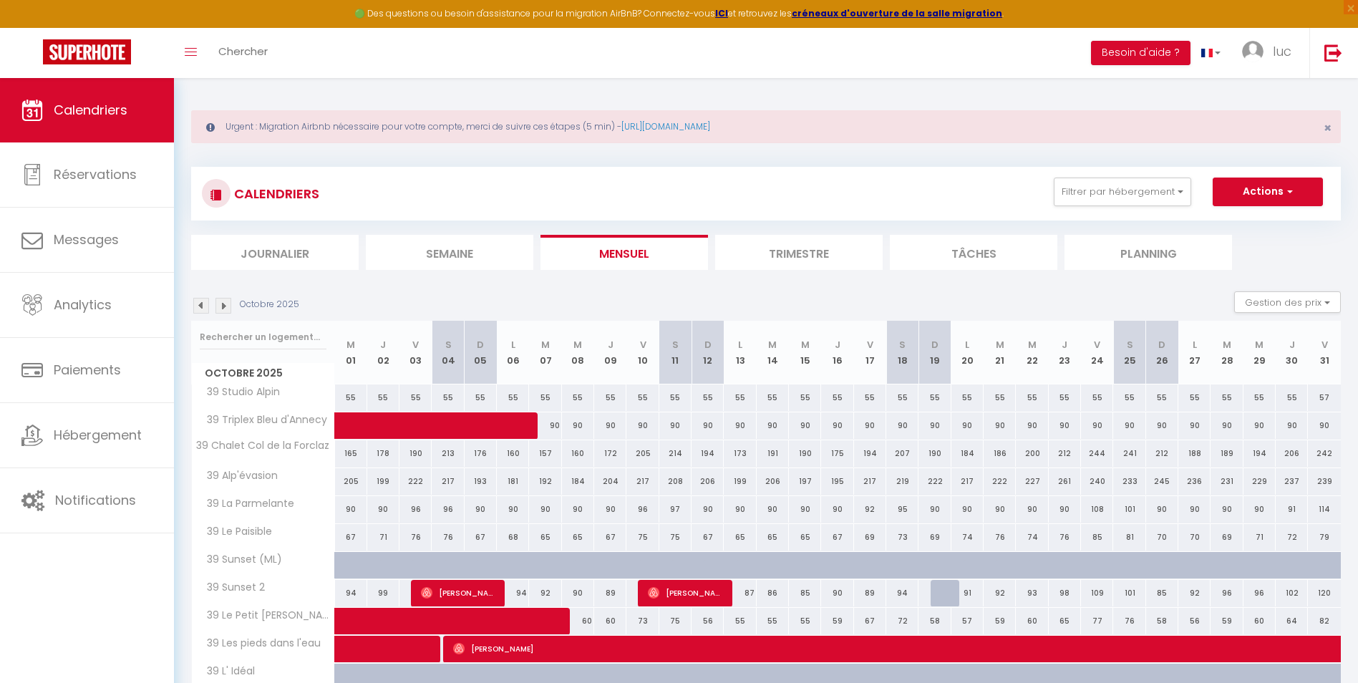
scroll to position [0, 0]
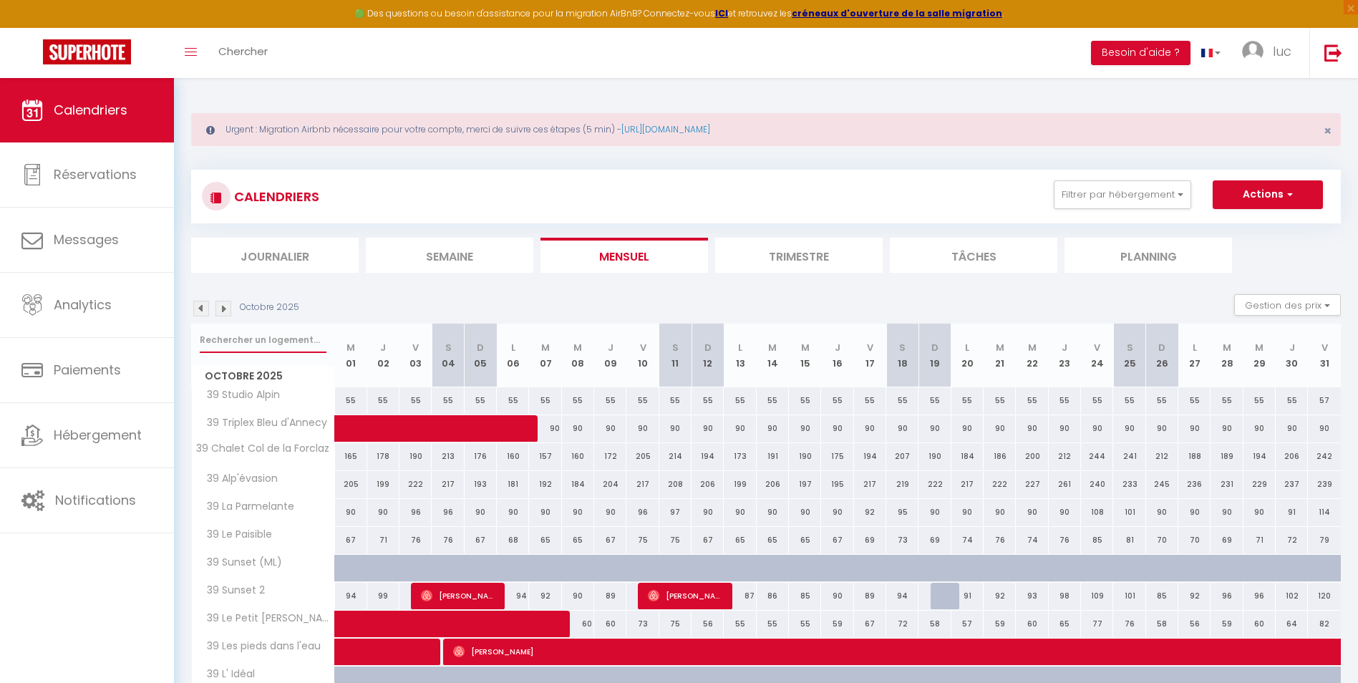
click at [266, 339] on input "text" at bounding box center [263, 340] width 127 height 26
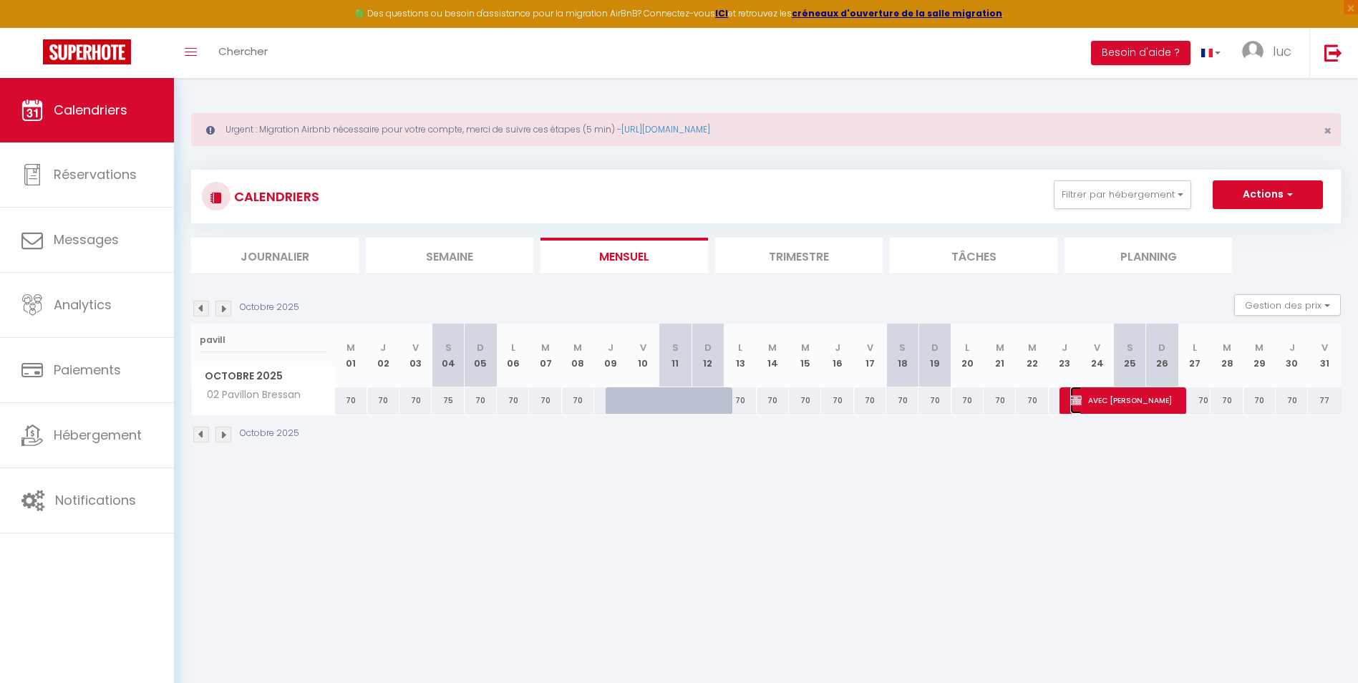
click at [1092, 406] on span "AVEC [PERSON_NAME]" at bounding box center [1123, 400] width 107 height 27
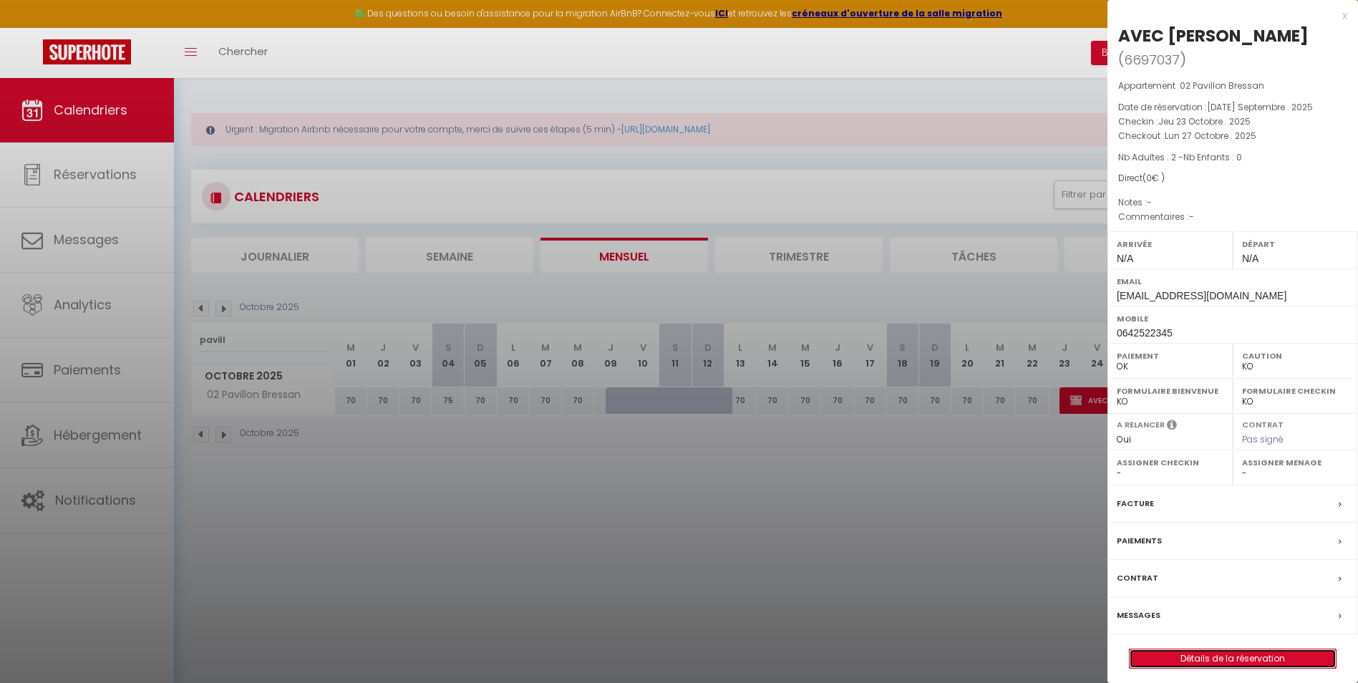
click at [1221, 649] on link "Détails de la réservation" at bounding box center [1233, 658] width 206 height 19
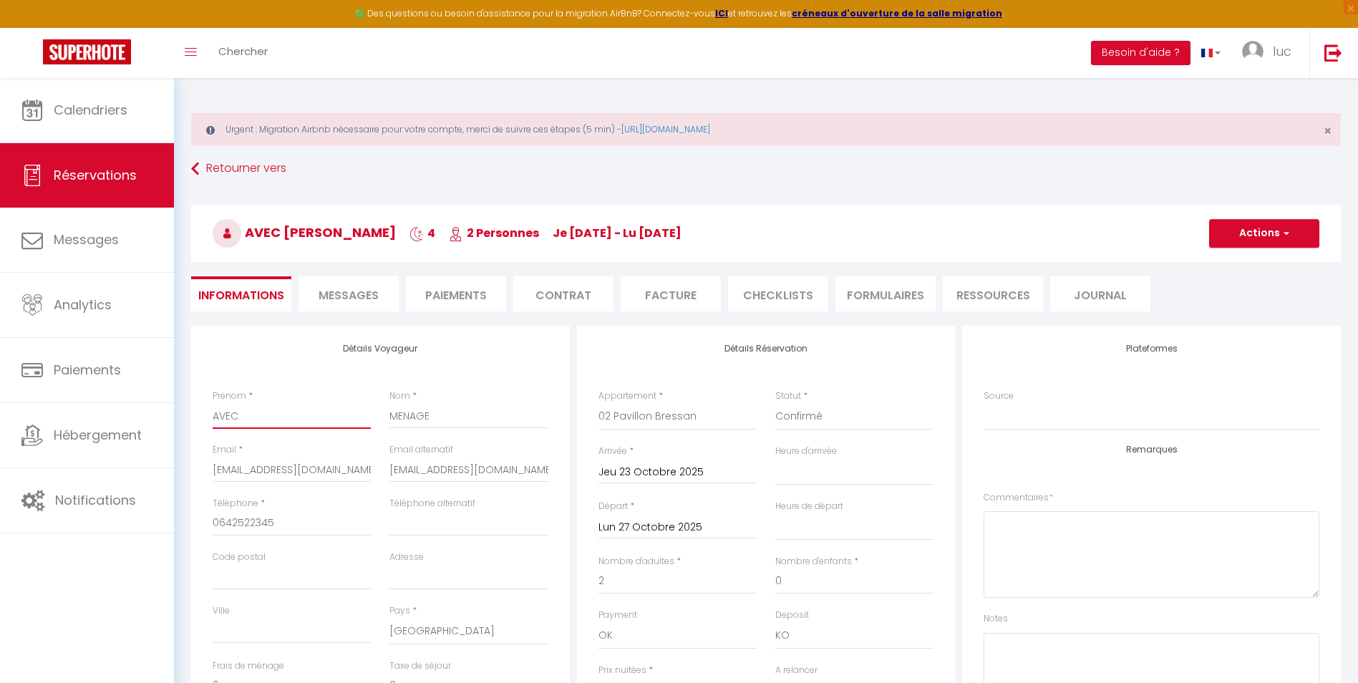
drag, startPoint x: 211, startPoint y: 414, endPoint x: 193, endPoint y: 412, distance: 18.0
click at [193, 412] on div "Détails Voyageur Prénom * AVEC Nom * MENAGE Email * [EMAIL_ADDRESS][DOMAIN_NAME…" at bounding box center [380, 582] width 379 height 512
click at [1241, 238] on button "Actions" at bounding box center [1264, 233] width 110 height 29
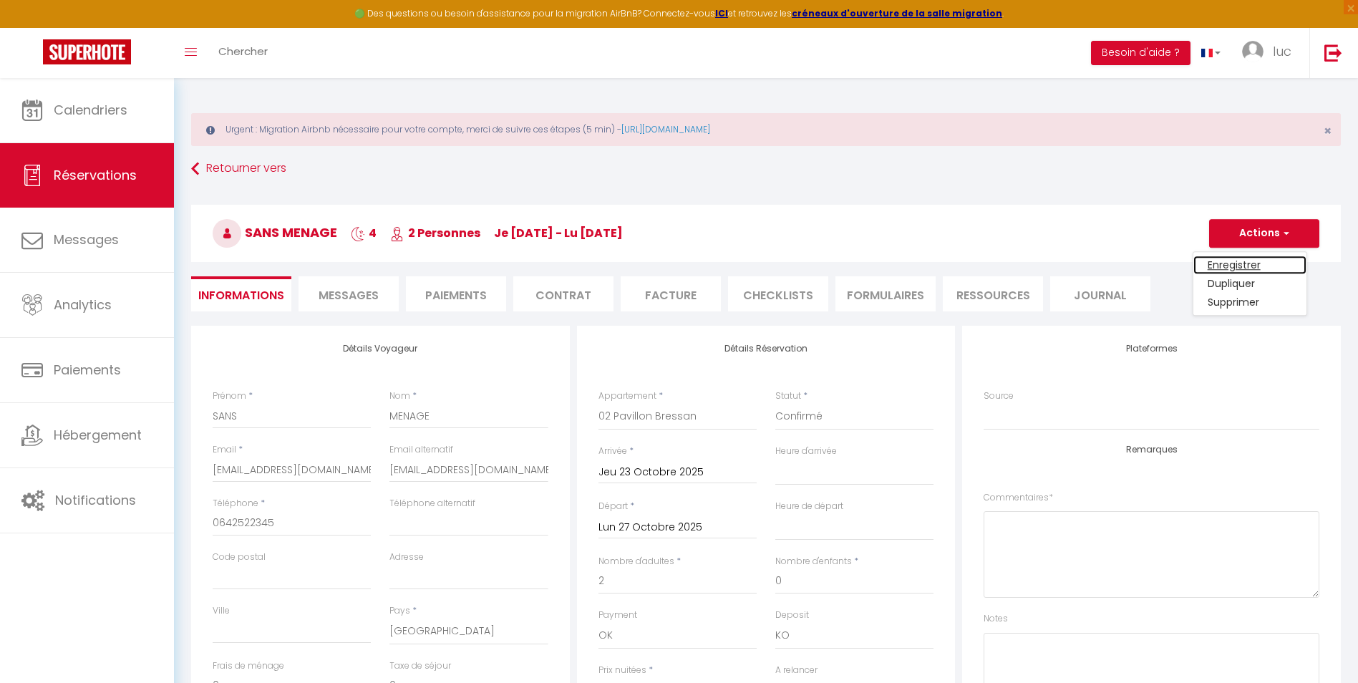
click at [1237, 269] on link "Enregistrer" at bounding box center [1249, 265] width 113 height 19
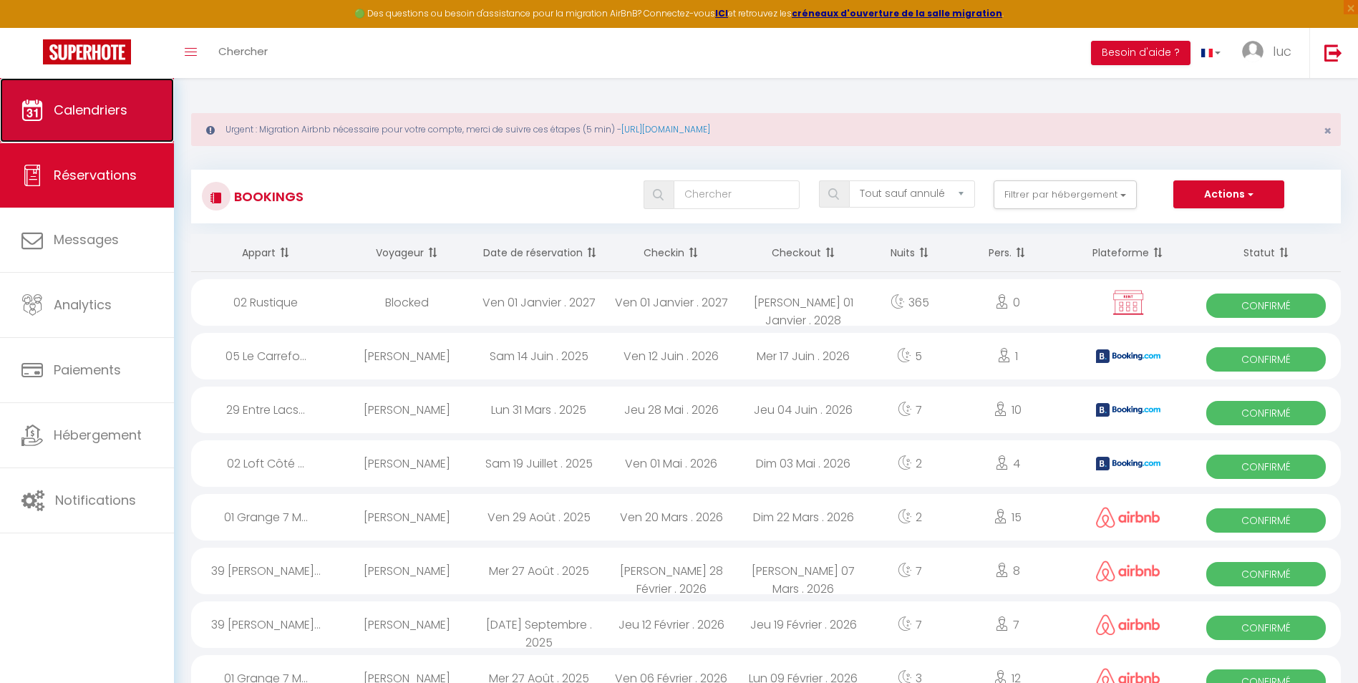
click at [128, 132] on link "Calendriers" at bounding box center [87, 110] width 174 height 64
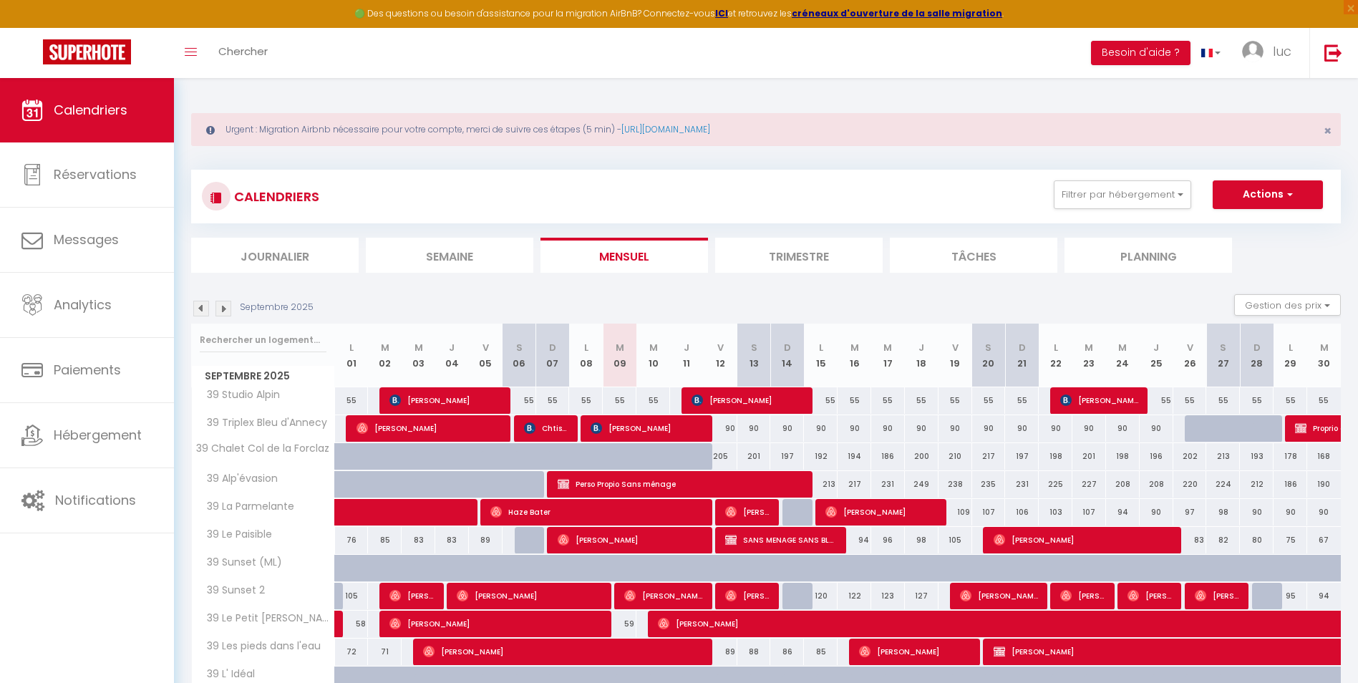
click at [223, 307] on img at bounding box center [223, 309] width 16 height 16
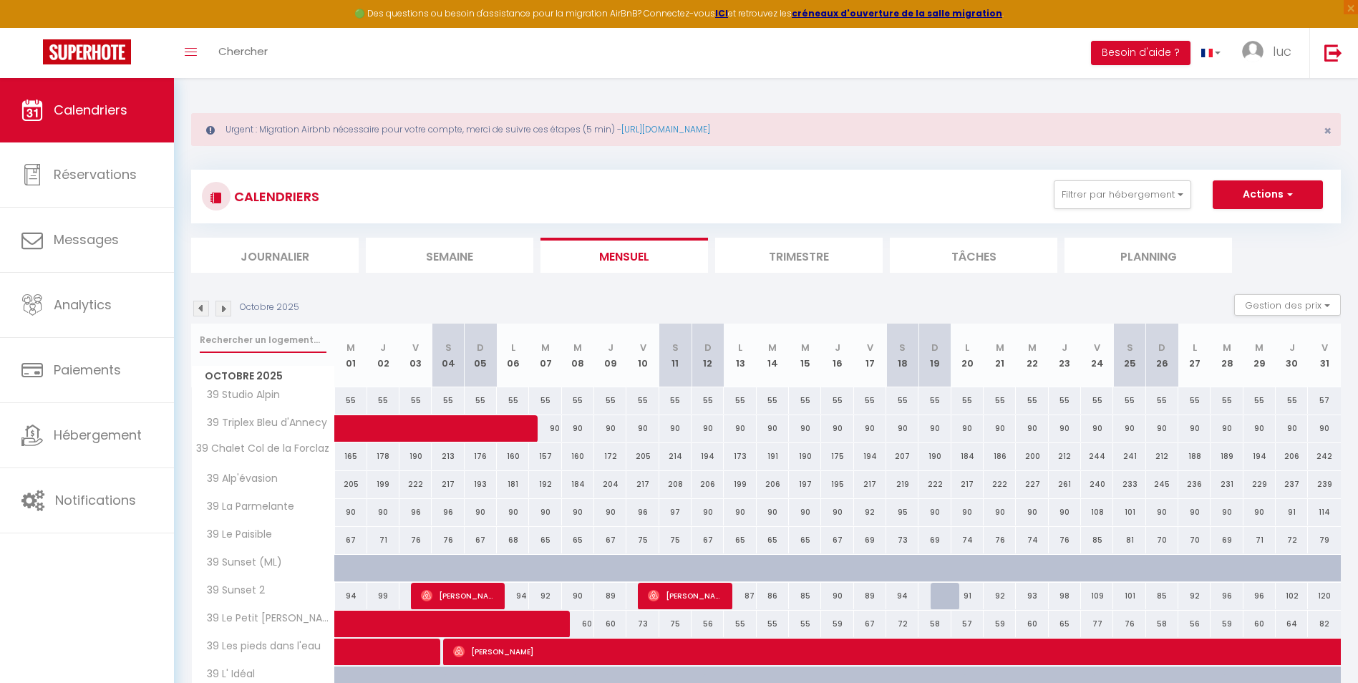
click at [231, 341] on input "text" at bounding box center [263, 340] width 127 height 26
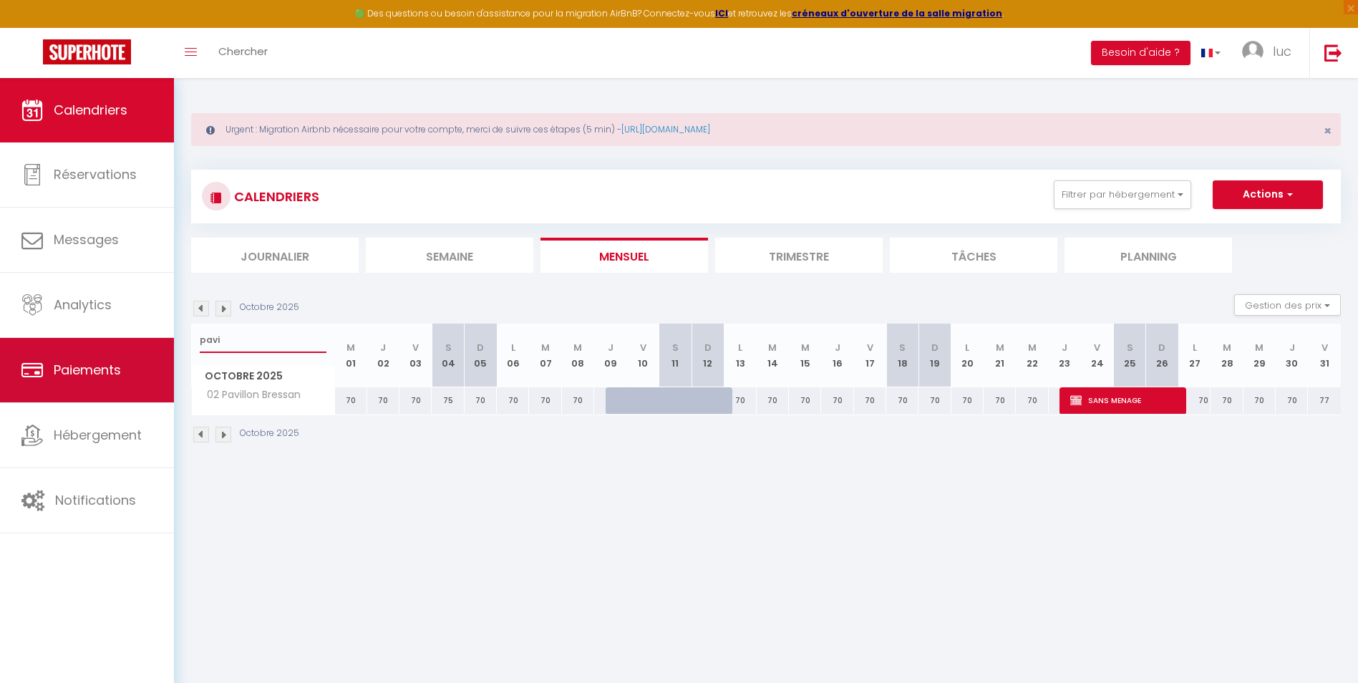
drag, startPoint x: 244, startPoint y: 344, endPoint x: 67, endPoint y: 354, distance: 177.2
click at [183, 340] on div "Urgent : Migration Airbnb nécessaire pour votre compte, merci de suivre ces éta…" at bounding box center [766, 276] width 1184 height 397
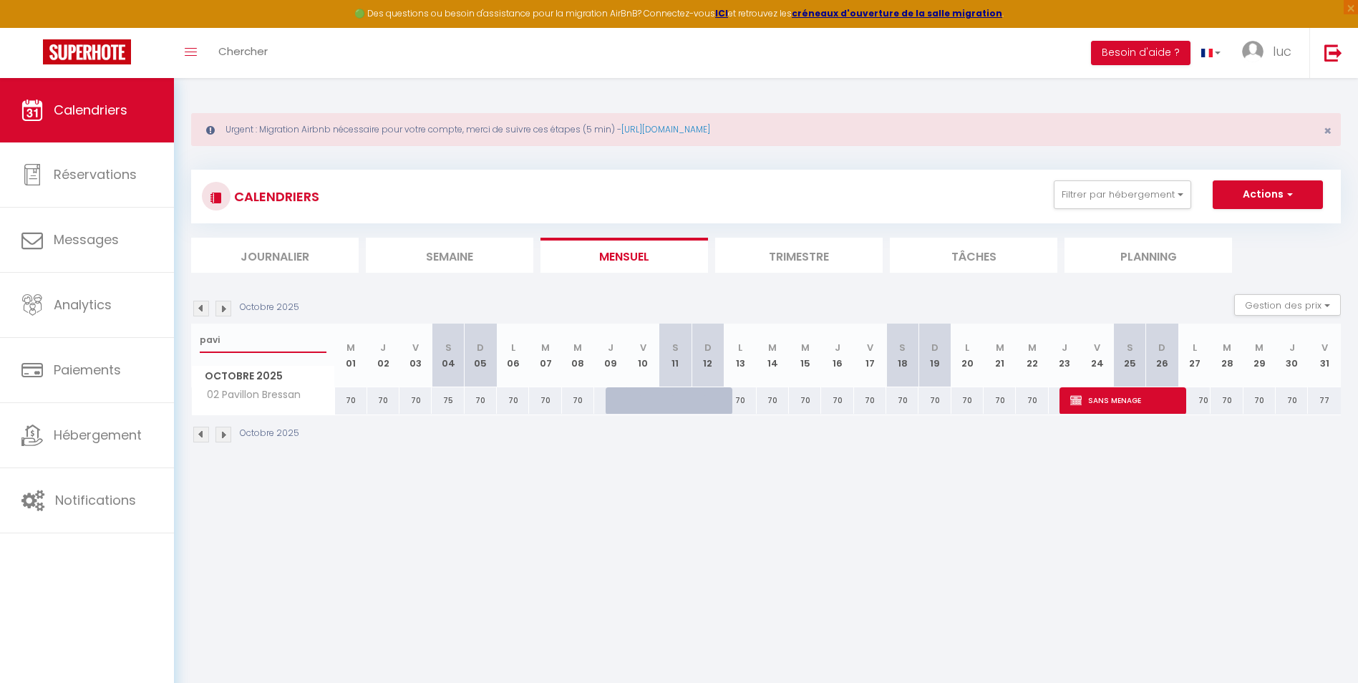
click at [239, 349] on input "pavi" at bounding box center [263, 340] width 127 height 26
drag, startPoint x: 239, startPoint y: 347, endPoint x: 178, endPoint y: 330, distance: 63.2
click at [178, 330] on div "Urgent : Migration Airbnb nécessaire pour votre compte, merci de suivre ces éta…" at bounding box center [766, 276] width 1184 height 397
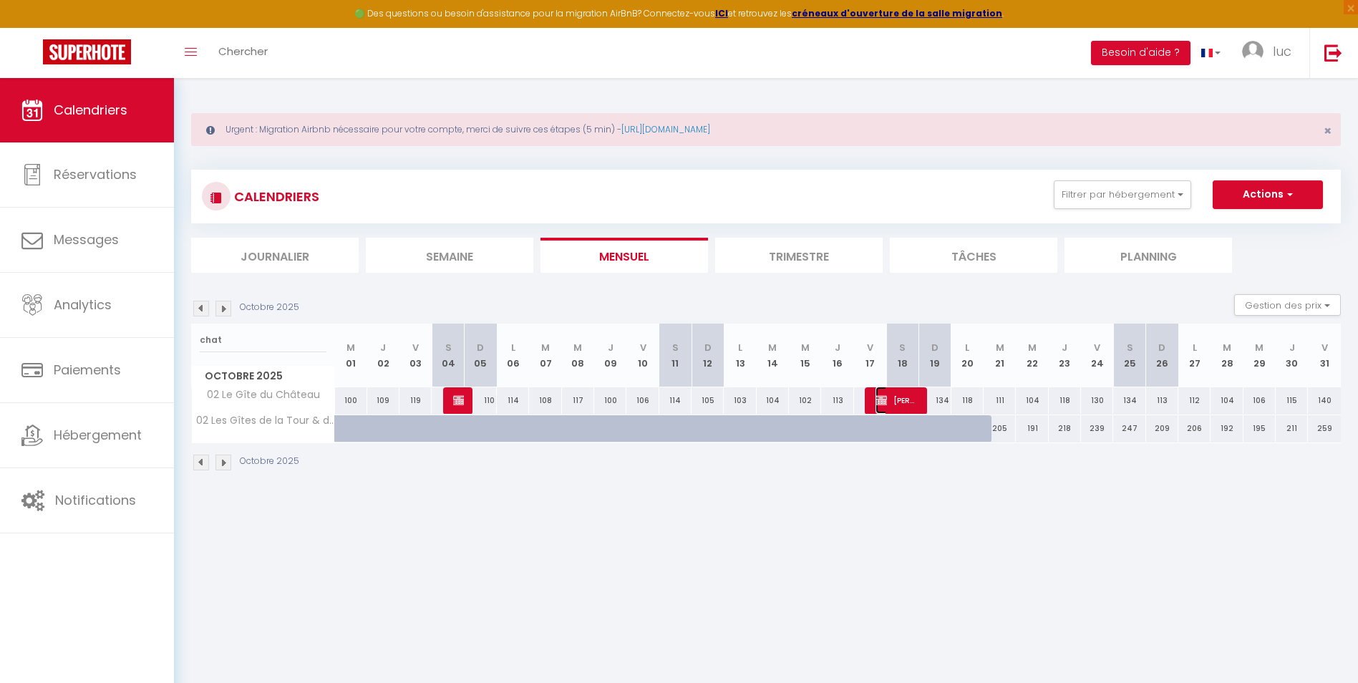
click at [906, 398] on span "[PERSON_NAME]" at bounding box center [897, 400] width 43 height 27
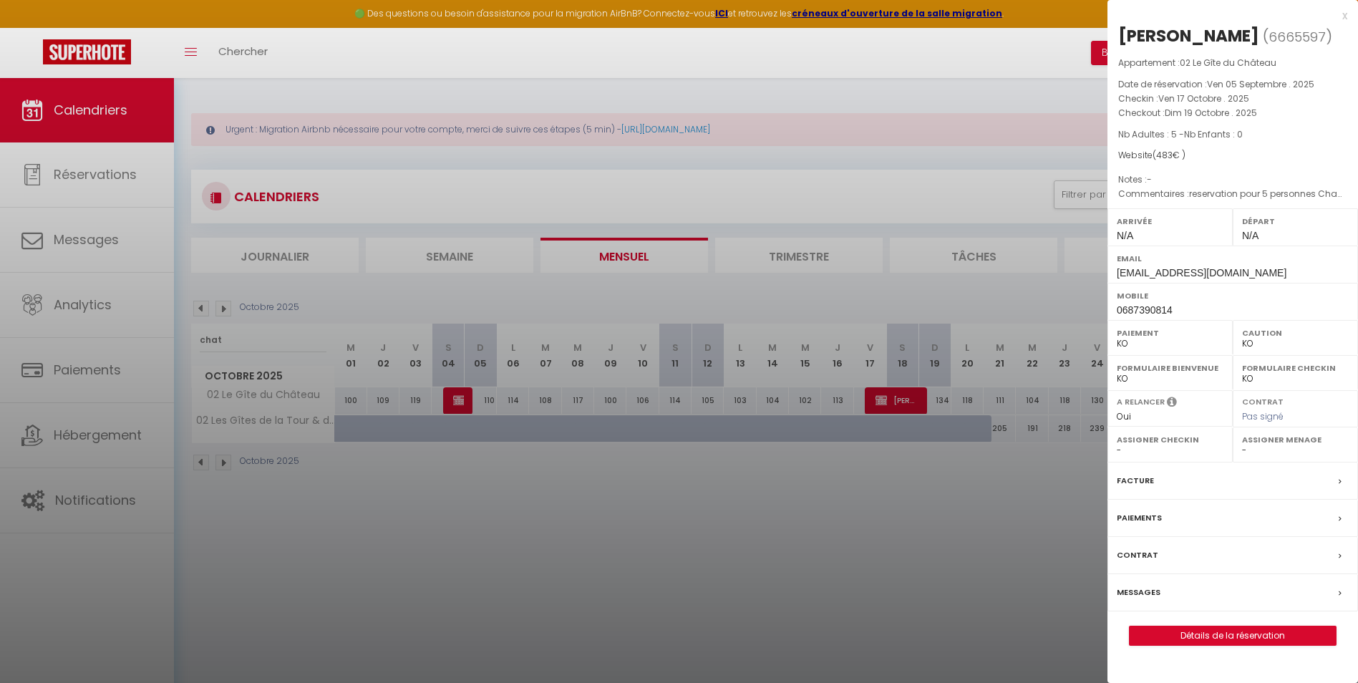
click at [969, 533] on div at bounding box center [679, 341] width 1358 height 683
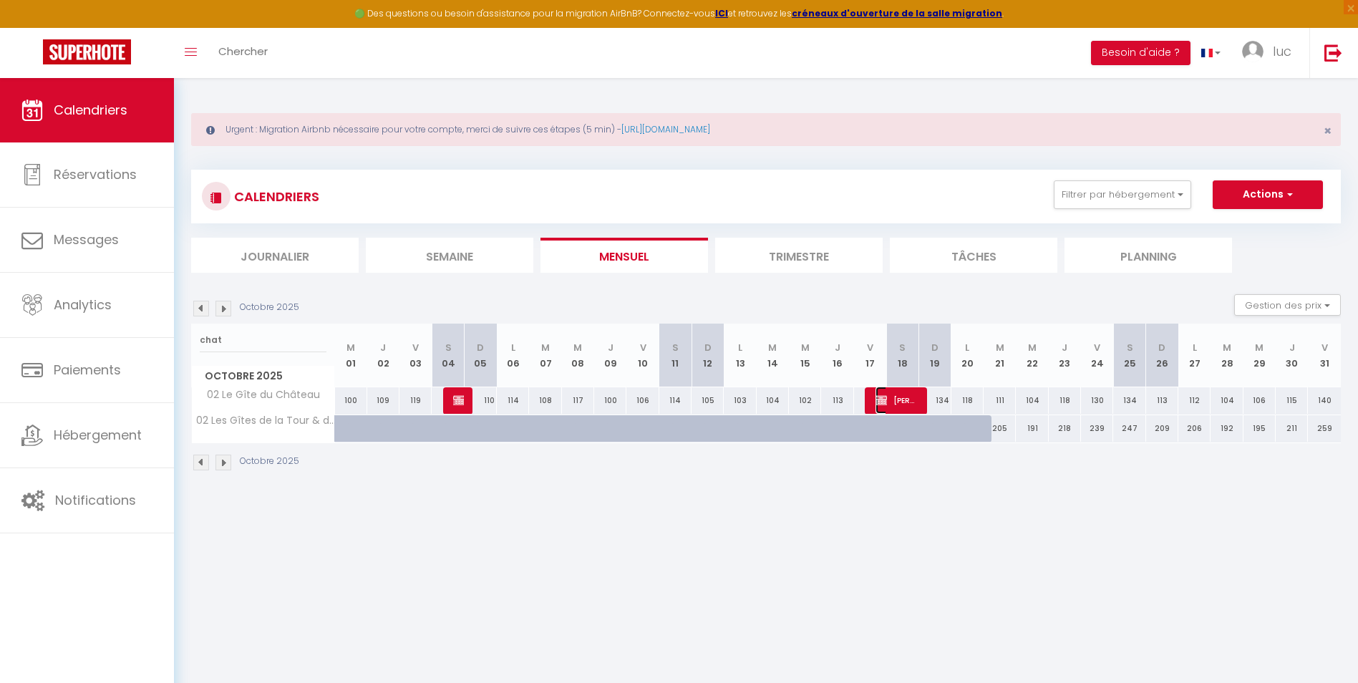
click at [896, 398] on span "[PERSON_NAME]" at bounding box center [897, 400] width 43 height 27
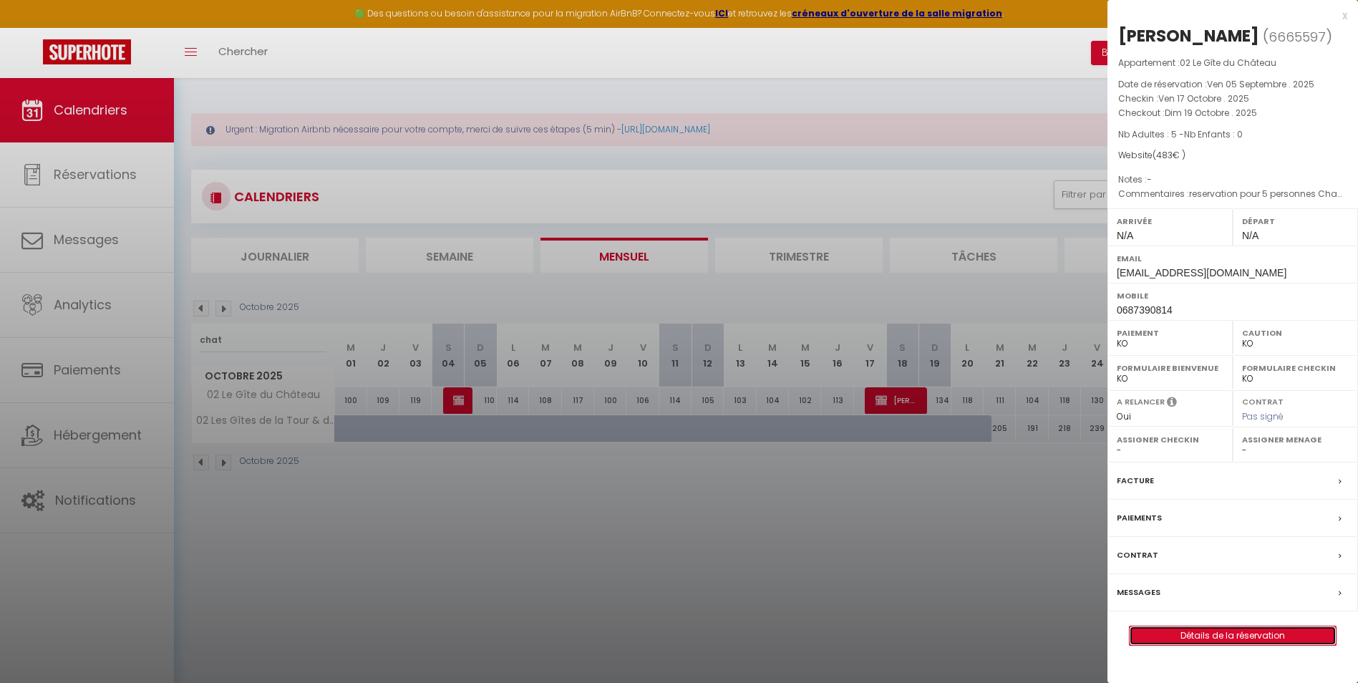
click at [1203, 637] on link "Détails de la réservation" at bounding box center [1233, 635] width 206 height 19
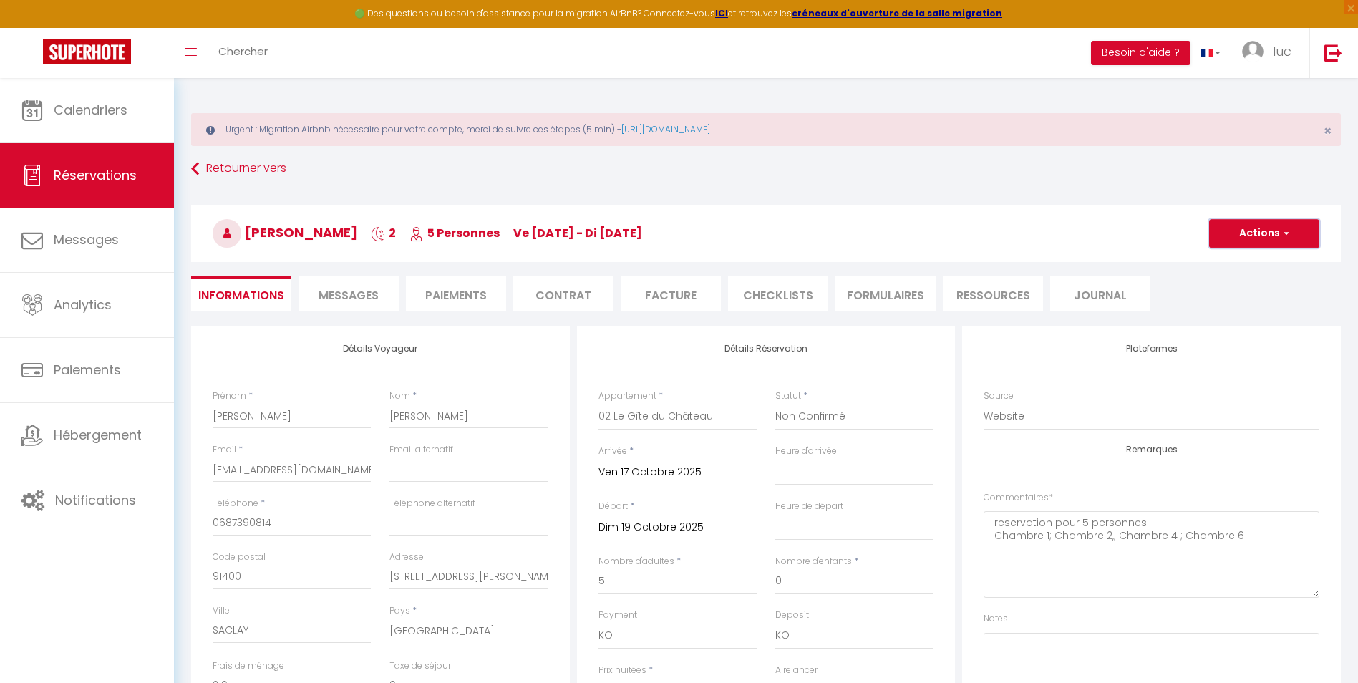
click at [1291, 239] on button "Actions" at bounding box center [1264, 233] width 110 height 29
click at [1221, 305] on link "Supprimer" at bounding box center [1249, 302] width 113 height 19
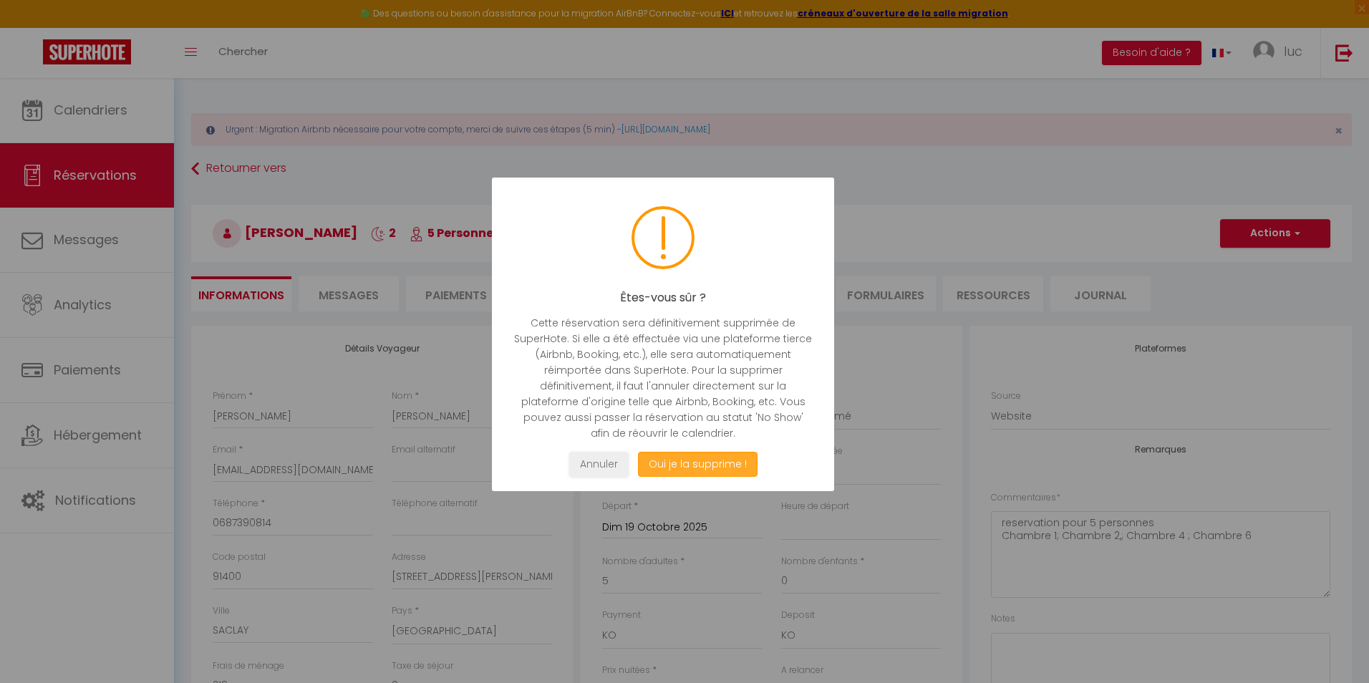
click at [690, 461] on button "Oui je la supprime !" at bounding box center [698, 464] width 120 height 25
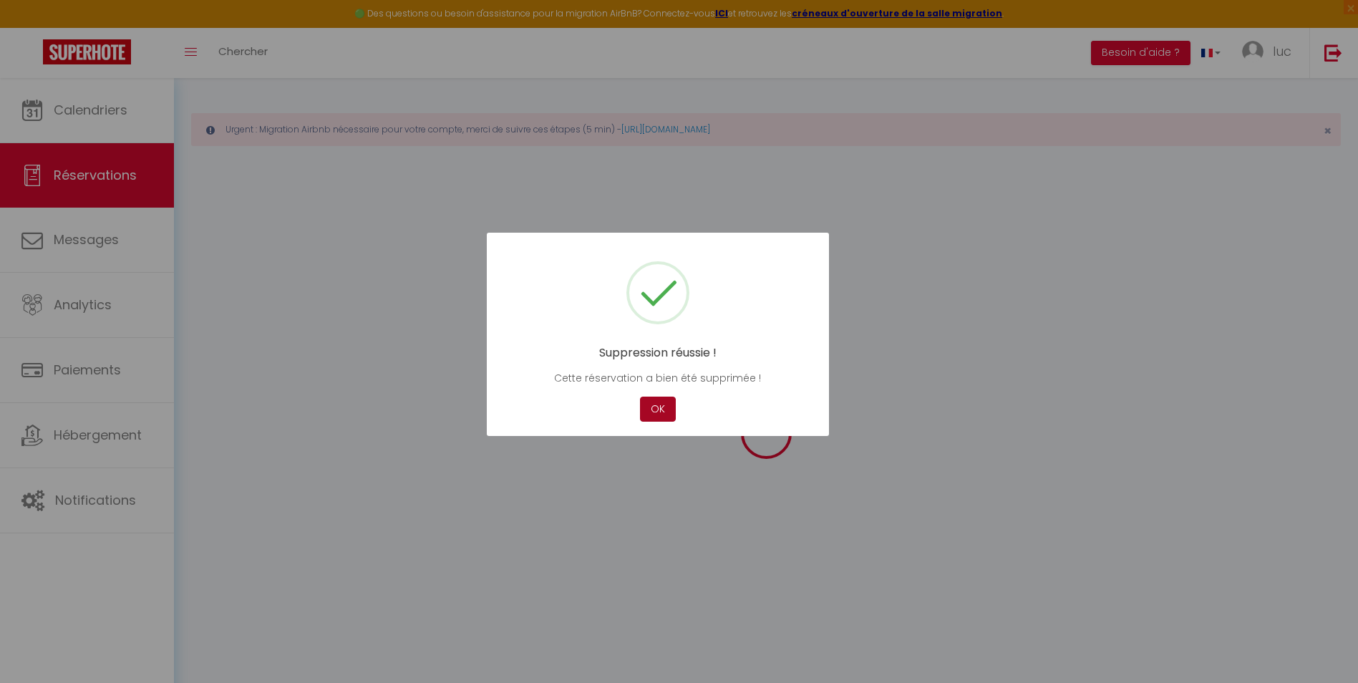
click at [649, 405] on button "OK" at bounding box center [658, 409] width 36 height 25
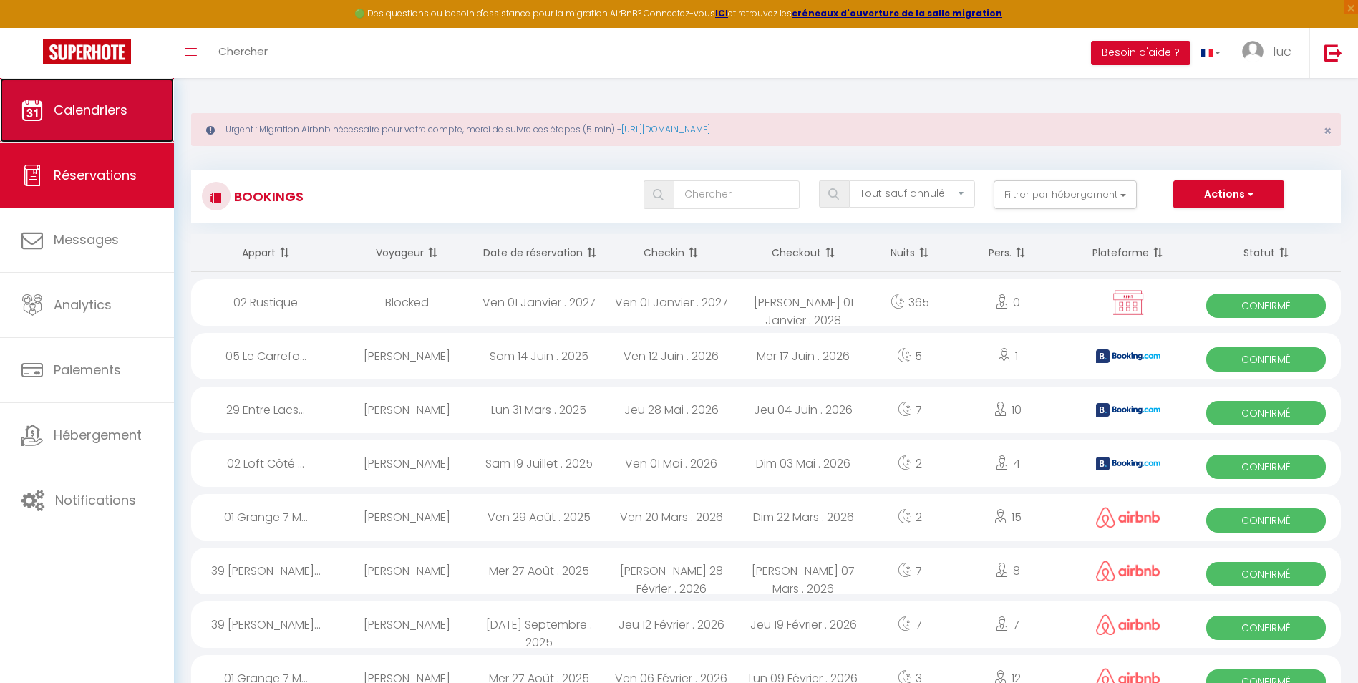
click at [60, 107] on span "Calendriers" at bounding box center [91, 110] width 74 height 18
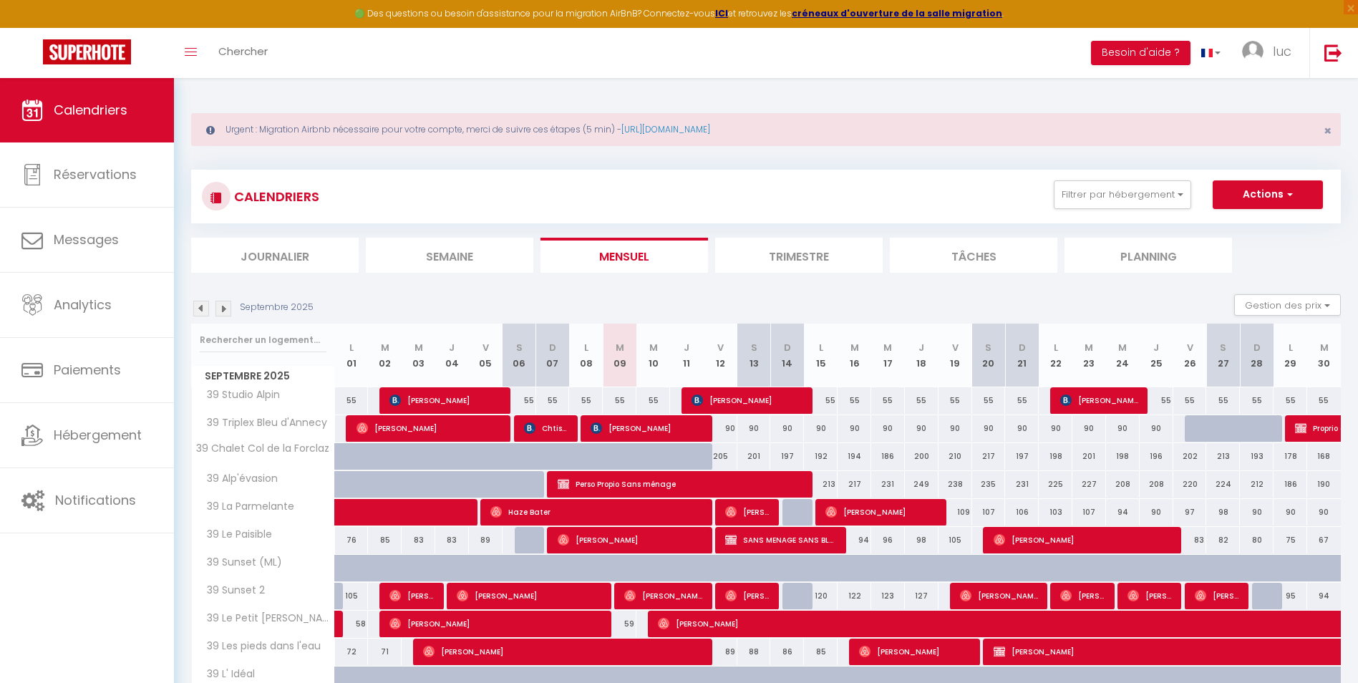
click at [262, 341] on div at bounding box center [263, 340] width 142 height 33
click at [262, 329] on input "text" at bounding box center [263, 340] width 127 height 26
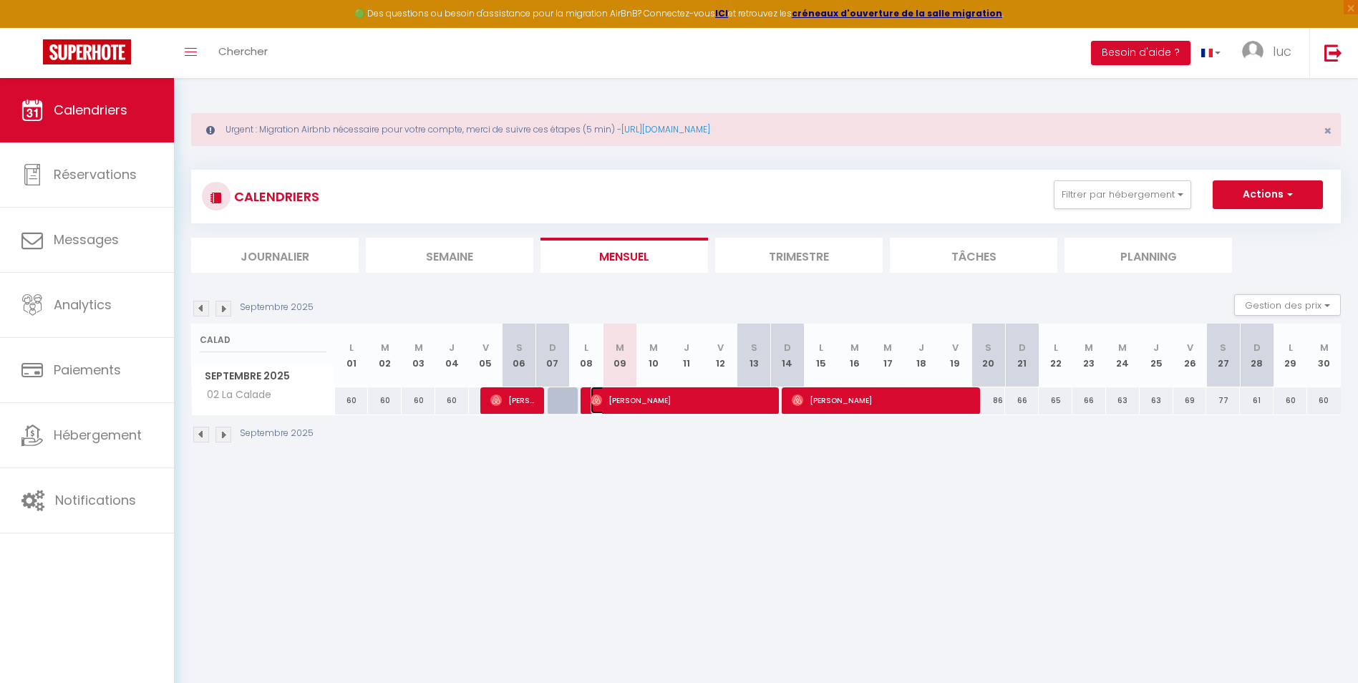
click at [664, 397] on span "[PERSON_NAME]" at bounding box center [681, 400] width 180 height 27
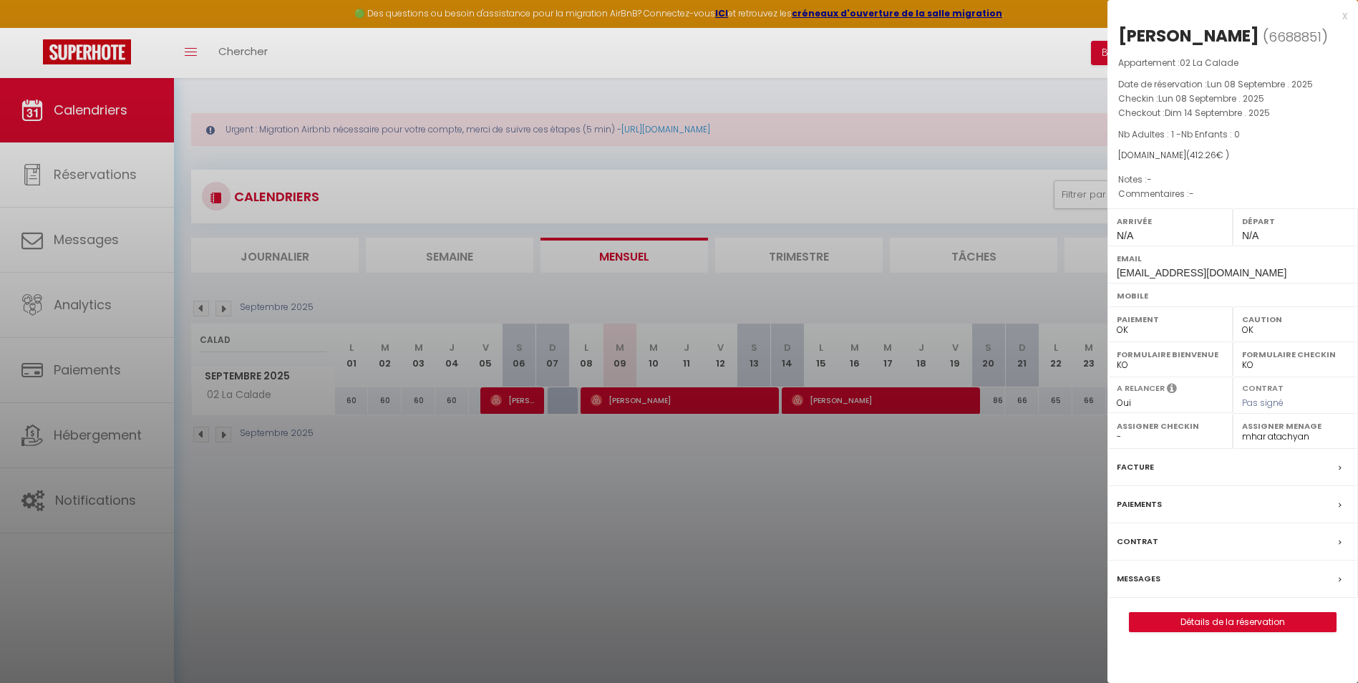
click at [826, 472] on div at bounding box center [679, 341] width 1358 height 683
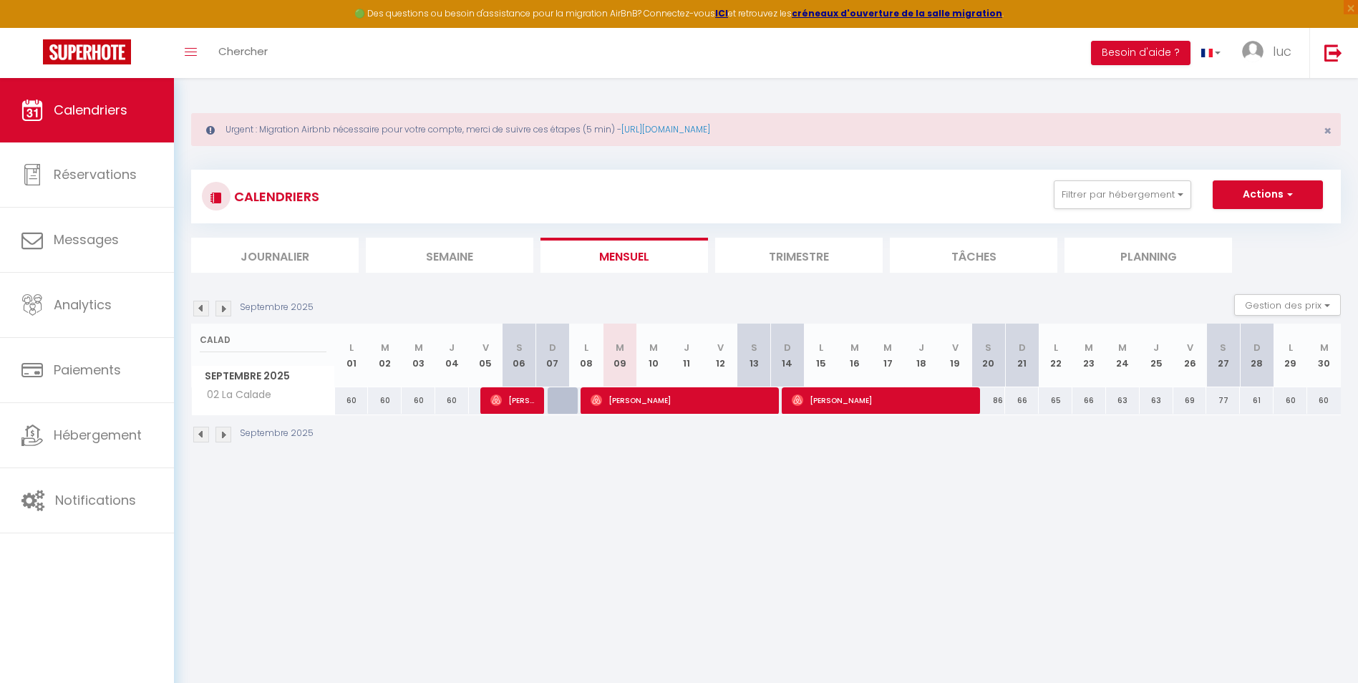
click at [914, 526] on body "🟢 Des questions ou besoin d'assistance pour la migration AirBnB? Connectez-vous…" at bounding box center [679, 419] width 1358 height 683
click at [702, 480] on body "🟢 Des questions ou besoin d'assistance pour la migration AirBnB? Connectez-vous…" at bounding box center [679, 419] width 1358 height 683
click at [258, 341] on input "CALAD" at bounding box center [263, 340] width 127 height 26
click at [762, 261] on li "Trimestre" at bounding box center [799, 255] width 168 height 35
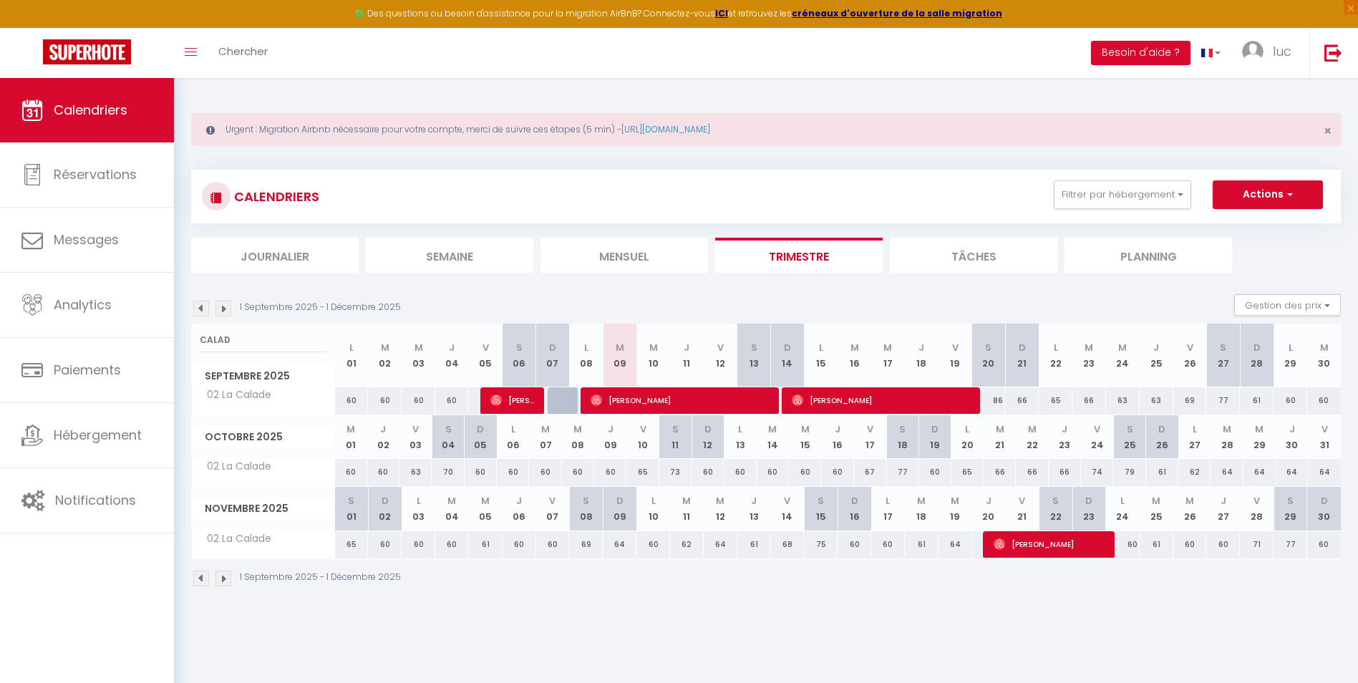
click at [229, 309] on img at bounding box center [223, 309] width 16 height 16
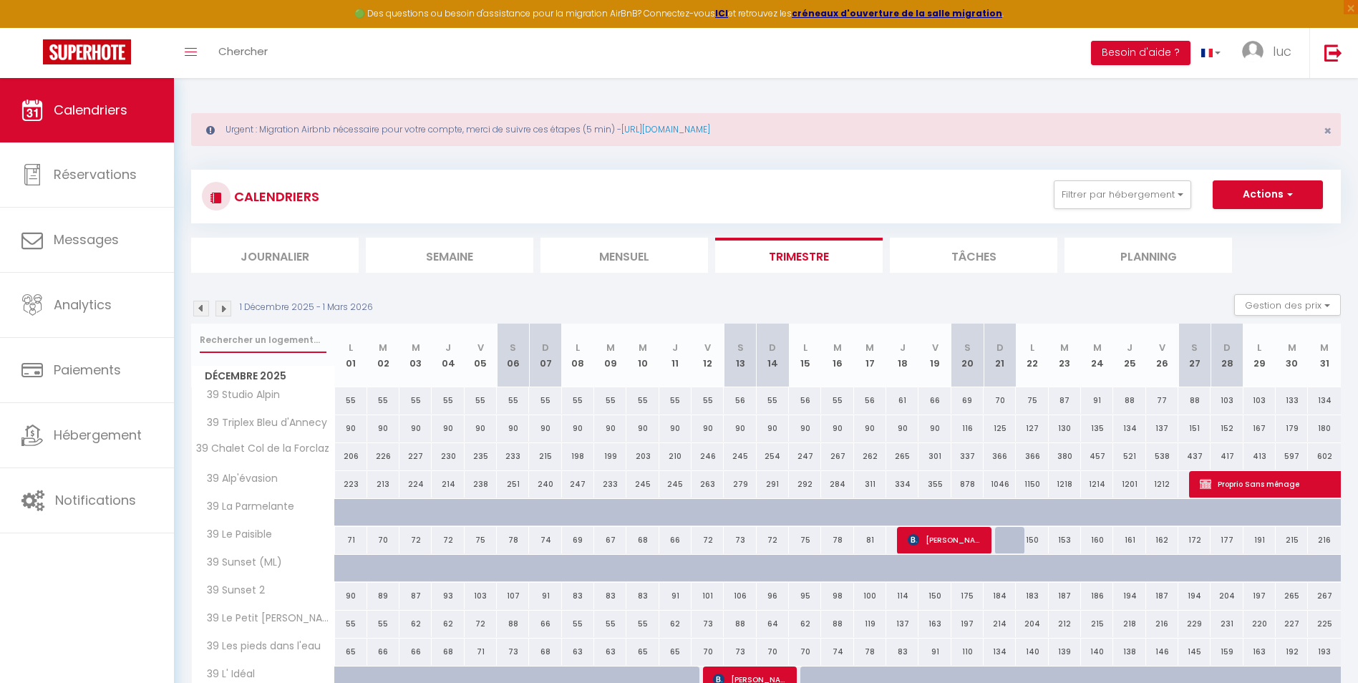
click at [248, 345] on input "text" at bounding box center [263, 340] width 127 height 26
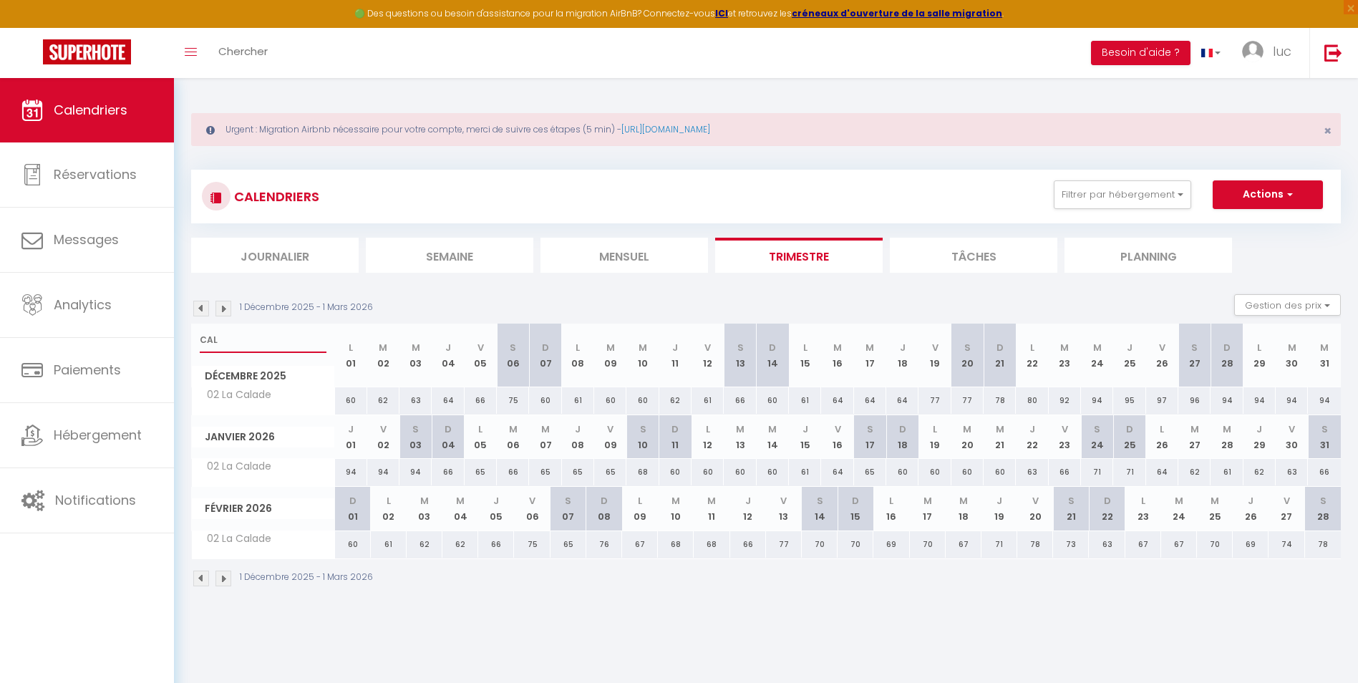
drag, startPoint x: 230, startPoint y: 342, endPoint x: 188, endPoint y: 336, distance: 41.9
click at [188, 336] on div "Urgent : Migration Airbnb nécessaire pour votre compte, merci de suivre ces éta…" at bounding box center [766, 348] width 1184 height 541
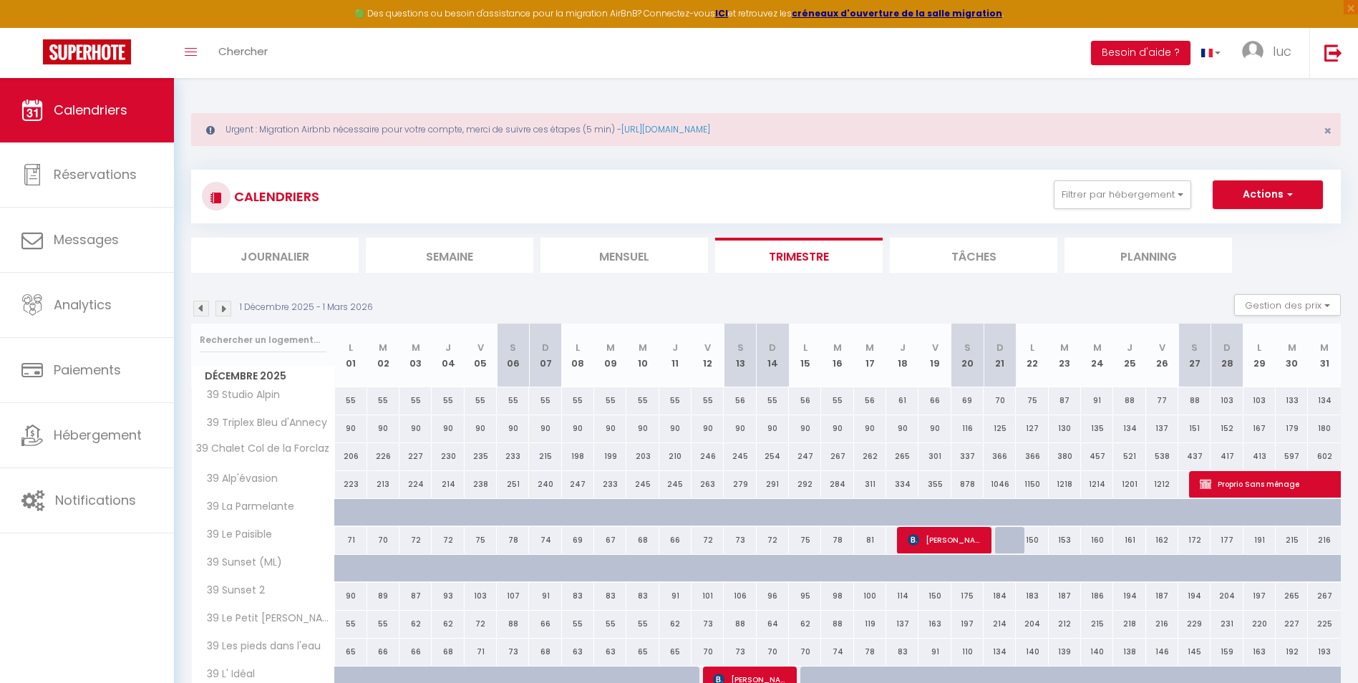
click at [199, 311] on img at bounding box center [201, 309] width 16 height 16
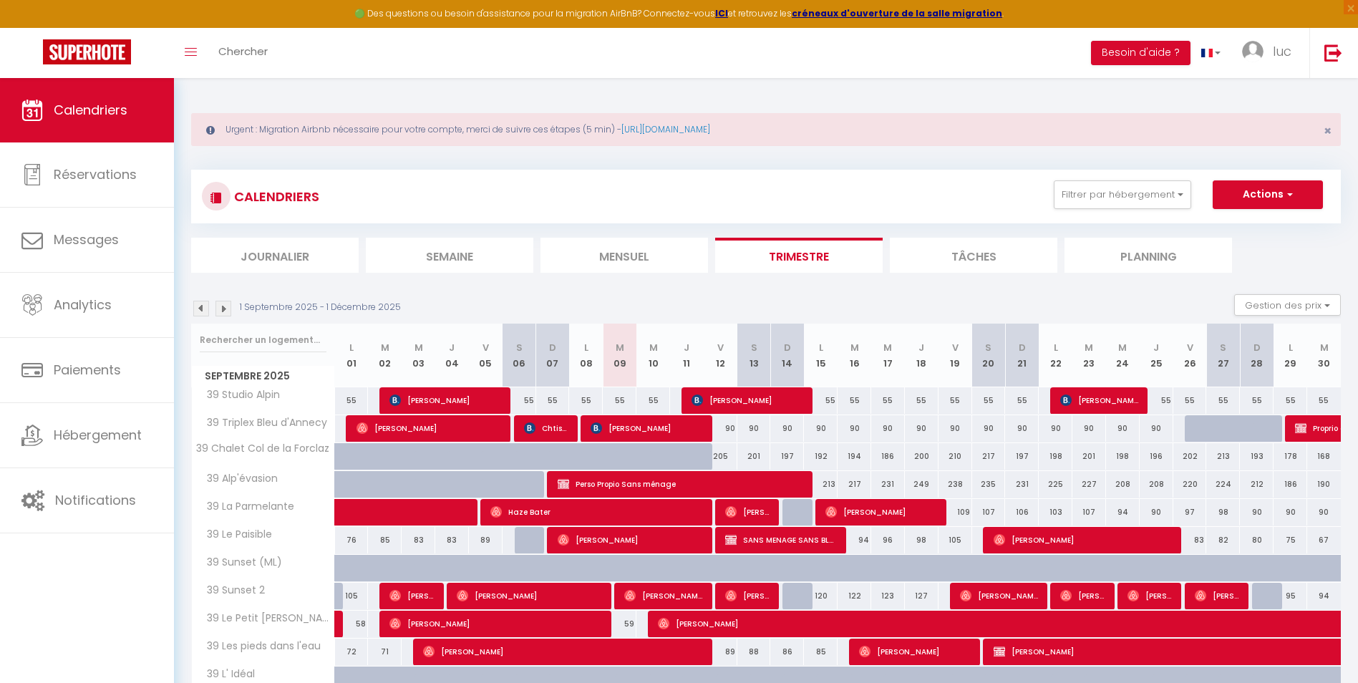
click at [203, 305] on img at bounding box center [201, 309] width 16 height 16
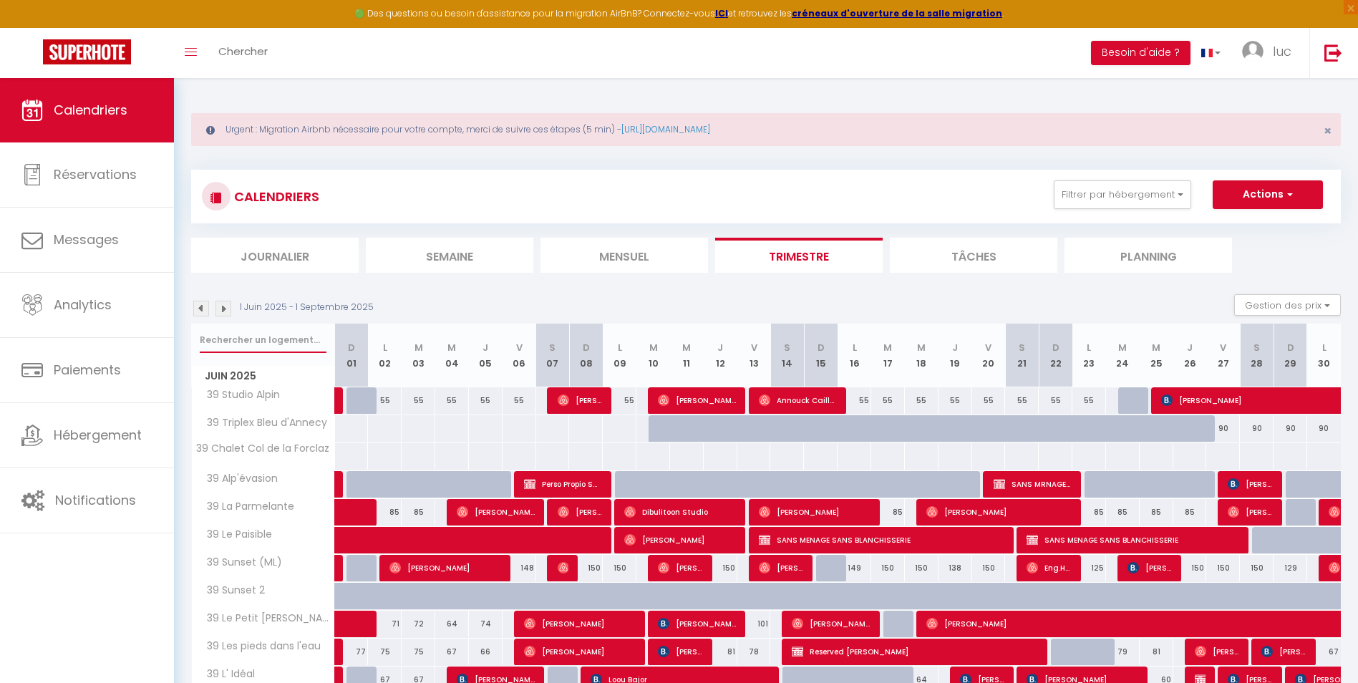
click at [257, 329] on input "text" at bounding box center [263, 340] width 127 height 26
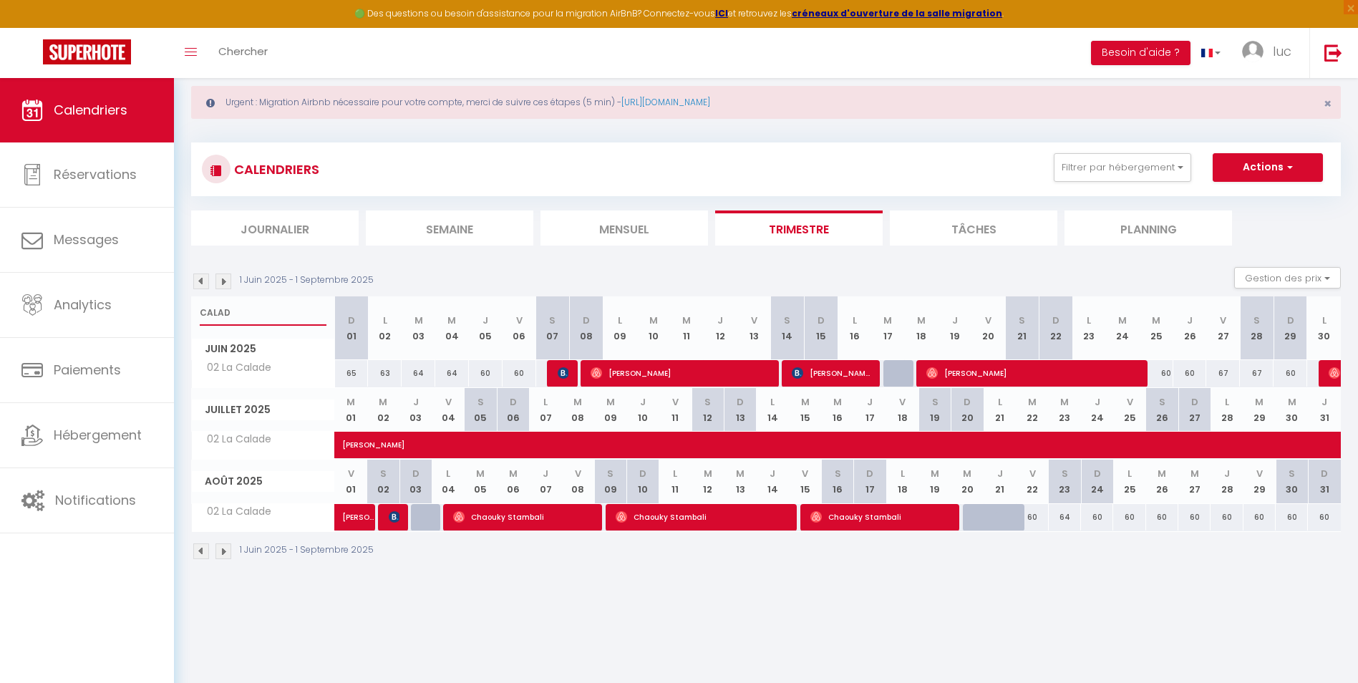
scroll to position [78, 0]
